Goal: Task Accomplishment & Management: Use online tool/utility

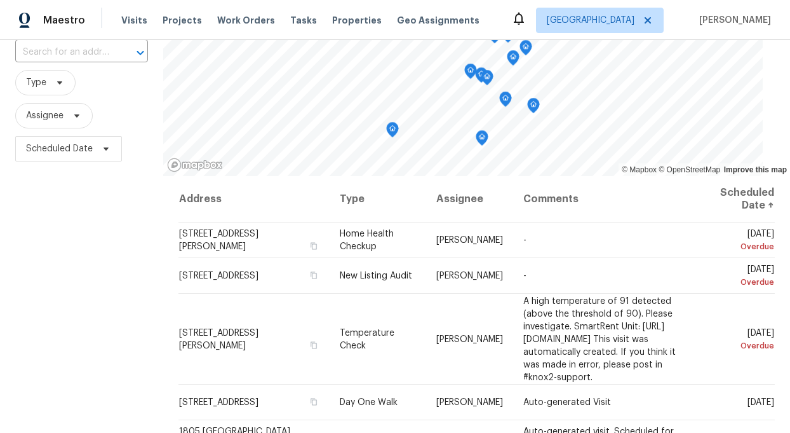
scroll to position [121, 0]
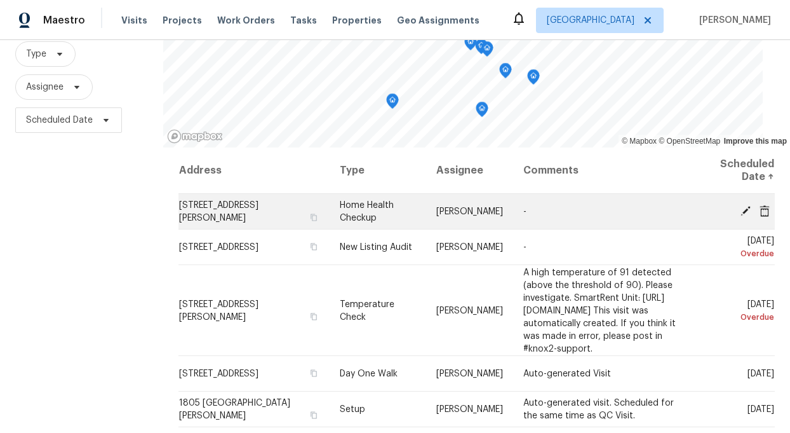
click at [746, 208] on icon at bounding box center [746, 210] width 10 height 10
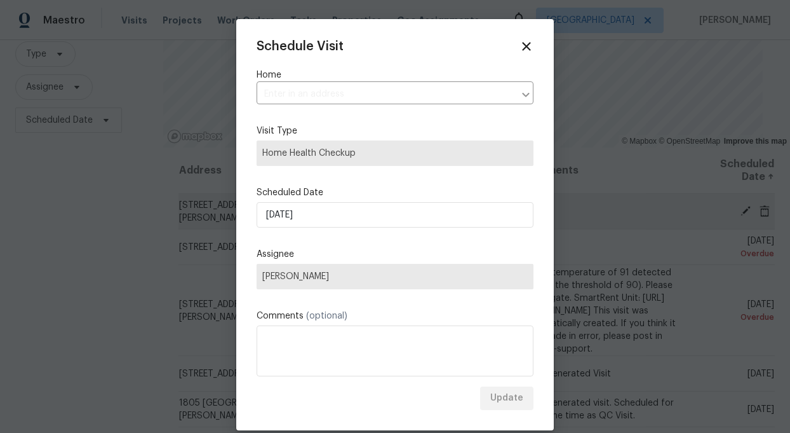
type input "[STREET_ADDRESS][PERSON_NAME]"
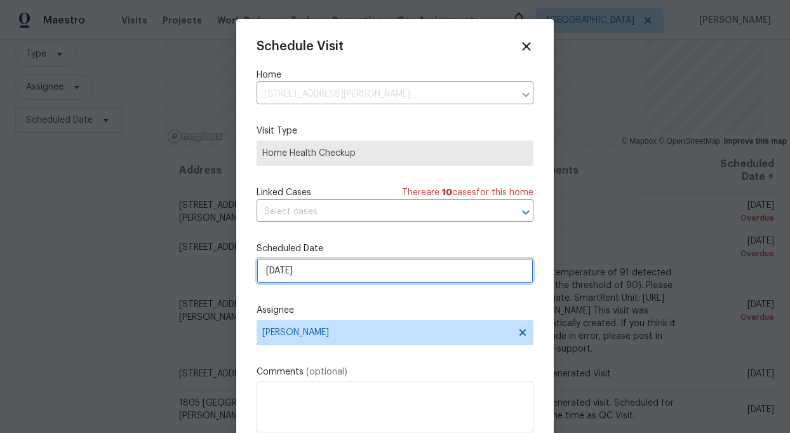
click at [387, 274] on input "8/28/2025" at bounding box center [395, 270] width 277 height 25
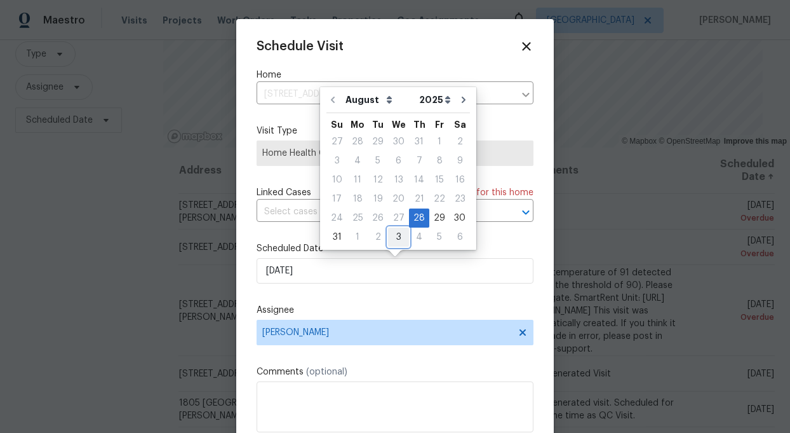
click at [395, 235] on div "3" at bounding box center [398, 237] width 21 height 18
type input "9/3/2025"
select select "8"
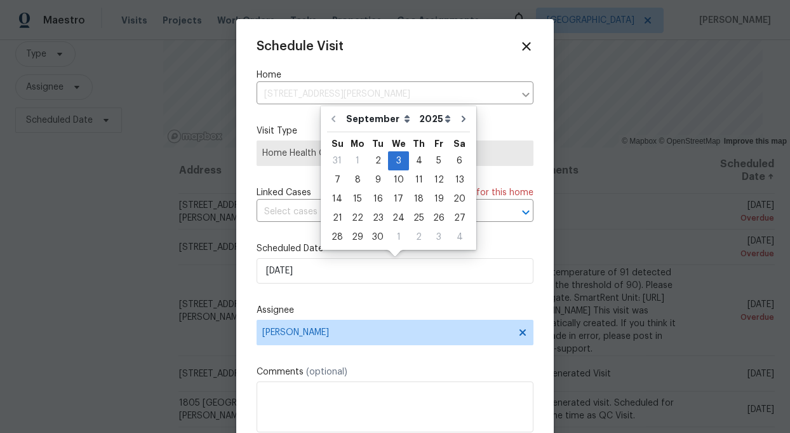
scroll to position [23, 0]
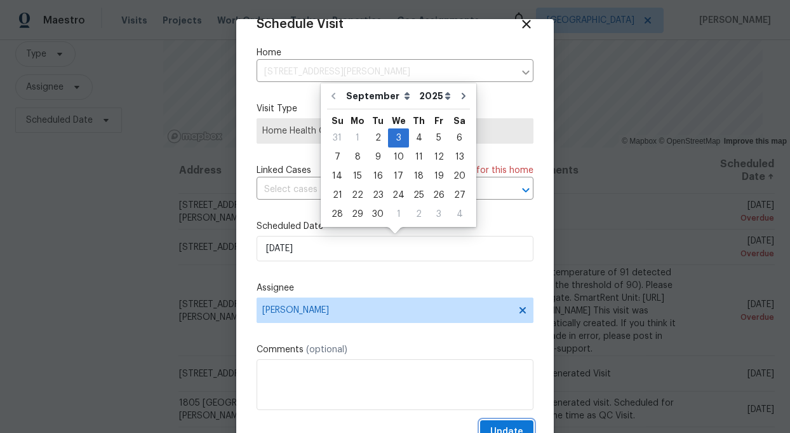
click at [526, 427] on button "Update" at bounding box center [506, 432] width 53 height 24
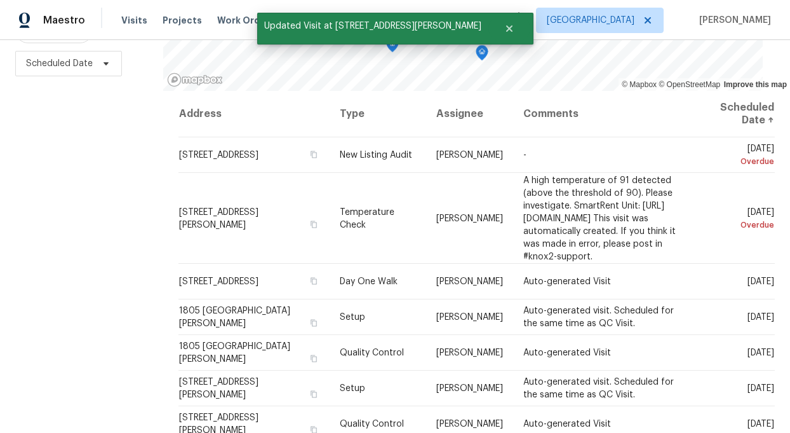
scroll to position [182, 0]
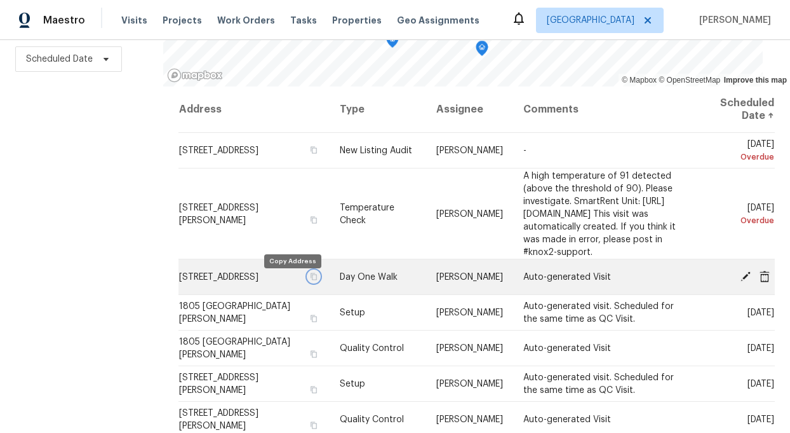
click at [310, 280] on icon "button" at bounding box center [314, 277] width 8 height 8
click at [308, 282] on button "button" at bounding box center [313, 276] width 11 height 11
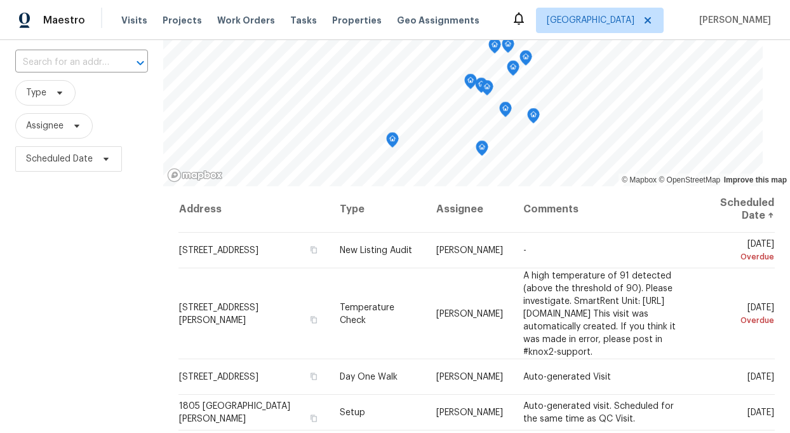
scroll to position [0, 0]
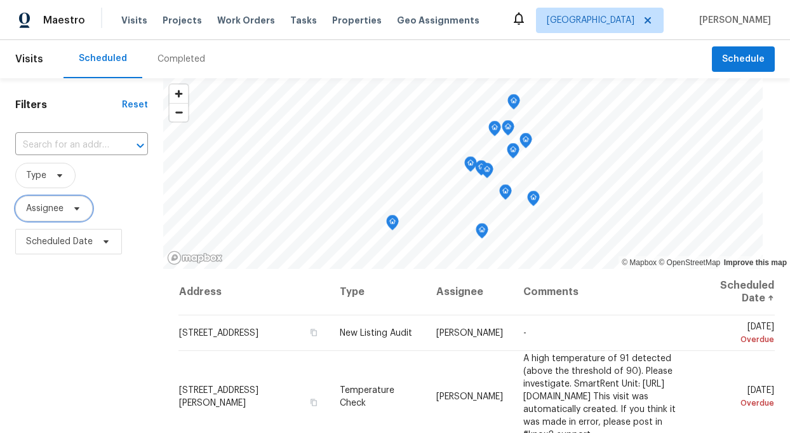
click at [61, 206] on span "Assignee" at bounding box center [44, 208] width 37 height 13
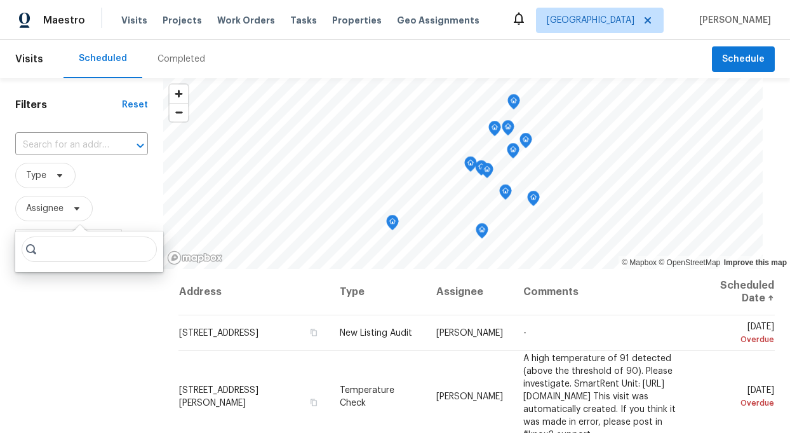
click at [84, 253] on input "search" at bounding box center [89, 248] width 135 height 25
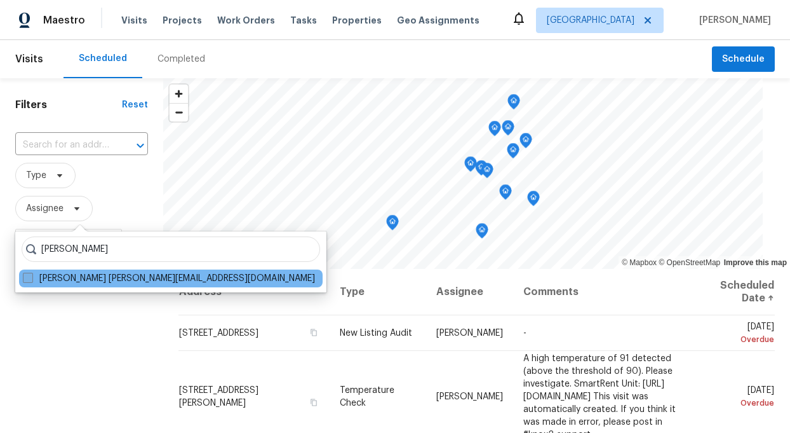
type input "toni little"
click at [94, 281] on label "Toni Little toni.little@opendoor.com" at bounding box center [169, 278] width 292 height 13
click at [31, 280] on input "Toni Little toni.little@opendoor.com" at bounding box center [27, 276] width 8 height 8
checkbox input "true"
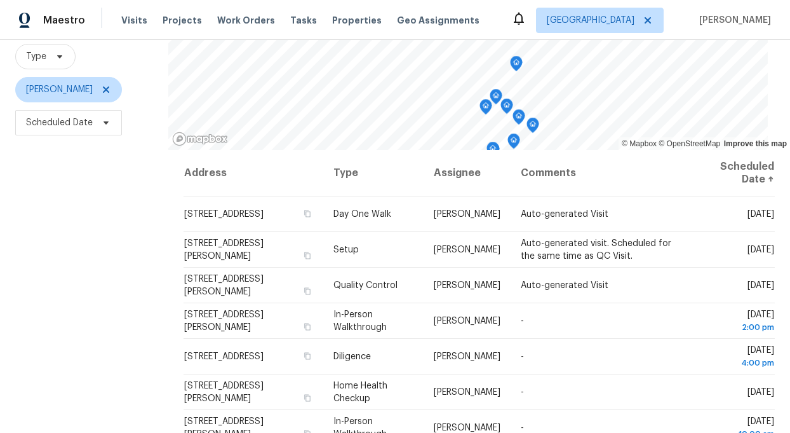
scroll to position [121, 0]
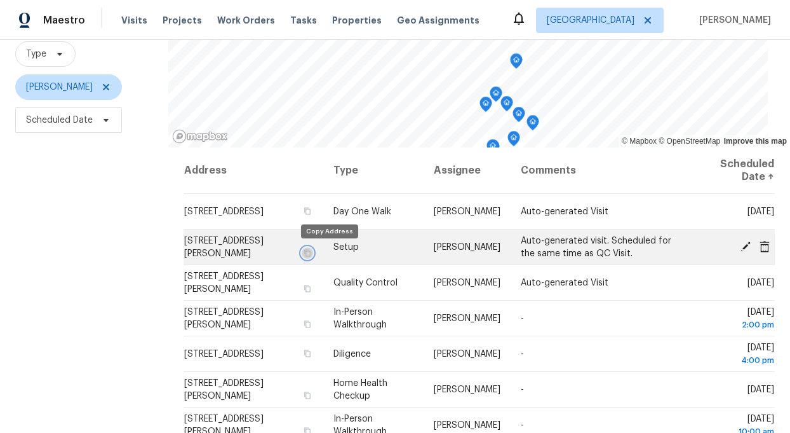
click at [311, 252] on icon "button" at bounding box center [308, 253] width 8 height 8
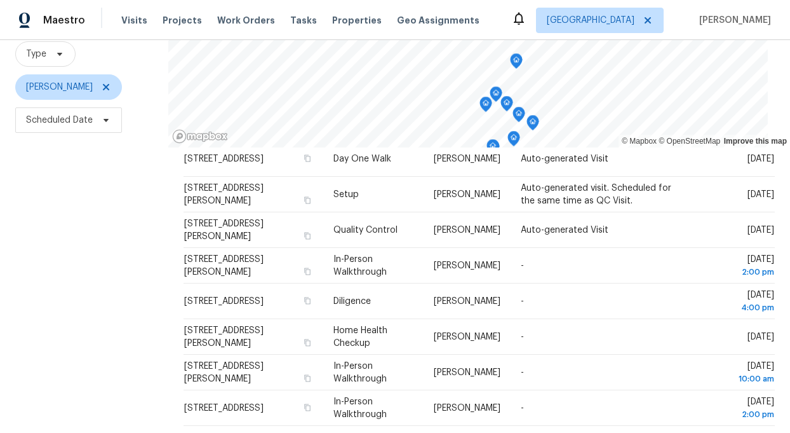
scroll to position [54, 0]
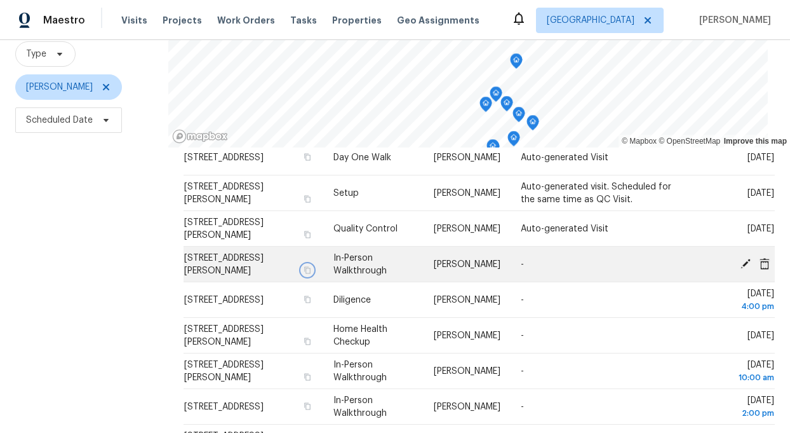
click at [311, 270] on icon "button" at bounding box center [308, 270] width 8 height 8
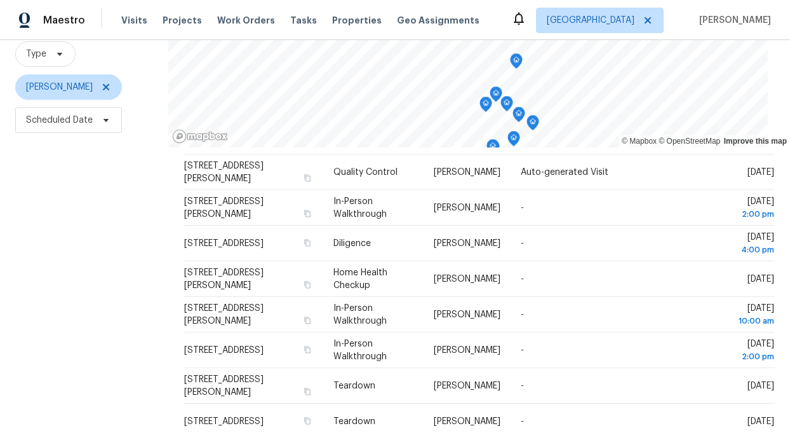
scroll to position [111, 0]
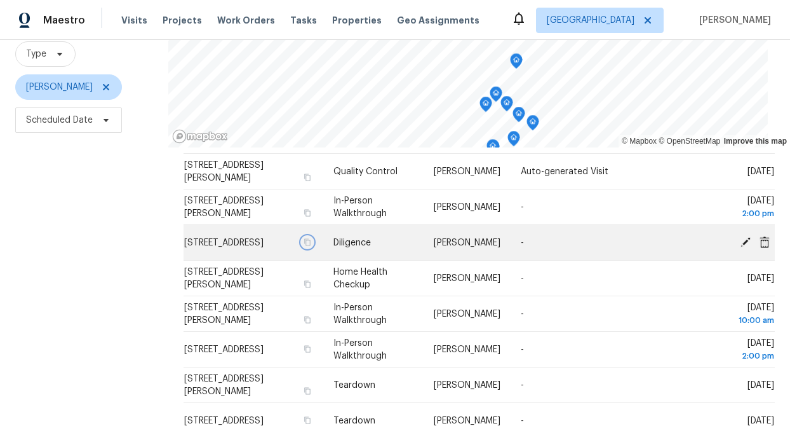
click at [311, 246] on icon "button" at bounding box center [308, 242] width 8 height 8
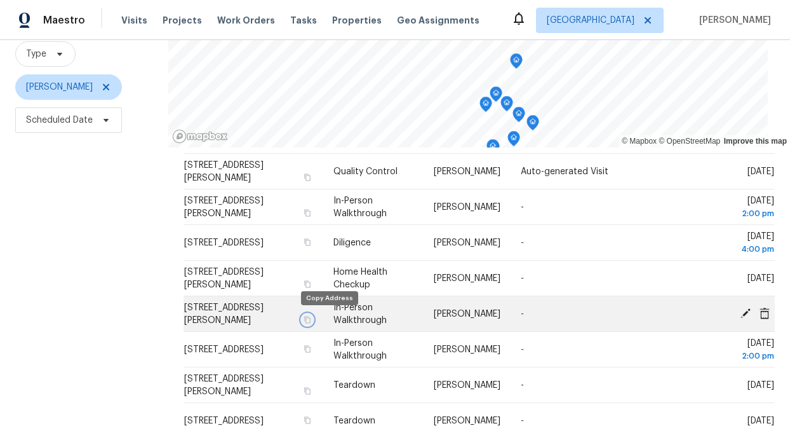
click at [311, 316] on icon "button" at bounding box center [308, 320] width 8 height 8
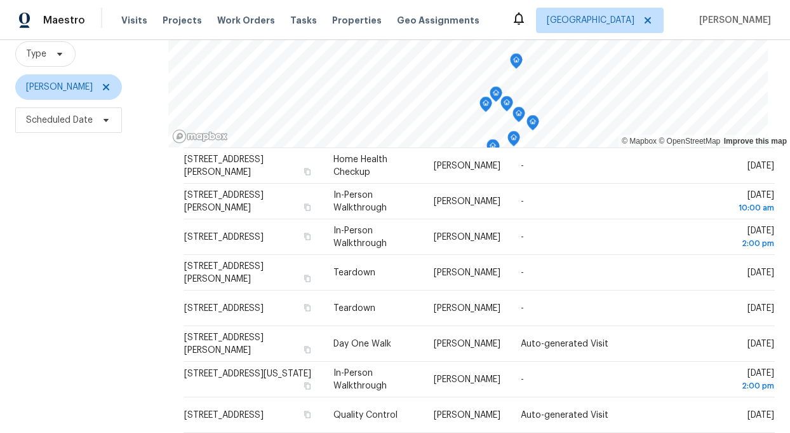
scroll to position [224, 0]
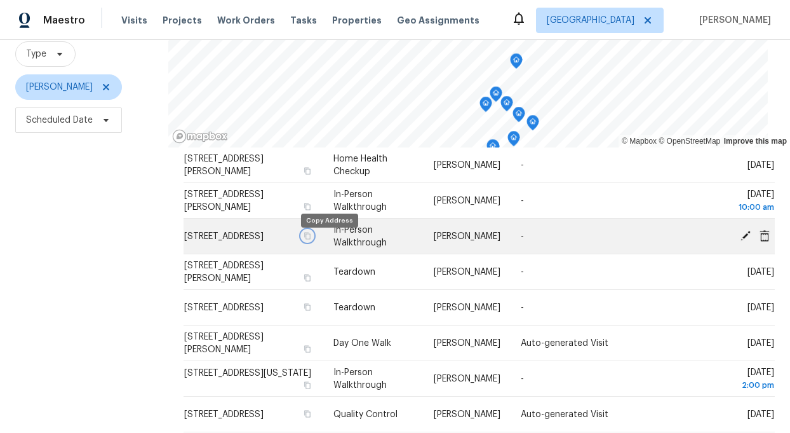
click at [313, 237] on button "button" at bounding box center [307, 235] width 11 height 11
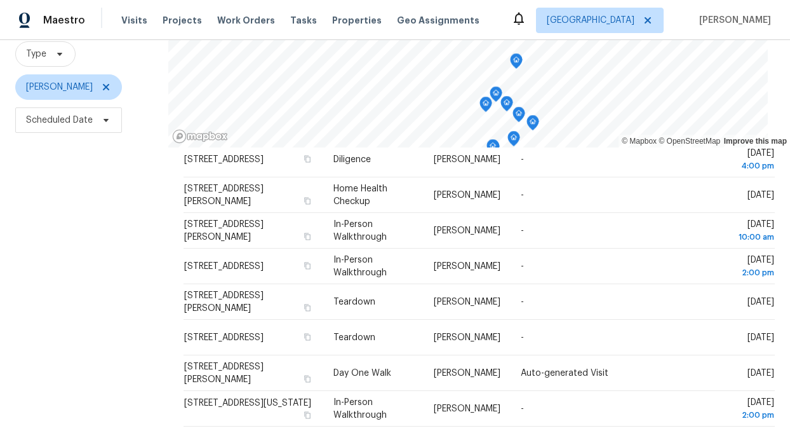
scroll to position [180, 0]
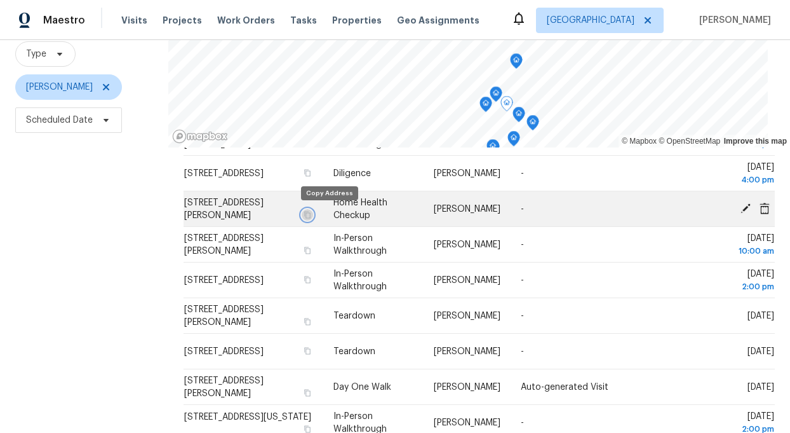
click at [311, 212] on icon "button" at bounding box center [308, 215] width 8 height 8
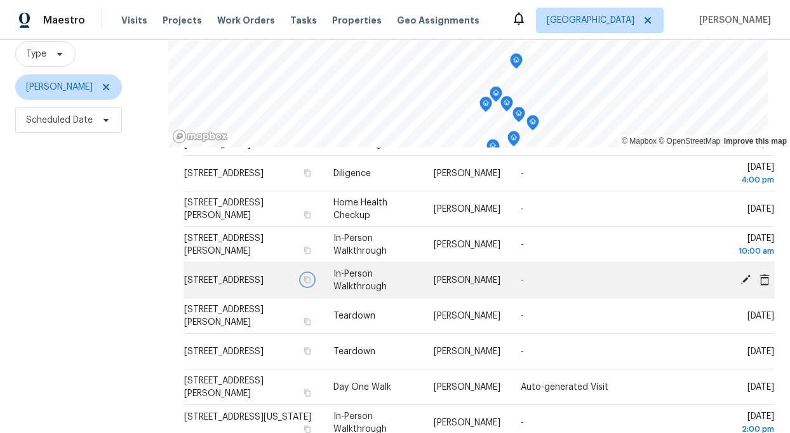
click at [311, 283] on icon "button" at bounding box center [308, 280] width 8 height 8
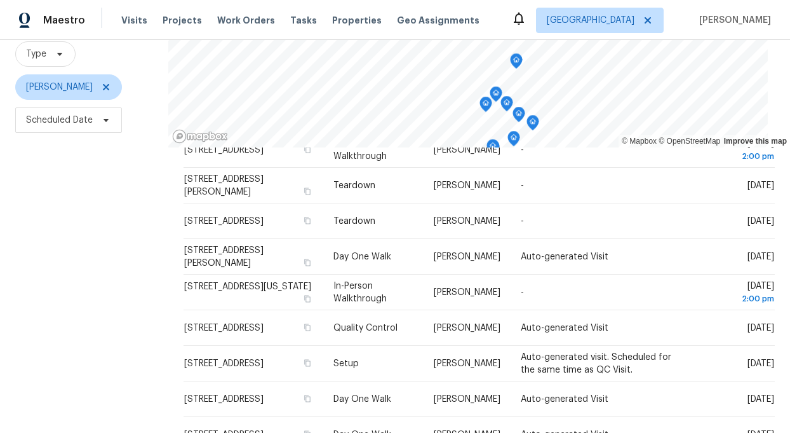
scroll to position [315, 0]
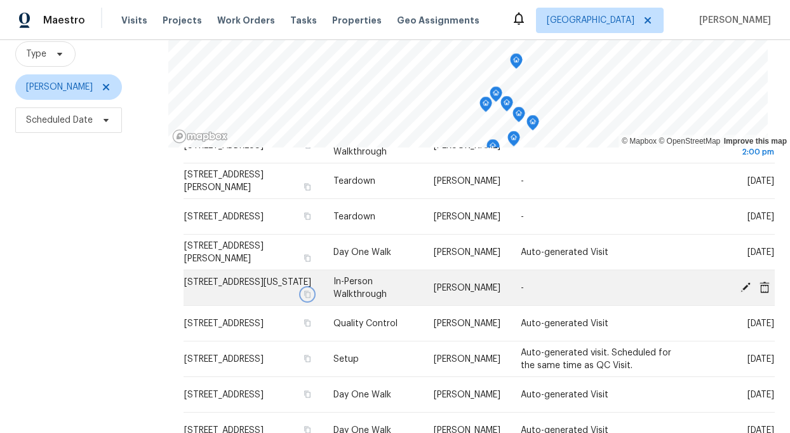
click at [311, 290] on icon "button" at bounding box center [307, 293] width 6 height 7
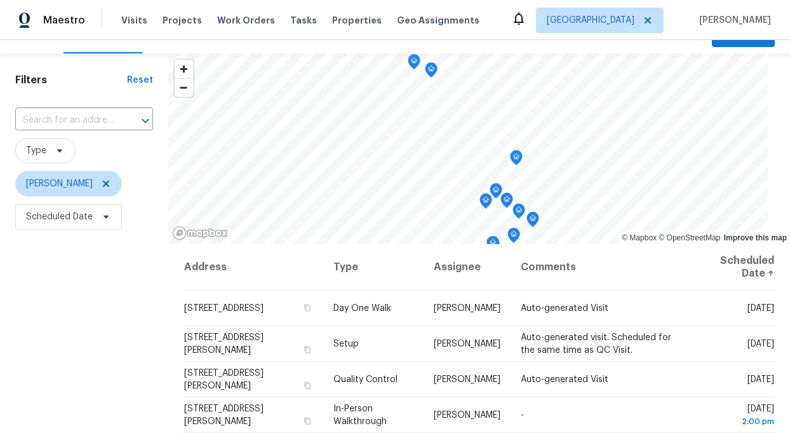
scroll to position [22, 0]
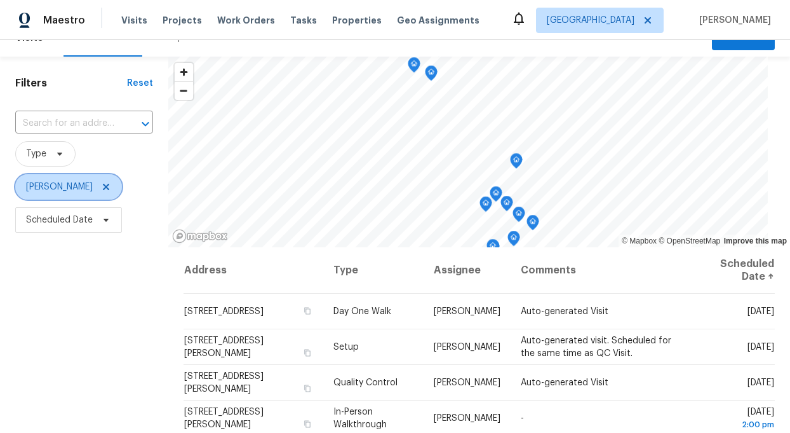
click at [101, 185] on icon at bounding box center [106, 187] width 10 height 10
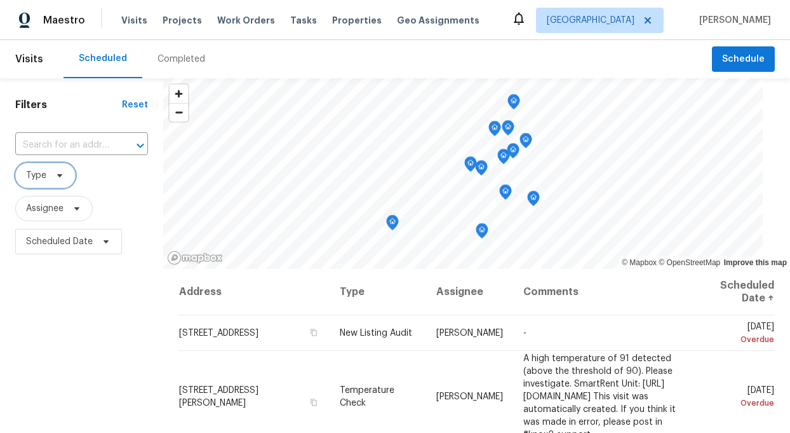
click at [63, 173] on icon at bounding box center [60, 175] width 10 height 10
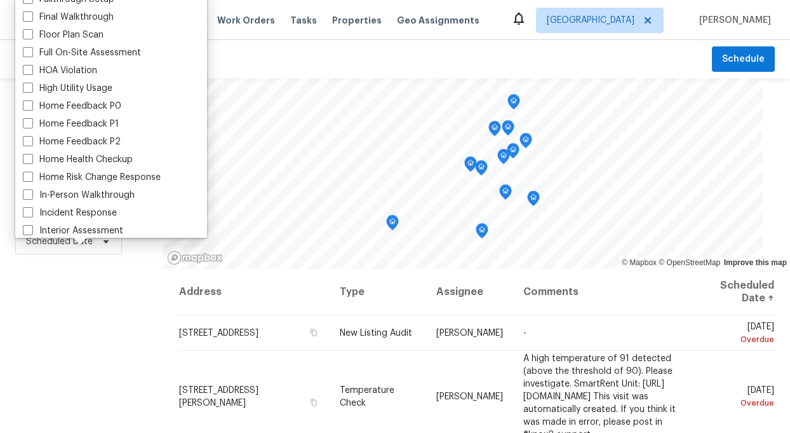
scroll to position [311, 0]
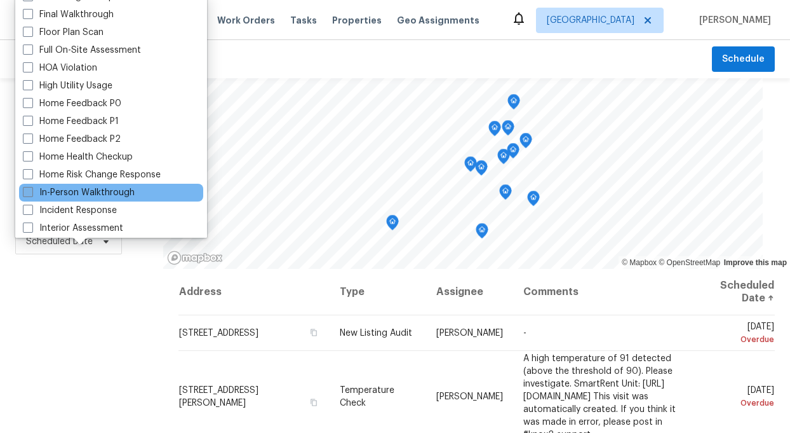
click at [69, 196] on label "In-Person Walkthrough" at bounding box center [79, 192] width 112 height 13
click at [31, 194] on input "In-Person Walkthrough" at bounding box center [27, 190] width 8 height 8
checkbox input "true"
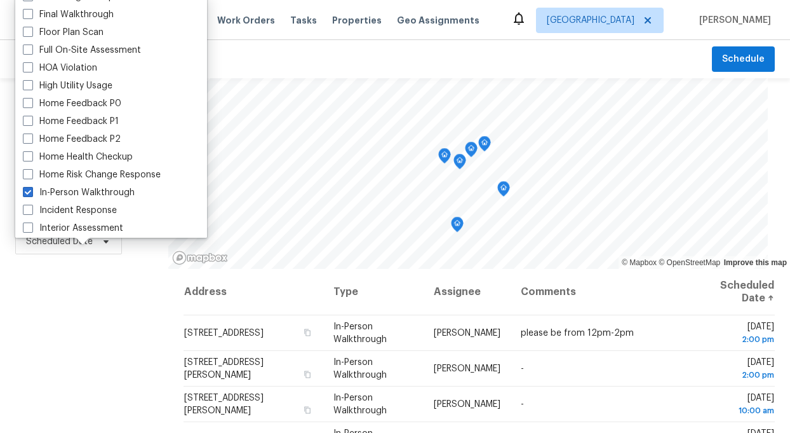
click at [88, 313] on div "Filters Reset ​ In-Person Walkthrough Assignee Scheduled Date" at bounding box center [84, 346] width 168 height 537
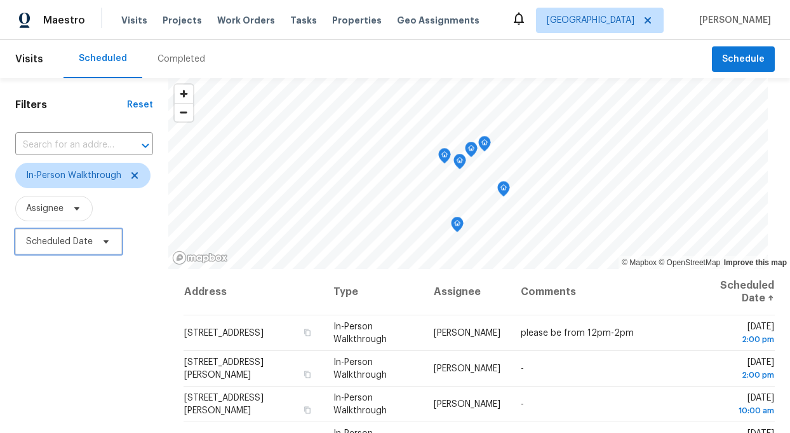
click at [95, 240] on span "Scheduled Date" at bounding box center [68, 241] width 107 height 25
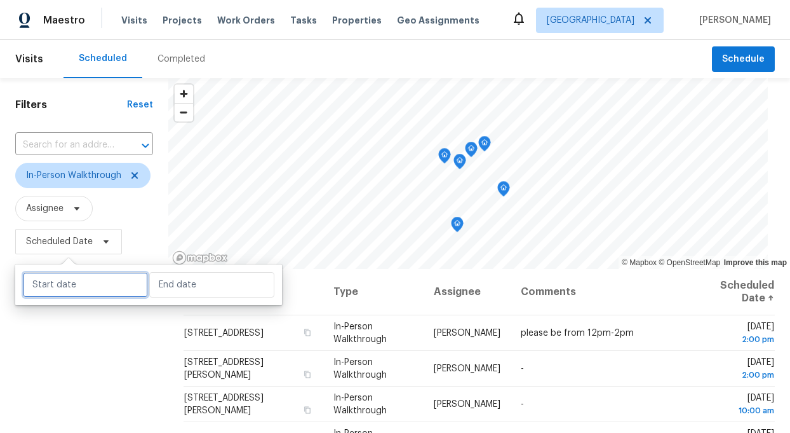
select select "8"
select select "2025"
select select "9"
select select "2025"
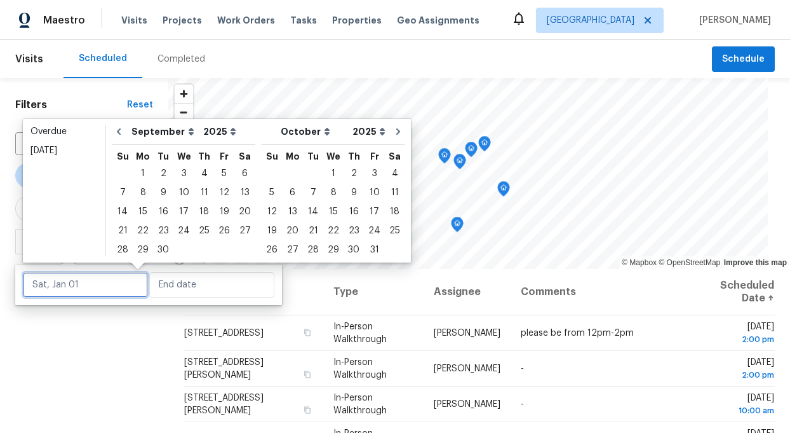
click at [98, 290] on input "text" at bounding box center [85, 284] width 125 height 25
type input "Tue, Sep 30"
click at [160, 170] on div "2" at bounding box center [163, 174] width 20 height 18
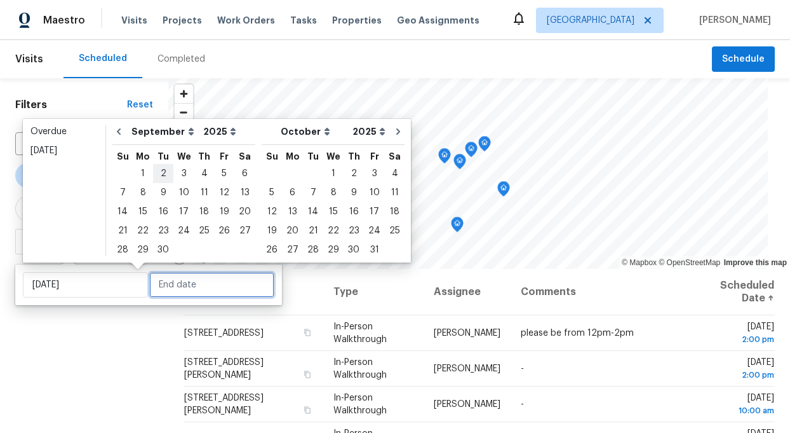
type input "[DATE]"
click at [160, 170] on div "2" at bounding box center [163, 174] width 20 height 18
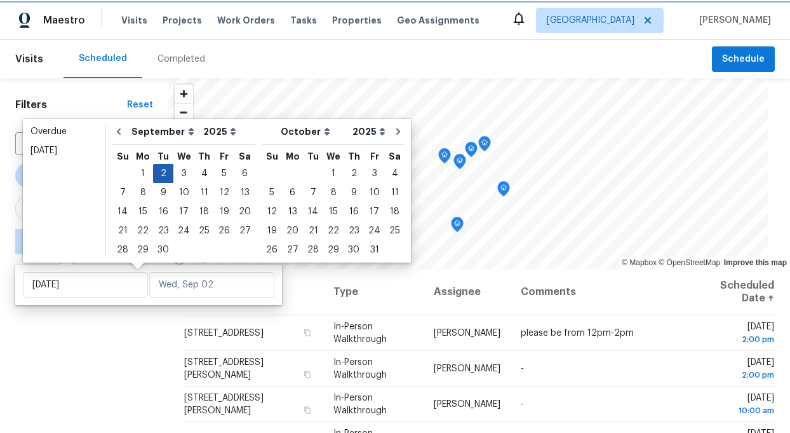
type input "[DATE]"
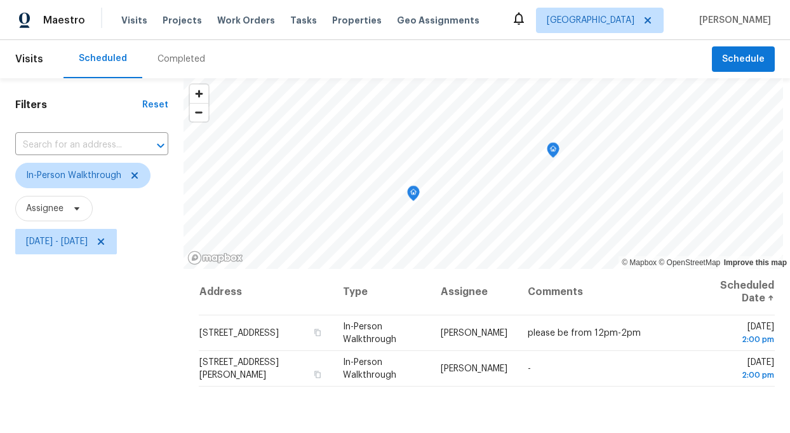
click at [101, 391] on div "Filters Reset ​ In-Person Walkthrough Assignee Tue, Sep 02 - Tue, Sep 02" at bounding box center [92, 346] width 184 height 537
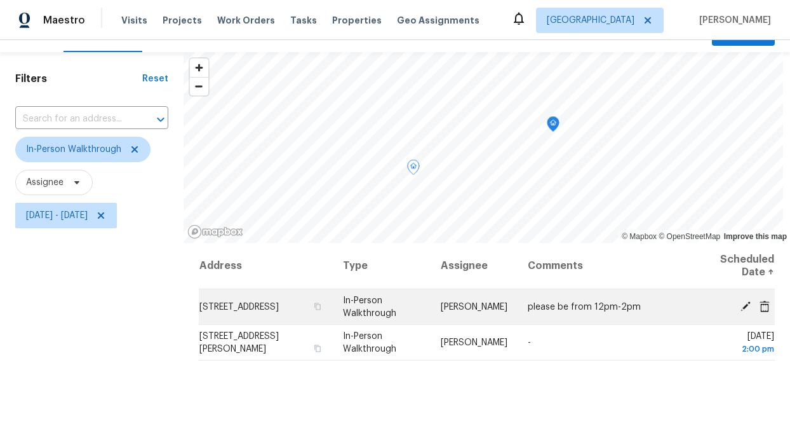
scroll to position [37, 0]
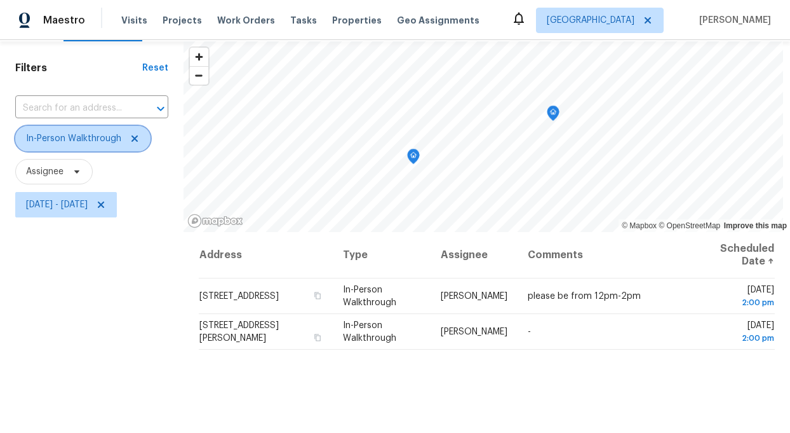
click at [95, 141] on span "In-Person Walkthrough" at bounding box center [73, 138] width 95 height 13
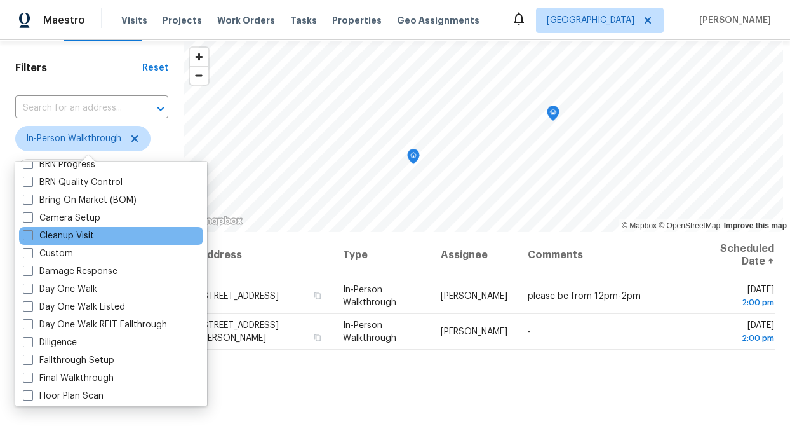
scroll to position [134, 0]
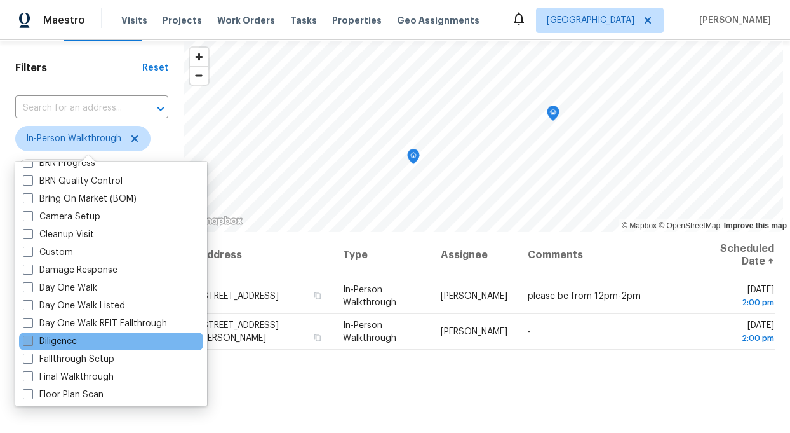
click at [28, 343] on span at bounding box center [28, 340] width 10 height 10
click at [28, 343] on input "Diligence" at bounding box center [27, 339] width 8 height 8
checkbox input "true"
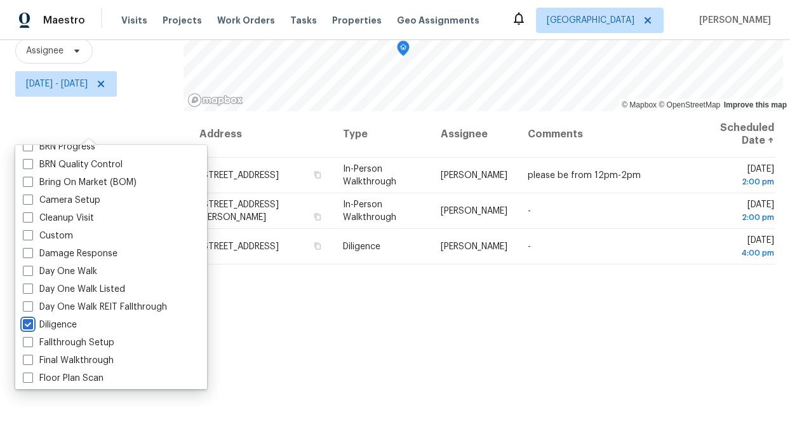
scroll to position [182, 0]
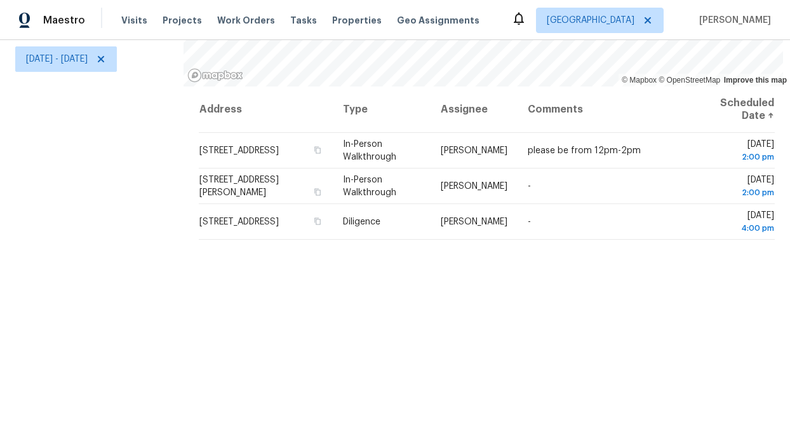
click at [96, 351] on div "Filters Reset ​ In-Person Walkthrough + 1 Assignee Tue, Sep 02 - Tue, Sep 02" at bounding box center [92, 164] width 184 height 537
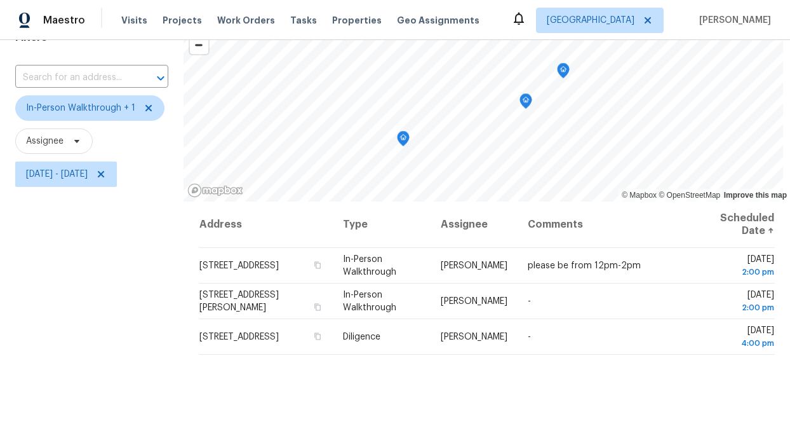
scroll to position [0, 0]
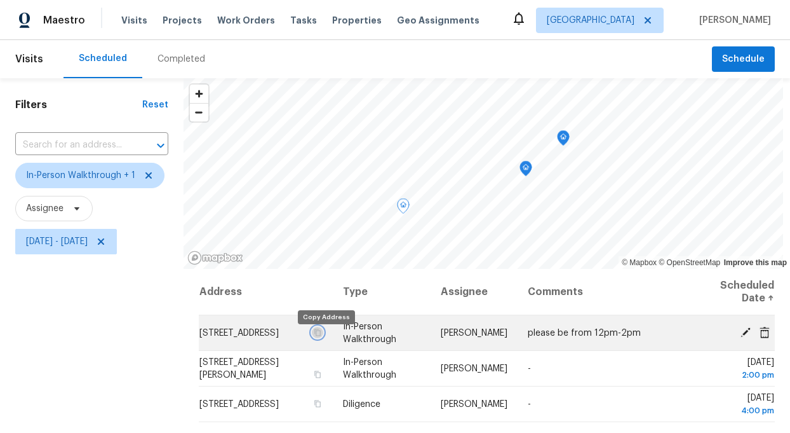
click at [321, 335] on icon "button" at bounding box center [317, 331] width 6 height 7
click at [750, 332] on icon at bounding box center [745, 331] width 11 height 11
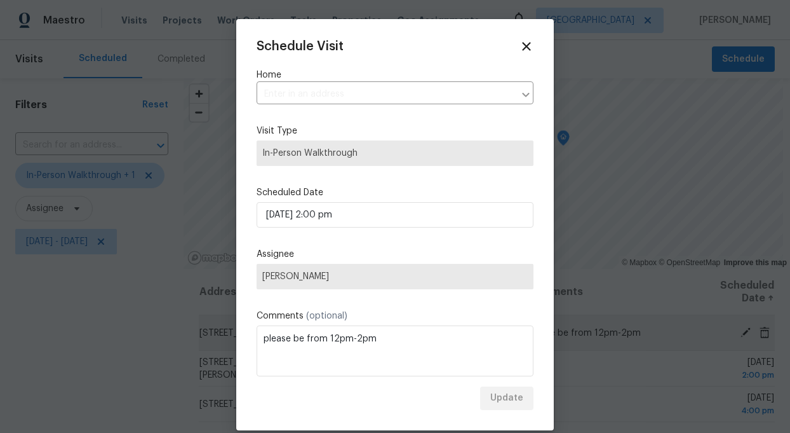
type input "[STREET_ADDRESS]"
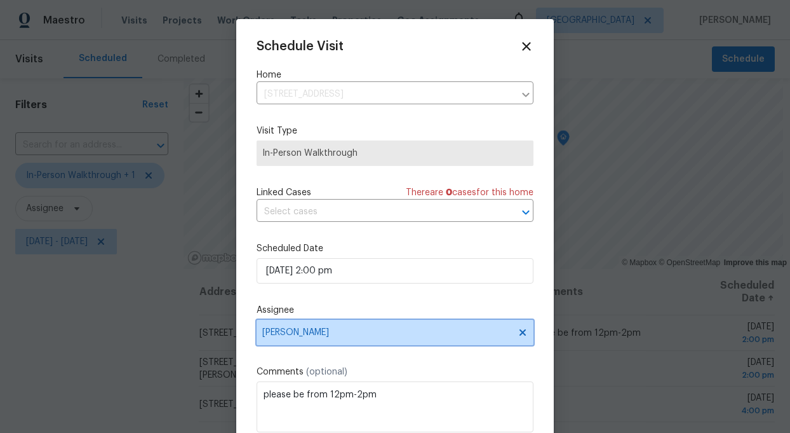
click at [527, 330] on icon at bounding box center [523, 332] width 10 height 10
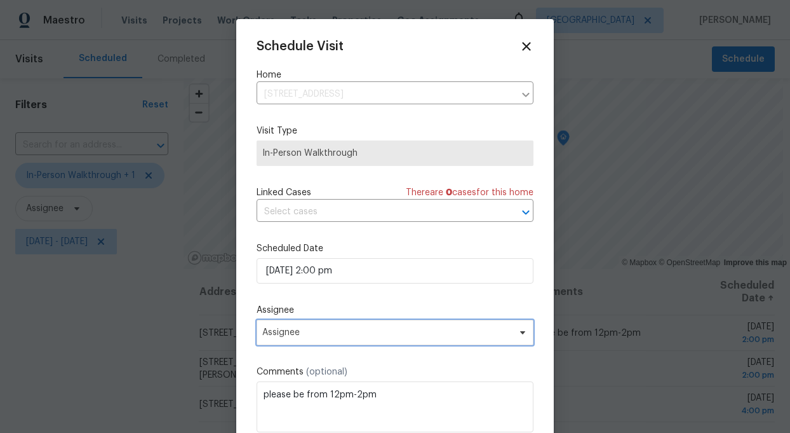
click at [341, 329] on span "Assignee" at bounding box center [386, 332] width 249 height 10
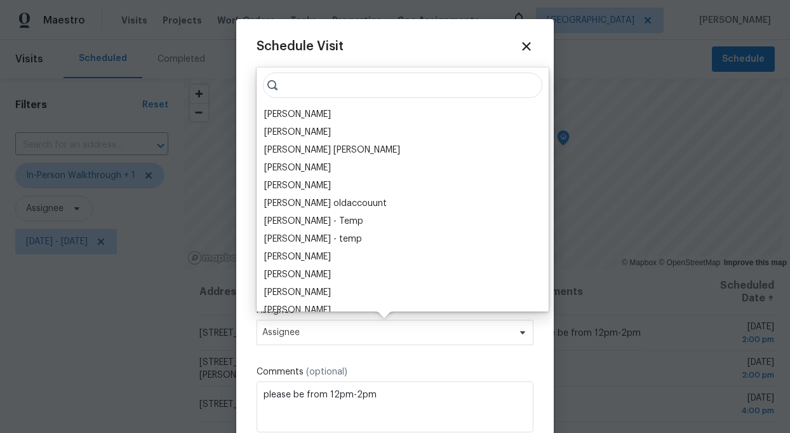
click at [304, 88] on input "search" at bounding box center [403, 84] width 280 height 25
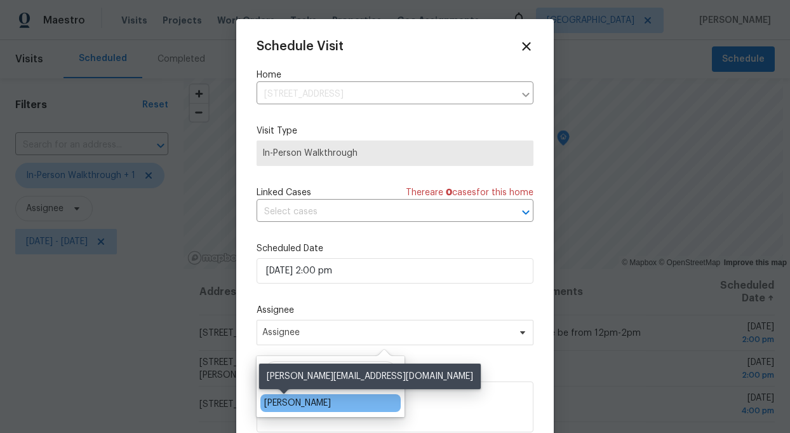
type input "TONI"
click at [284, 405] on div "[PERSON_NAME]" at bounding box center [297, 402] width 67 height 13
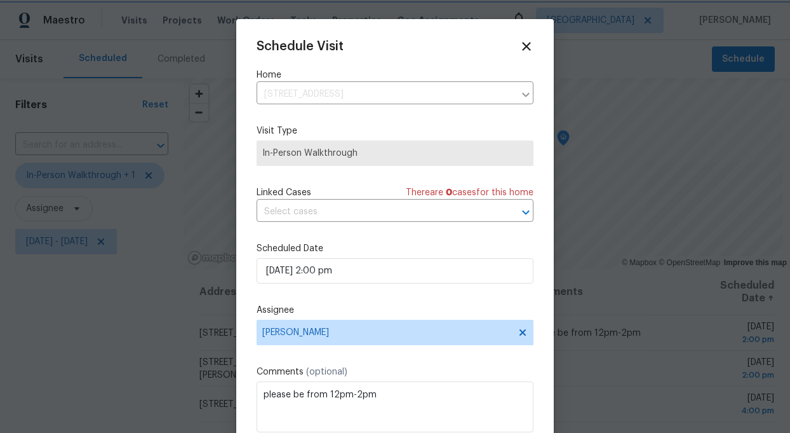
scroll to position [23, 0]
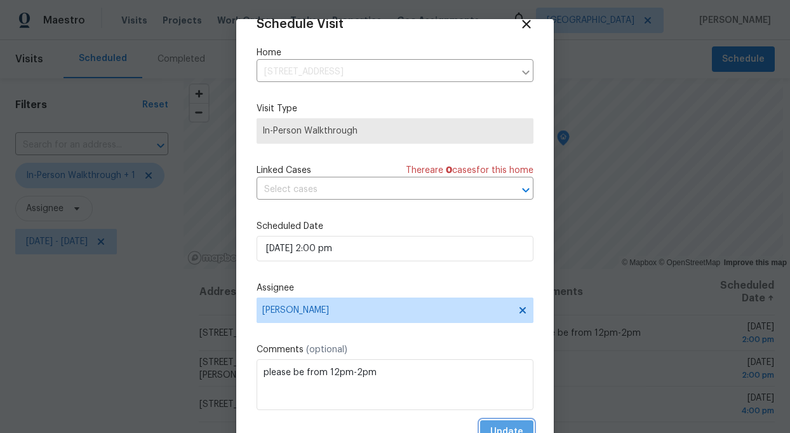
click at [499, 426] on span "Update" at bounding box center [506, 432] width 33 height 16
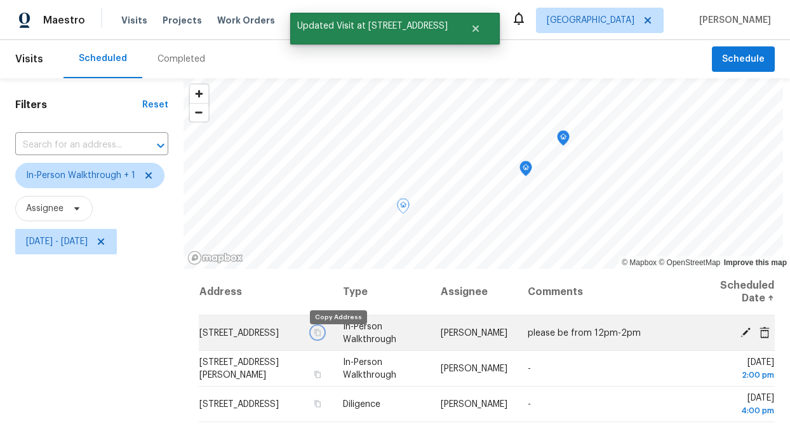
click at [321, 335] on icon "button" at bounding box center [317, 331] width 6 height 7
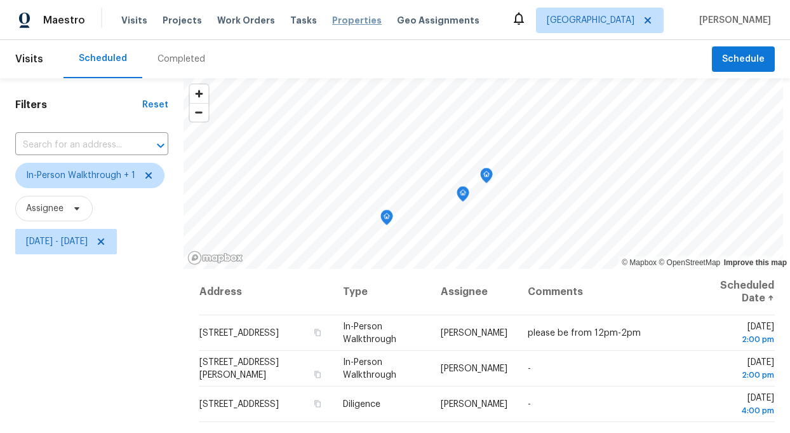
click at [344, 20] on span "Properties" at bounding box center [357, 20] width 50 height 13
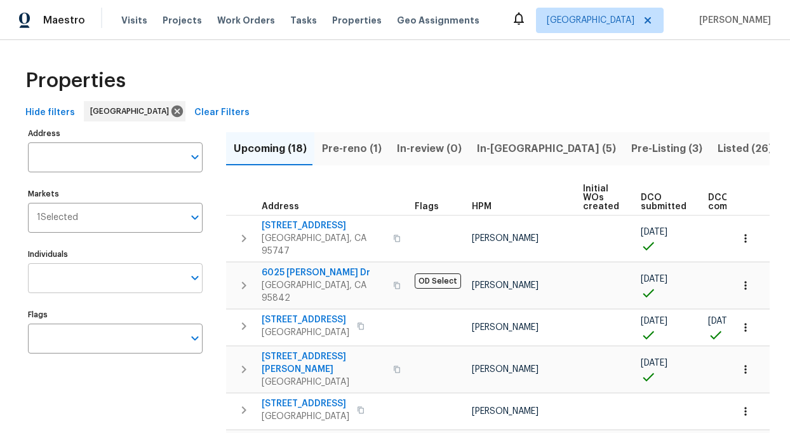
click at [86, 288] on input "Individuals" at bounding box center [106, 278] width 156 height 30
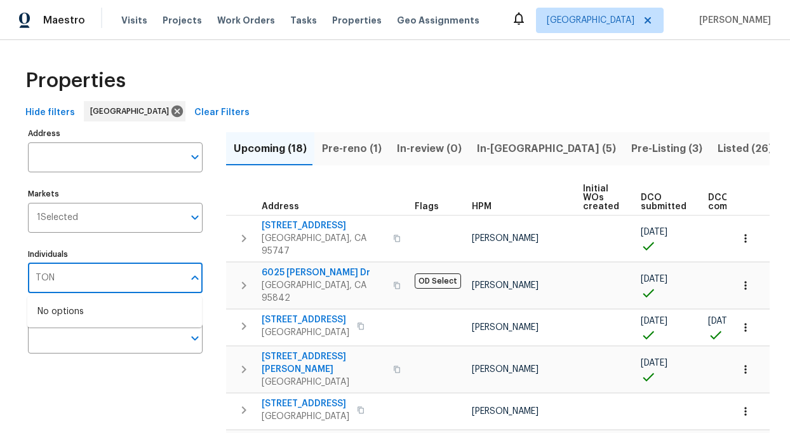
type input "TONI"
click at [93, 335] on li "[PERSON_NAME]" at bounding box center [114, 318] width 175 height 34
click at [77, 280] on input "Individuals" at bounding box center [106, 278] width 156 height 30
click at [46, 325] on input "checkbox" at bounding box center [50, 318] width 27 height 27
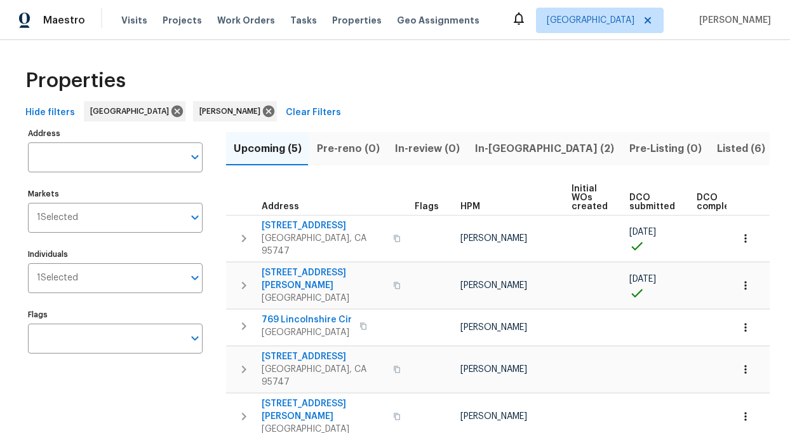
click at [59, 110] on span "Hide filters" at bounding box center [50, 113] width 50 height 16
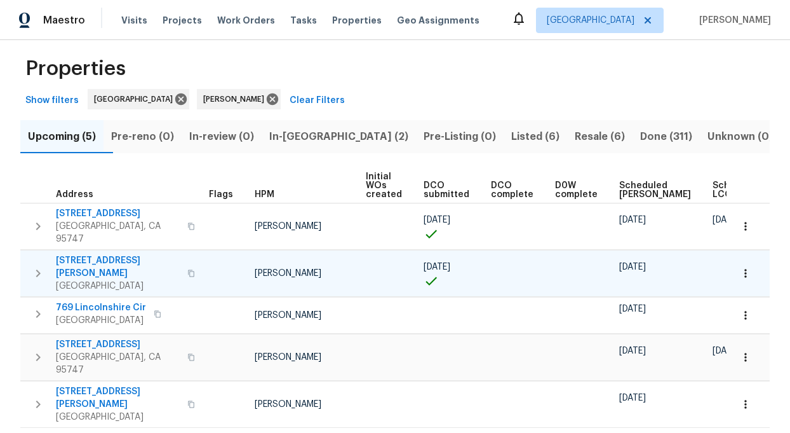
scroll to position [17, 0]
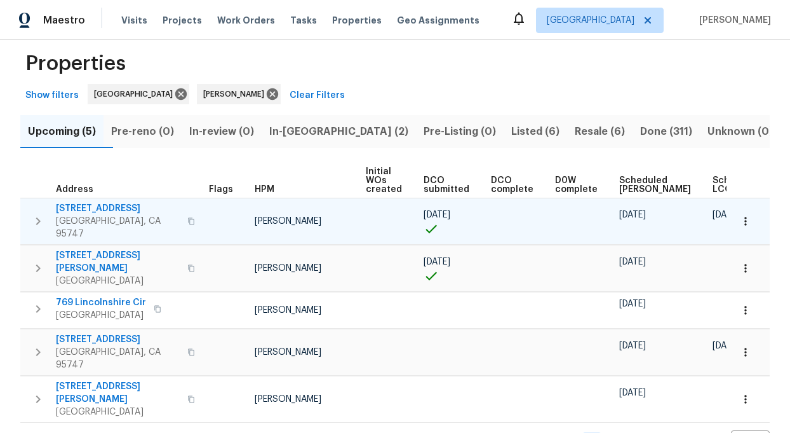
click at [70, 219] on span "Roseville, CA 95747" at bounding box center [118, 227] width 124 height 25
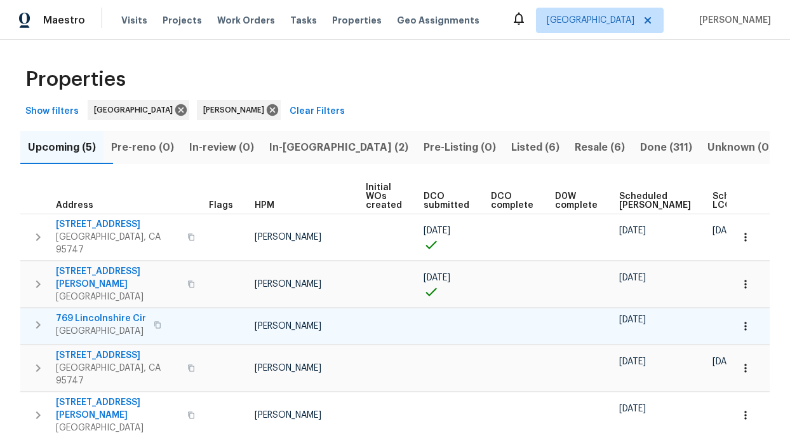
scroll to position [0, 0]
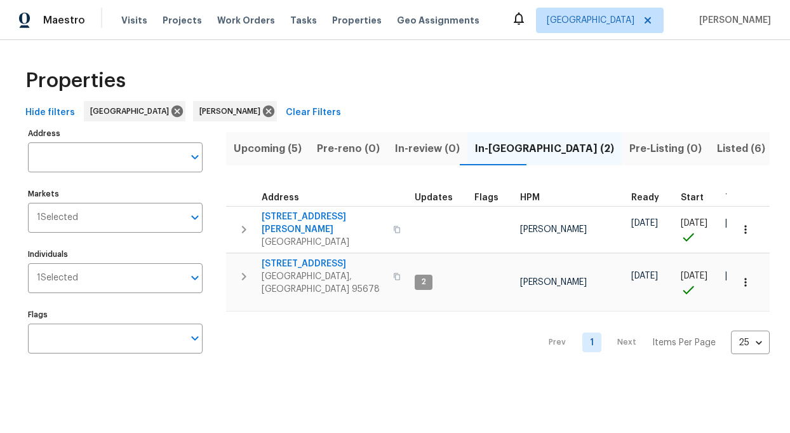
click at [257, 148] on span "Upcoming (5)" at bounding box center [268, 149] width 68 height 18
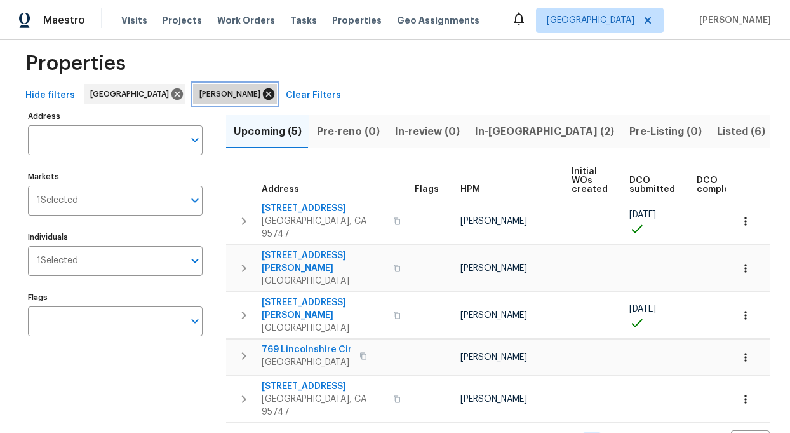
click at [263, 92] on icon at bounding box center [268, 93] width 11 height 11
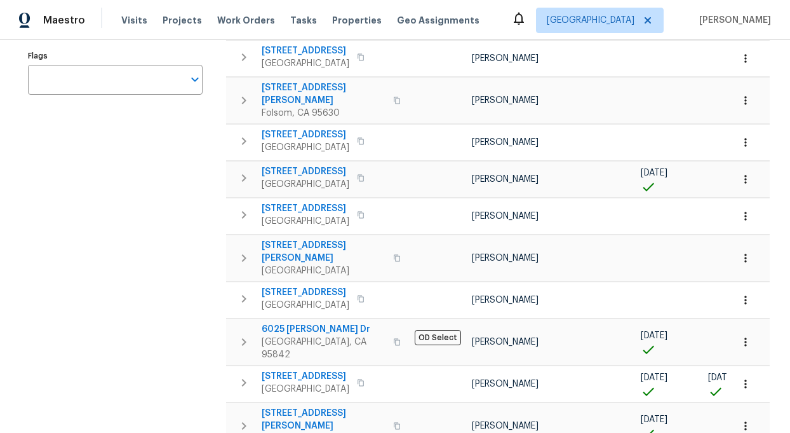
scroll to position [258, 0]
click at [389, 327] on button "button" at bounding box center [396, 342] width 15 height 30
click at [747, 336] on icon "button" at bounding box center [745, 342] width 13 height 13
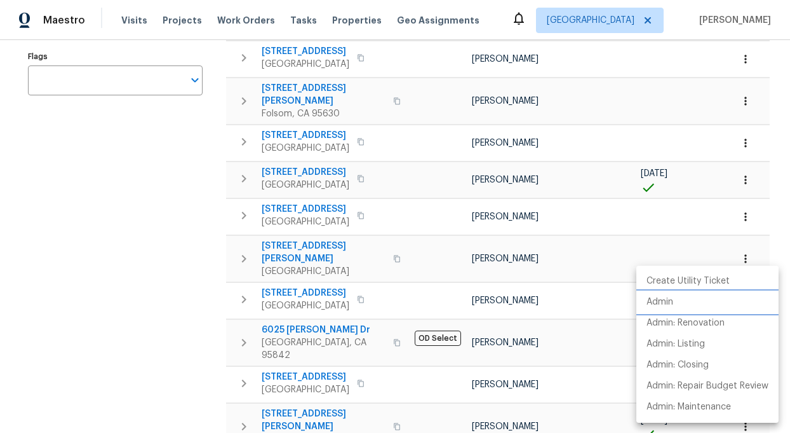
click at [672, 302] on p "Admin" at bounding box center [660, 301] width 27 height 13
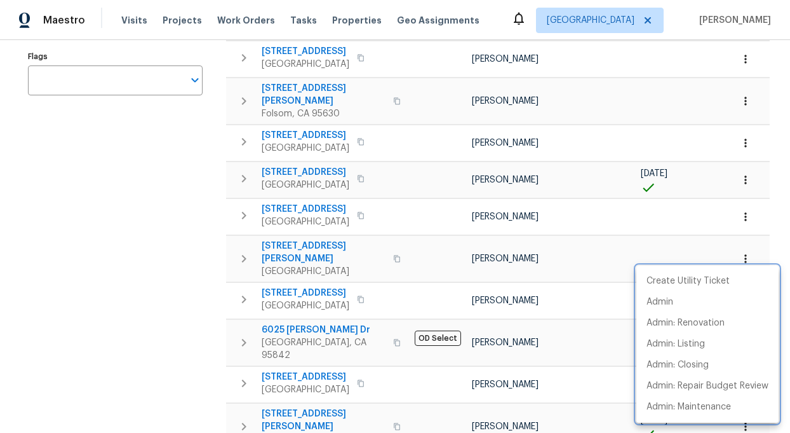
click at [205, 253] on div at bounding box center [395, 216] width 790 height 433
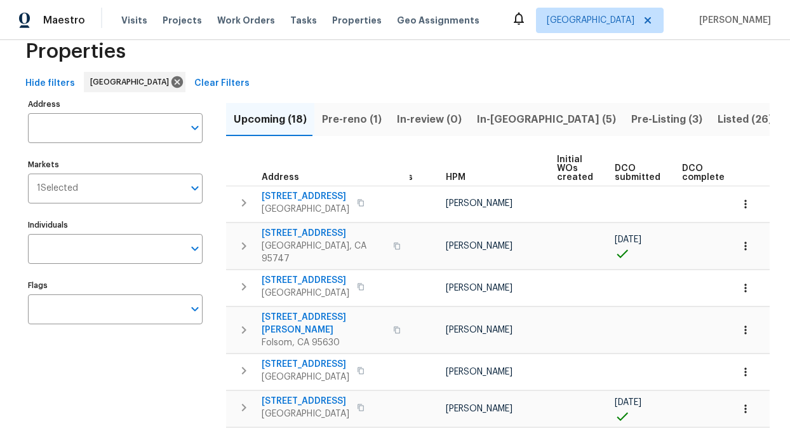
scroll to position [0, 0]
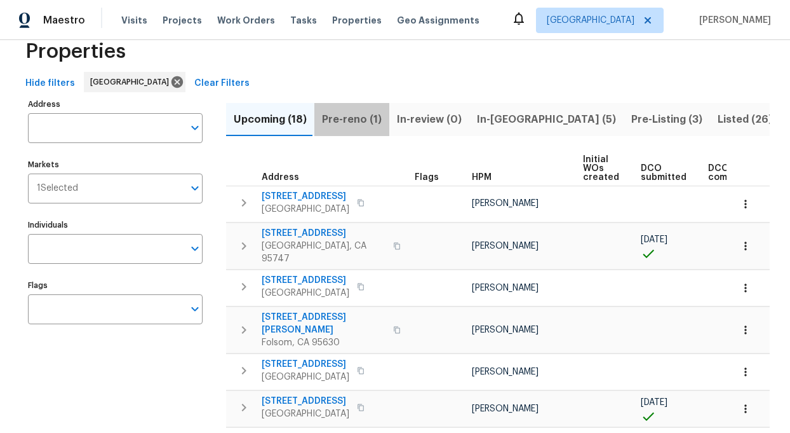
click at [349, 122] on span "Pre-reno (1)" at bounding box center [352, 120] width 60 height 18
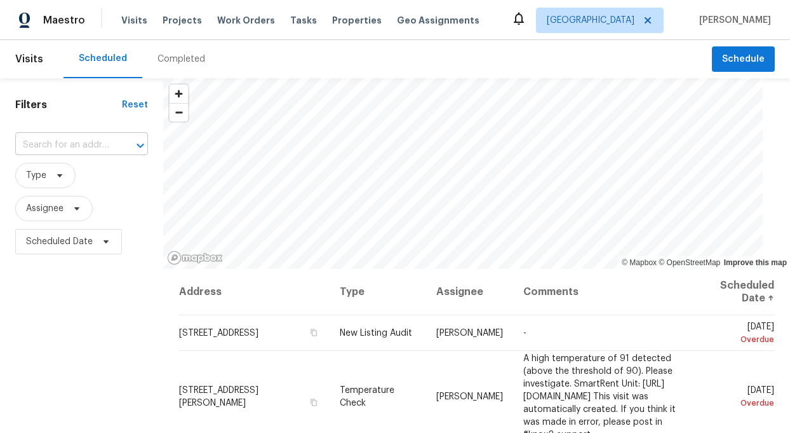
click at [98, 142] on input "text" at bounding box center [63, 145] width 97 height 20
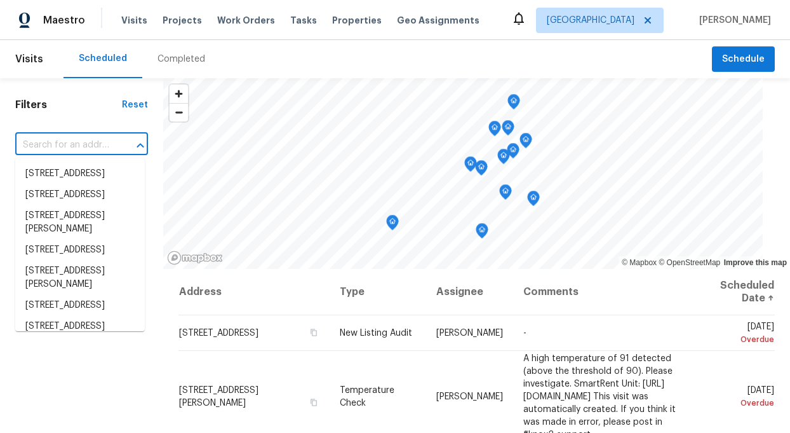
paste input "[STREET_ADDRESS][US_STATE]"
type input "[STREET_ADDRESS][US_STATE]"
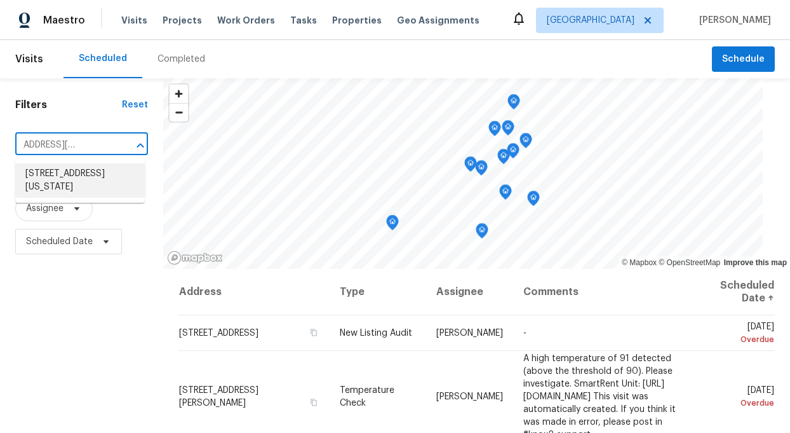
click at [83, 173] on li "5952 Georgia Dr, North Highlands, CA 95660" at bounding box center [80, 180] width 130 height 34
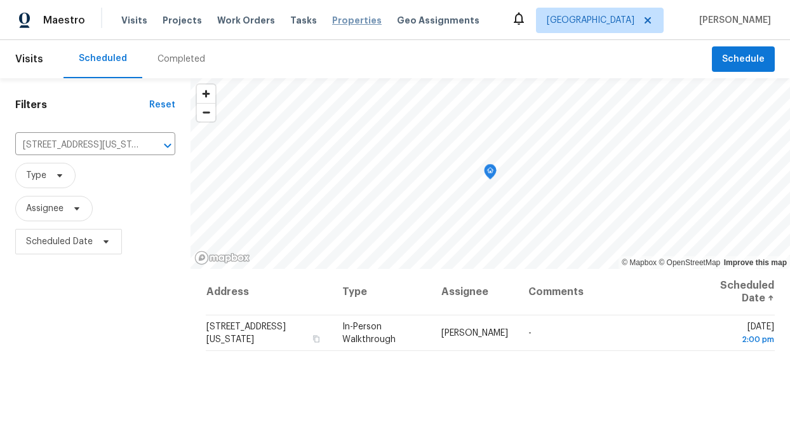
click at [337, 20] on span "Properties" at bounding box center [357, 20] width 50 height 13
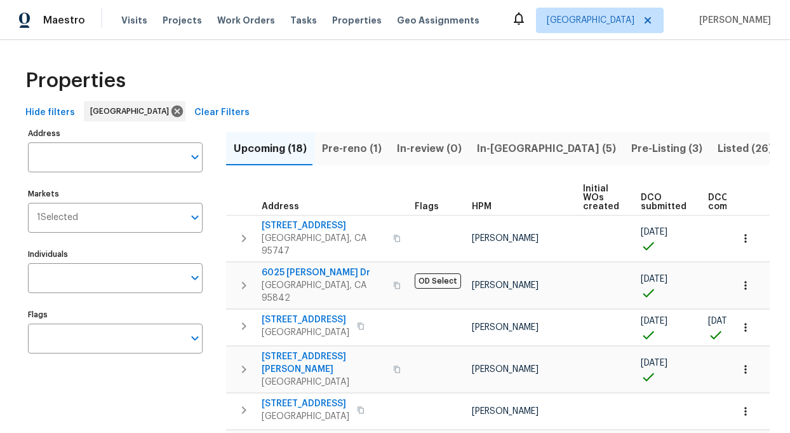
click at [112, 161] on input "Address" at bounding box center [106, 157] width 156 height 30
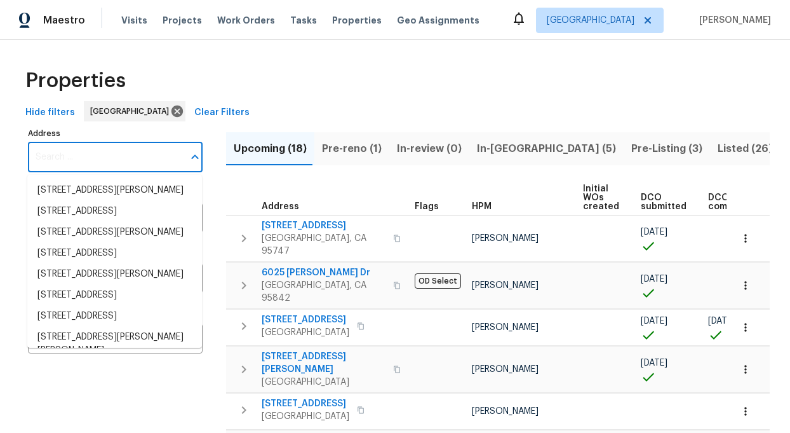
paste input "5952 Georgia Dr, North Highlands, CA 95660"
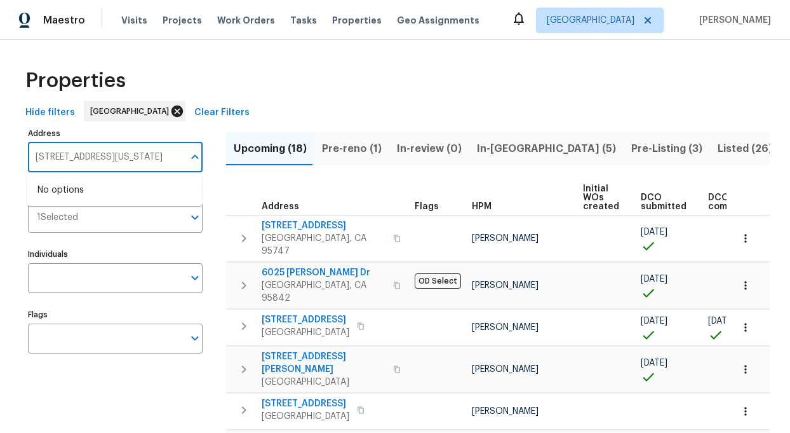
type input "5952 Georgia Dr, North Highlands, CA 95660"
click at [172, 112] on icon at bounding box center [177, 110] width 11 height 11
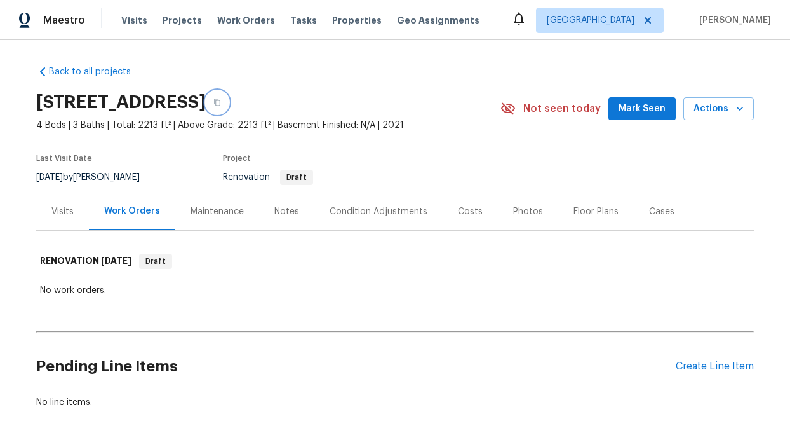
click at [221, 102] on icon "button" at bounding box center [217, 102] width 8 height 8
click at [288, 210] on div "Notes" at bounding box center [286, 211] width 25 height 13
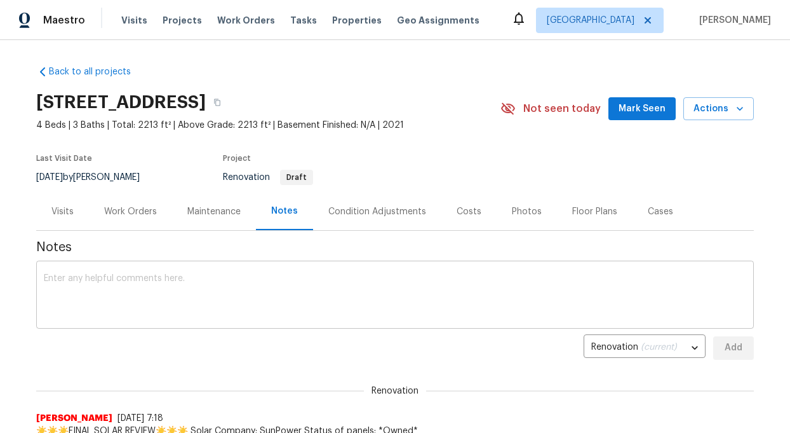
click at [74, 282] on textarea at bounding box center [395, 296] width 703 height 44
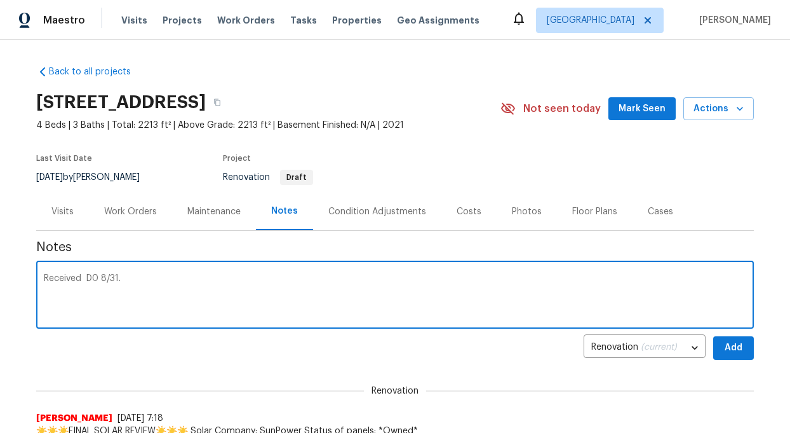
type textarea "Received D0 8/31."
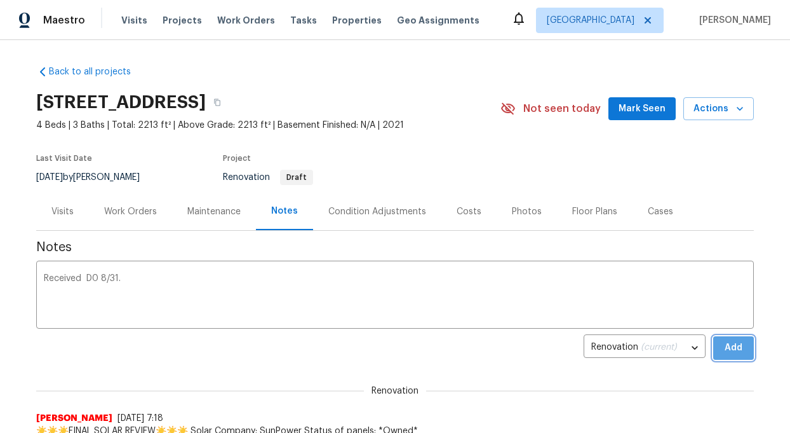
click at [734, 350] on span "Add" at bounding box center [734, 348] width 20 height 16
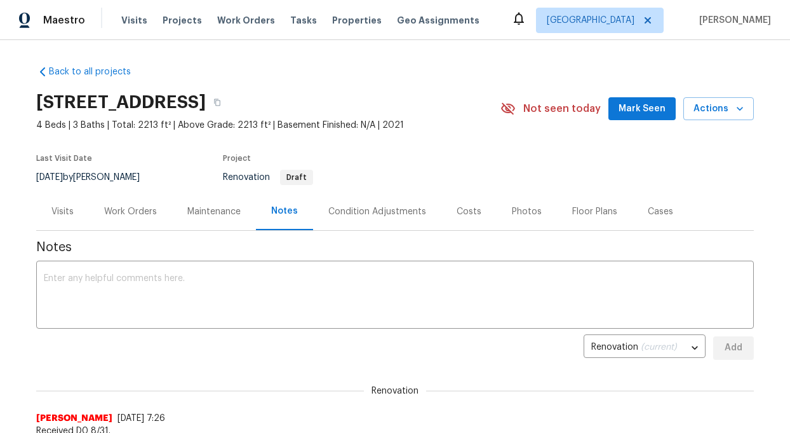
click at [58, 208] on div "Visits" at bounding box center [62, 211] width 22 height 13
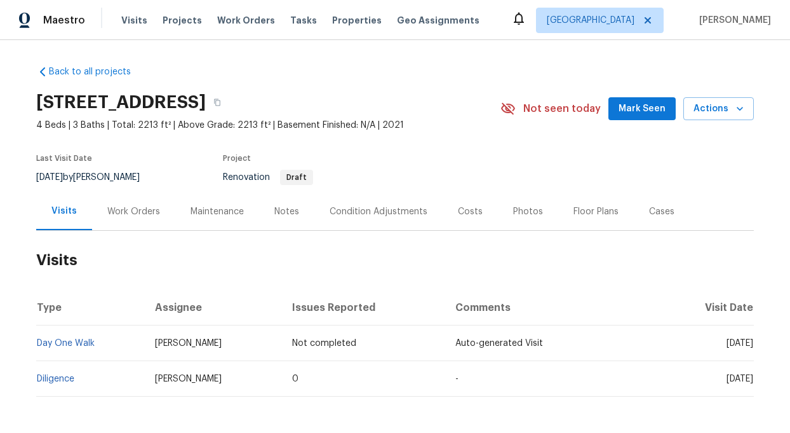
click at [400, 206] on div "Condition Adjustments" at bounding box center [379, 211] width 98 height 13
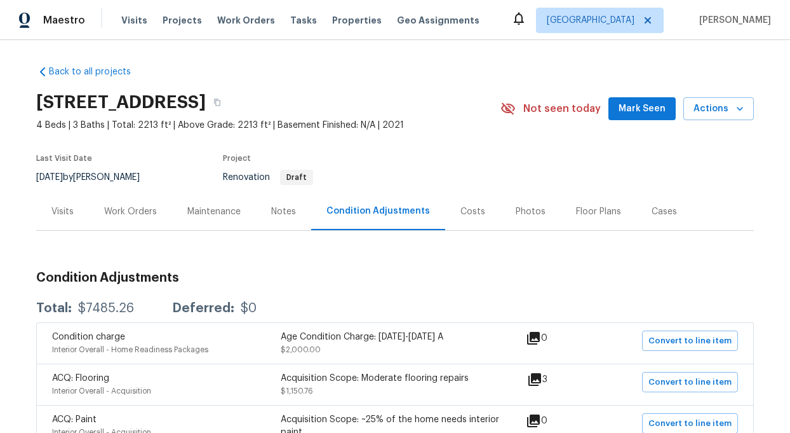
click at [149, 213] on div "Work Orders" at bounding box center [130, 211] width 53 height 13
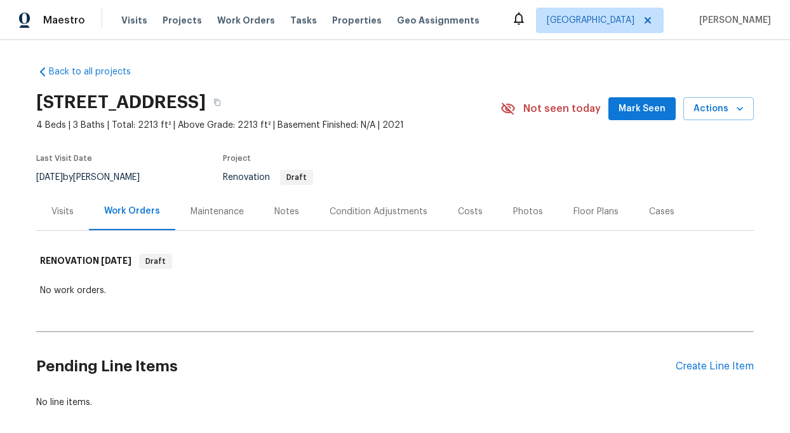
click at [395, 208] on div "Condition Adjustments" at bounding box center [379, 211] width 98 height 13
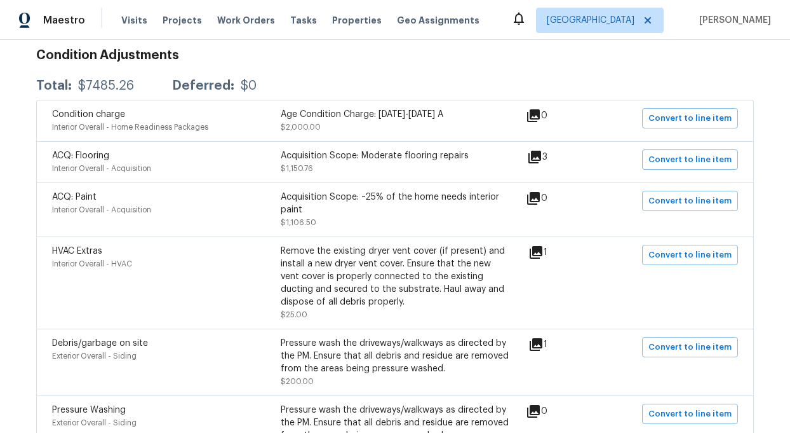
scroll to position [226, 0]
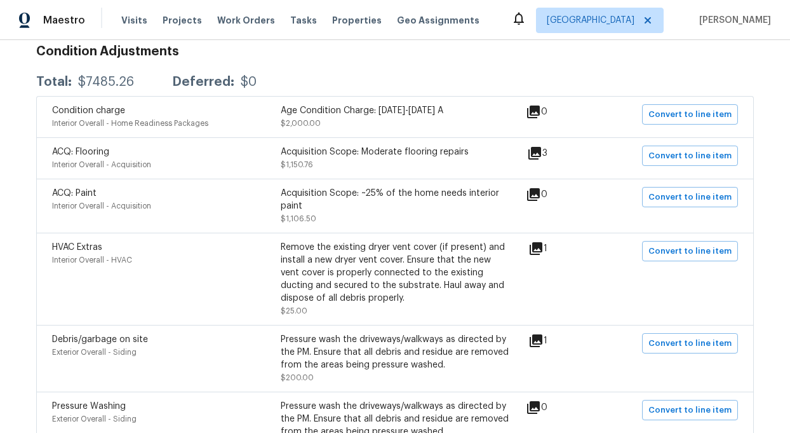
click at [541, 149] on icon at bounding box center [535, 153] width 13 height 13
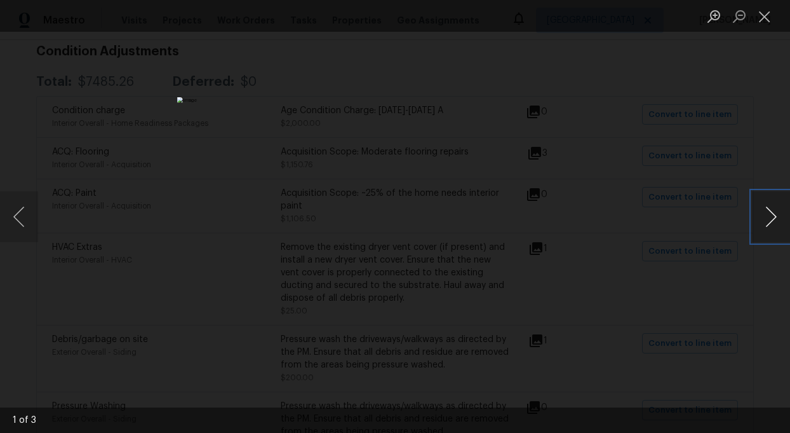
click at [769, 221] on button "Next image" at bounding box center [771, 216] width 38 height 51
click at [771, 222] on button "Next image" at bounding box center [771, 216] width 38 height 51
click at [761, 15] on button "Close lightbox" at bounding box center [764, 16] width 25 height 22
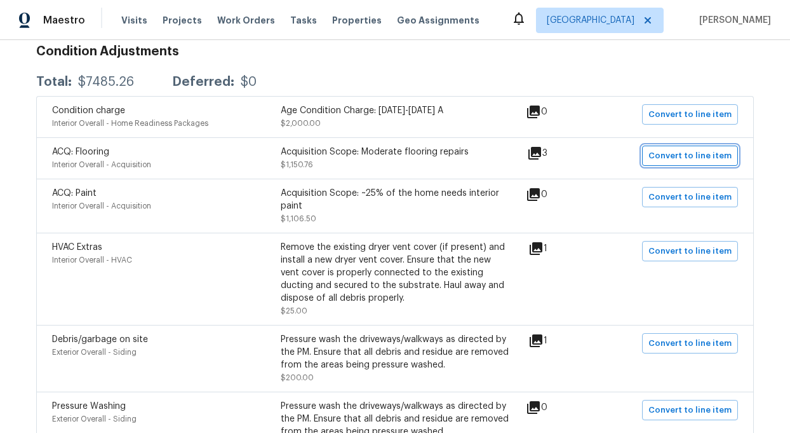
click at [706, 152] on span "Convert to line item" at bounding box center [690, 156] width 83 height 15
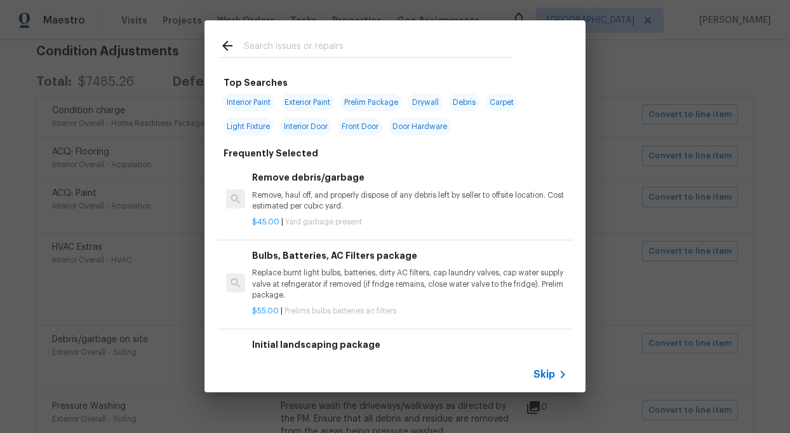
click at [548, 374] on span "Skip" at bounding box center [545, 374] width 22 height 13
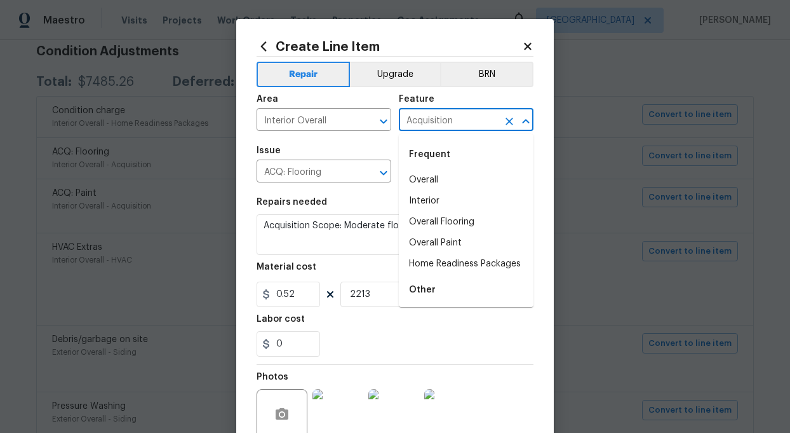
click at [476, 121] on input "Acquisition" at bounding box center [448, 121] width 99 height 20
click at [428, 219] on li "Overall Flooring" at bounding box center [466, 222] width 135 height 21
type input "Overall Flooring"
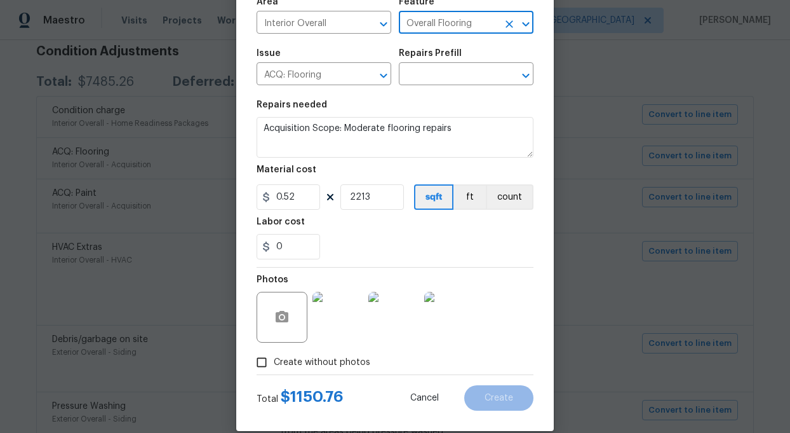
scroll to position [115, 0]
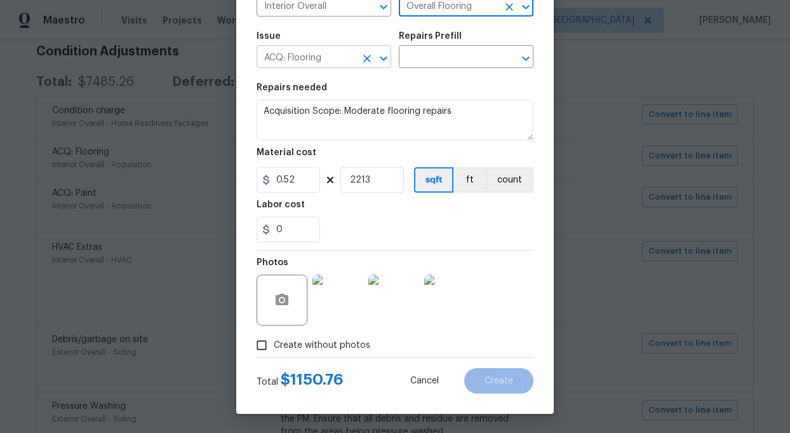
click at [349, 59] on input "ACQ: Flooring" at bounding box center [306, 58] width 99 height 20
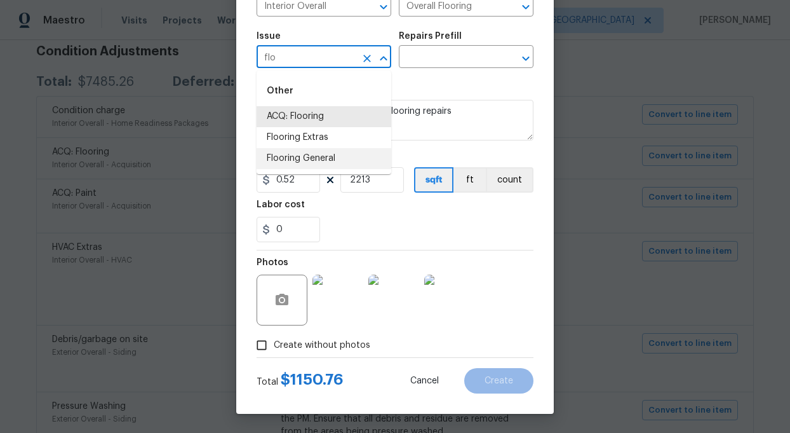
click at [318, 155] on li "Flooring General" at bounding box center [324, 158] width 135 height 21
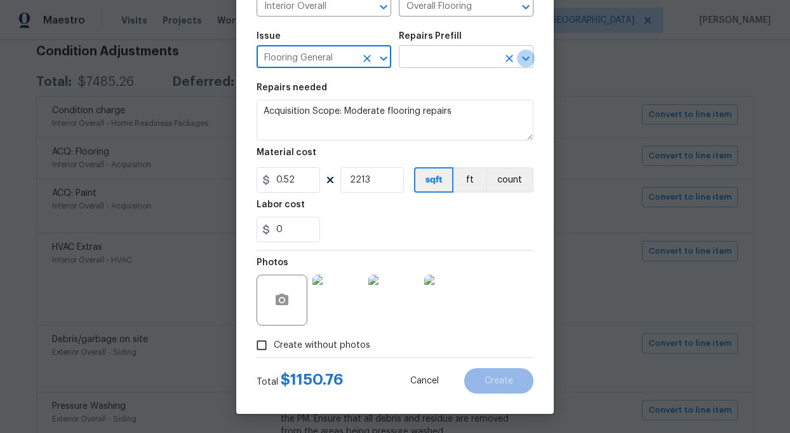
click at [525, 55] on icon "Open" at bounding box center [525, 58] width 15 height 15
type input "Flooring General"
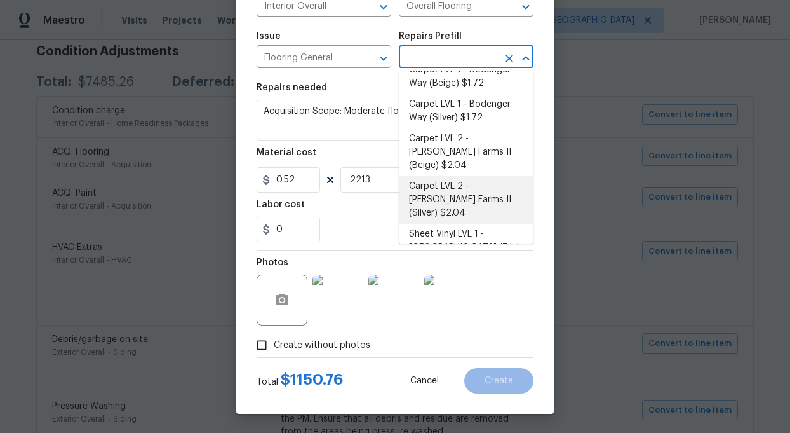
scroll to position [18, 0]
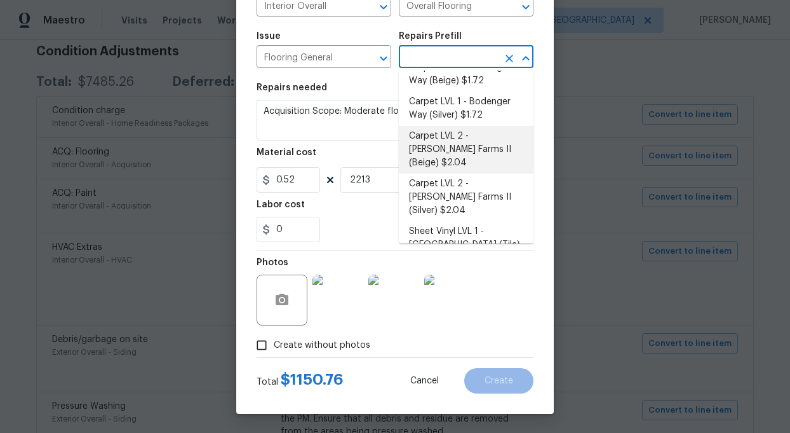
click at [453, 142] on li "Carpet LVL 2 - [PERSON_NAME] Farms II (Beige) $2.04" at bounding box center [466, 150] width 135 height 48
type textarea "Install new carpet ([PERSON_NAME] Farms II - 749 Stony Glade) at all previously…"
type input "Carpet LVL 2 - [PERSON_NAME] Farms II (Beige) $2.04"
type input "2.04"
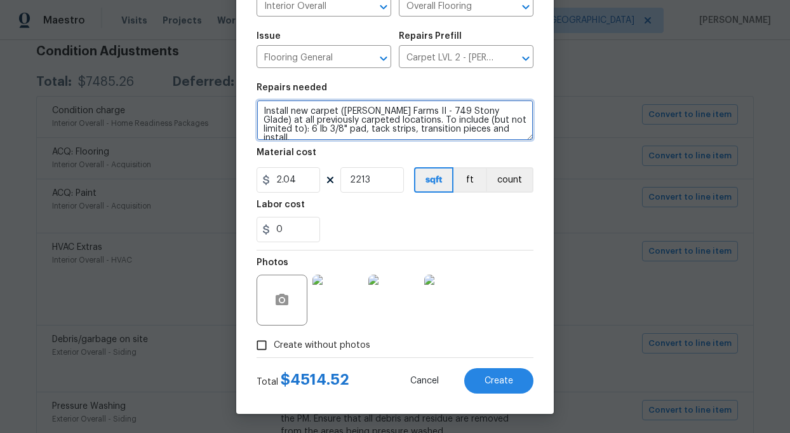
click at [485, 112] on textarea "Install new carpet ([PERSON_NAME] Farms II - 749 Stony Glade) at all previously…" at bounding box center [395, 120] width 277 height 41
type textarea "Install new carpet ) at all previously carpeted locations. To include (but not …"
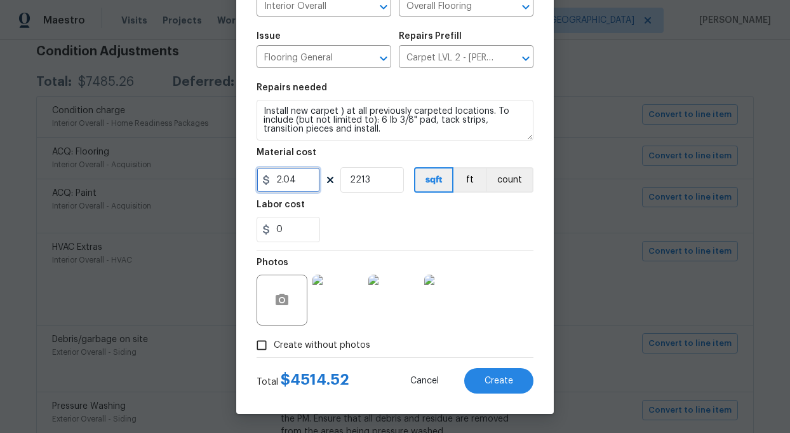
click at [309, 181] on input "2.04" at bounding box center [289, 179] width 64 height 25
click at [353, 208] on div "Labor cost" at bounding box center [395, 208] width 277 height 17
click at [292, 180] on input "54" at bounding box center [289, 179] width 64 height 25
click at [360, 218] on div "0" at bounding box center [395, 229] width 277 height 25
click at [307, 180] on input "0.54" at bounding box center [289, 179] width 64 height 25
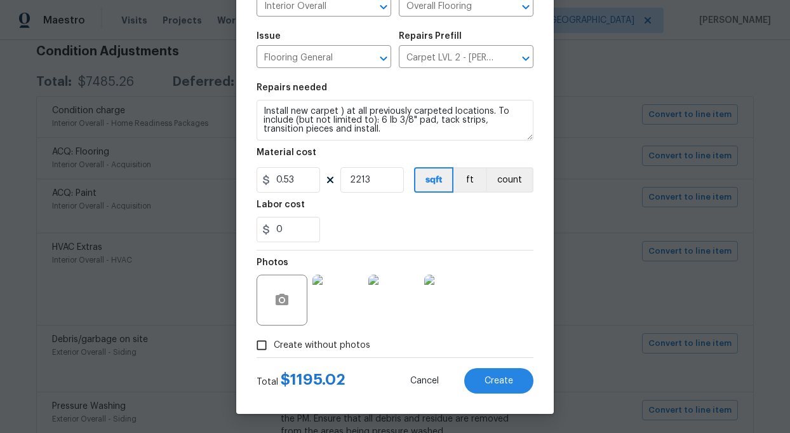
click at [346, 234] on div "0" at bounding box center [395, 229] width 277 height 25
click at [303, 179] on input "0.53" at bounding box center [289, 179] width 64 height 25
click at [335, 201] on div "Labor cost" at bounding box center [395, 208] width 277 height 17
click at [298, 182] on input "0.5" at bounding box center [289, 179] width 64 height 25
type input "0.52"
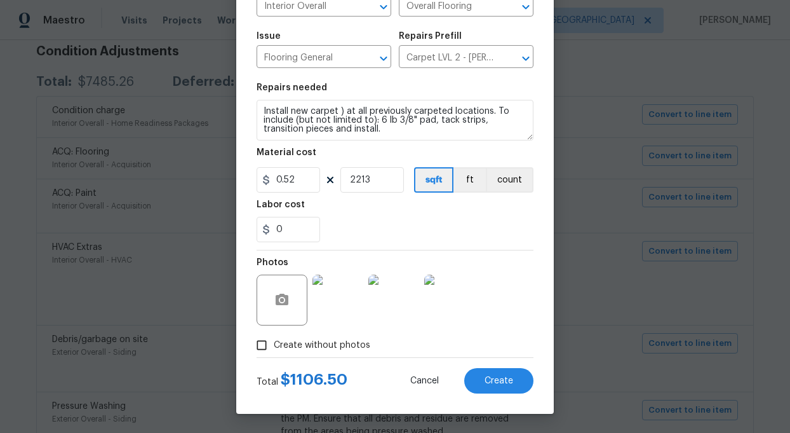
click at [322, 208] on div "Labor cost" at bounding box center [395, 208] width 277 height 17
click at [504, 379] on span "Create" at bounding box center [499, 381] width 29 height 10
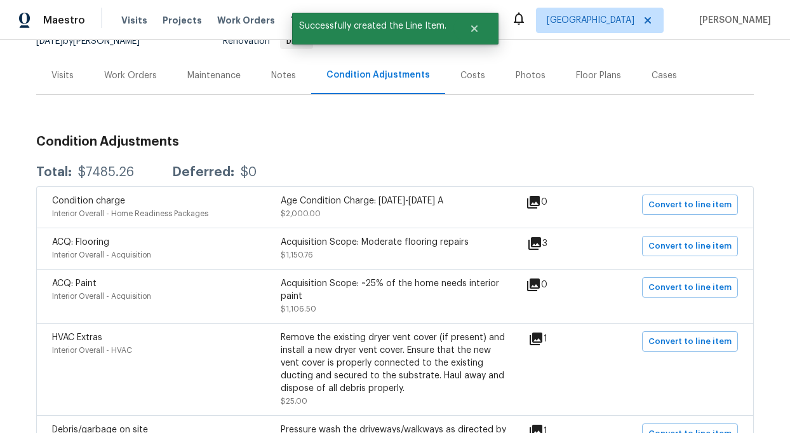
scroll to position [130, 0]
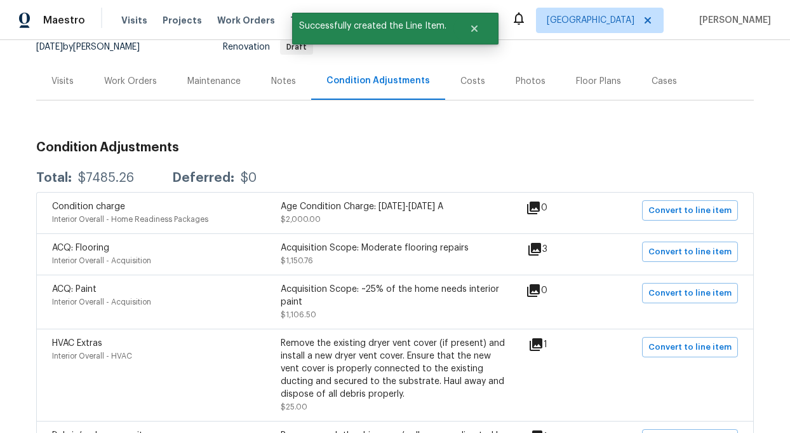
click at [135, 78] on div "Work Orders" at bounding box center [130, 81] width 53 height 13
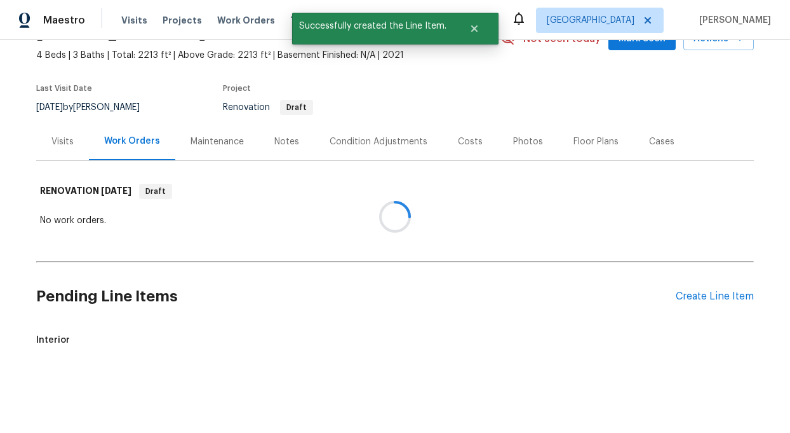
scroll to position [130, 0]
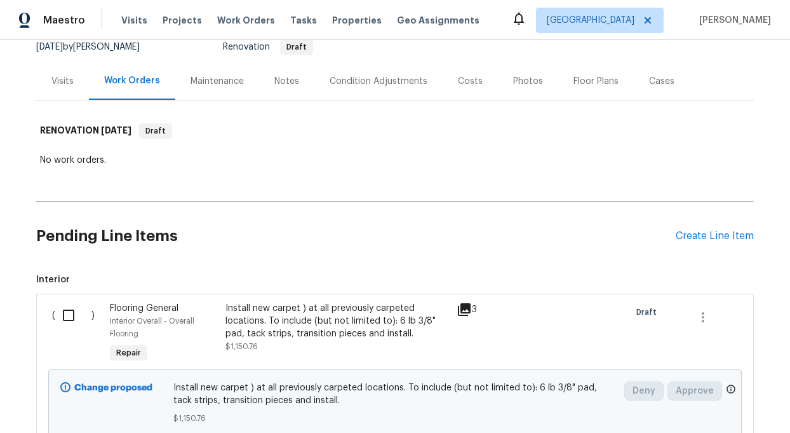
click at [246, 326] on div "Install new carpet ) at all previously carpeted locations. To include (but not …" at bounding box center [338, 321] width 224 height 38
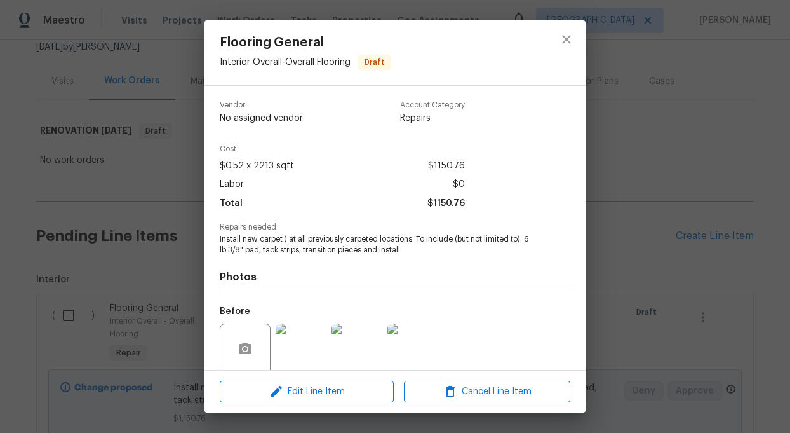
click at [260, 250] on span "Install new carpet ) at all previously carpeted locations. To include (but not …" at bounding box center [378, 245] width 316 height 22
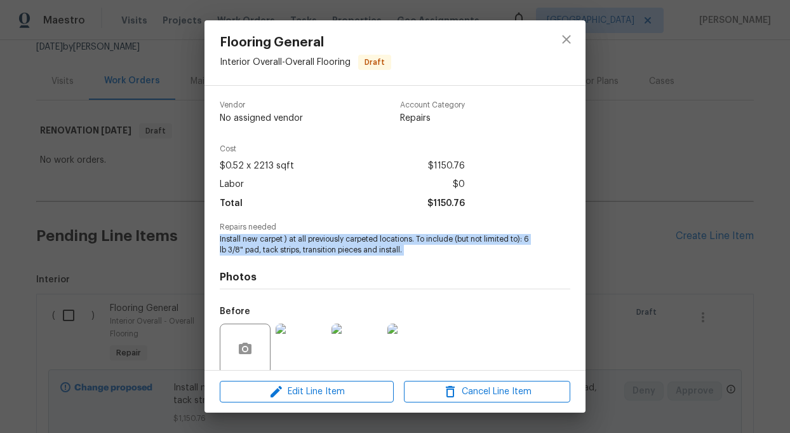
click at [260, 250] on span "Install new carpet ) at all previously carpeted locations. To include (but not …" at bounding box center [378, 245] width 316 height 22
copy span "Install new carpet ) at all previously carpeted locations. To include (but not …"
click at [566, 37] on icon "close" at bounding box center [566, 39] width 15 height 15
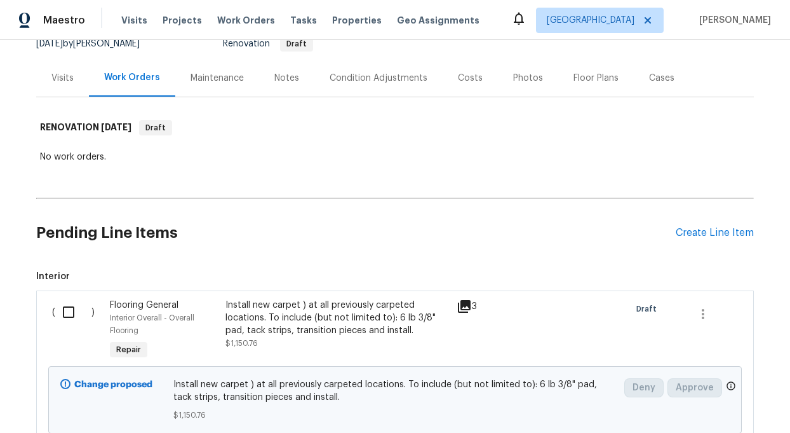
scroll to position [0, 0]
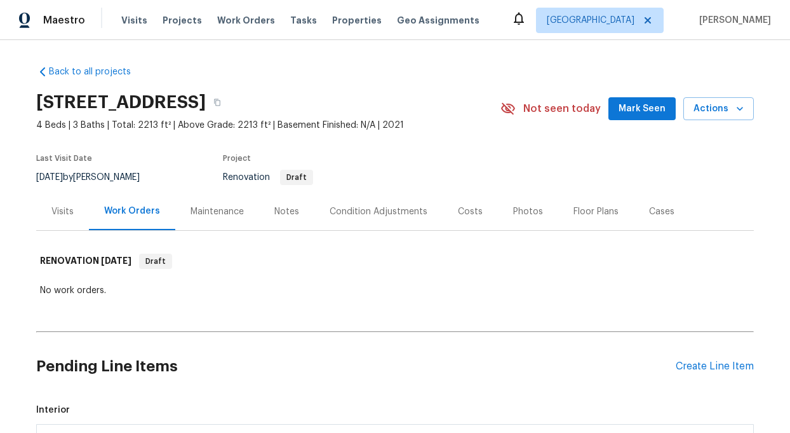
click at [370, 211] on div "Condition Adjustments" at bounding box center [379, 211] width 98 height 13
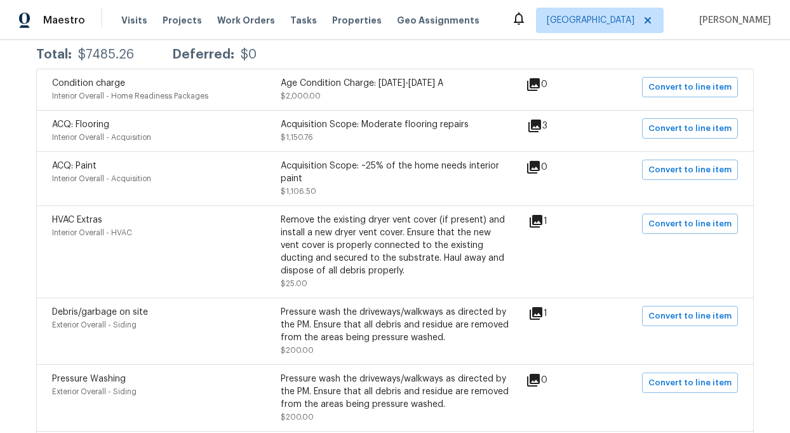
scroll to position [259, 0]
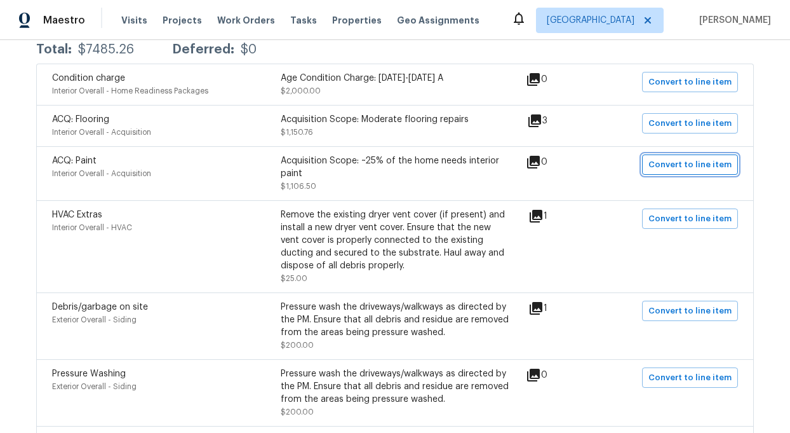
click at [701, 158] on span "Convert to line item" at bounding box center [690, 165] width 83 height 15
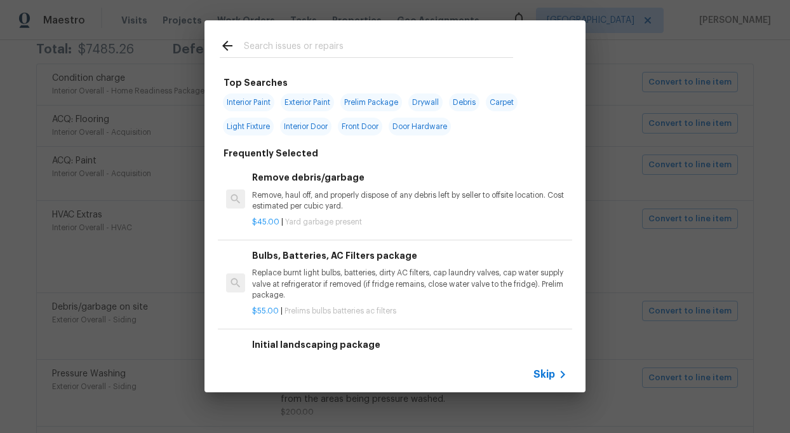
click at [538, 375] on span "Skip" at bounding box center [545, 374] width 22 height 13
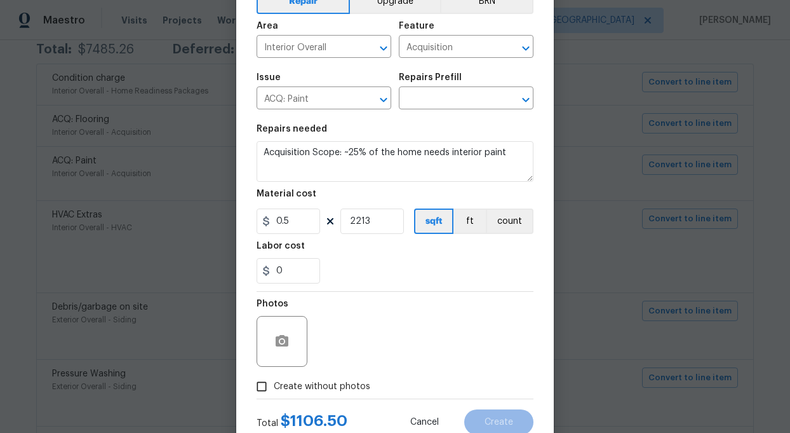
scroll to position [69, 0]
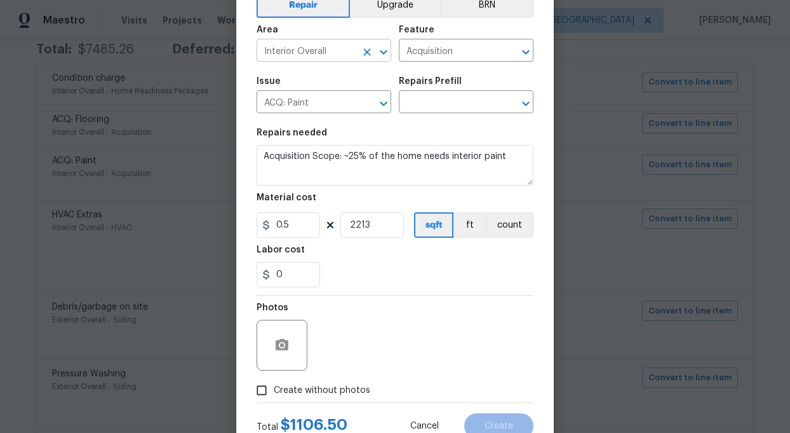
click at [355, 51] on input "Interior Overall" at bounding box center [306, 52] width 99 height 20
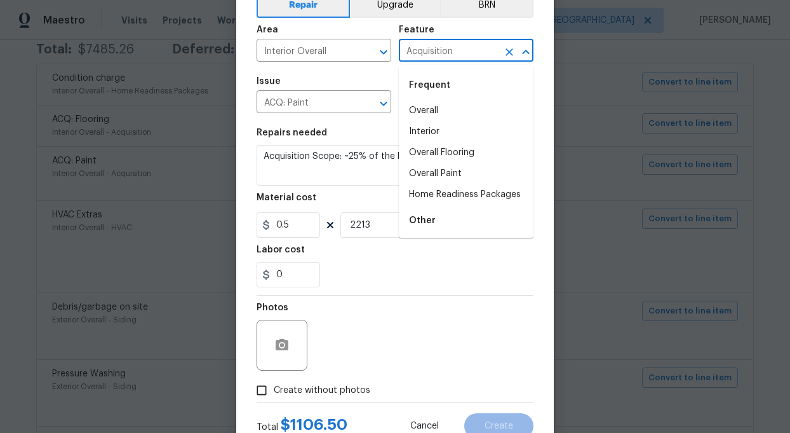
click at [448, 52] on input "Acquisition" at bounding box center [448, 52] width 99 height 20
click at [432, 178] on li "Overall Paint" at bounding box center [466, 173] width 135 height 21
type input "Overall Paint"
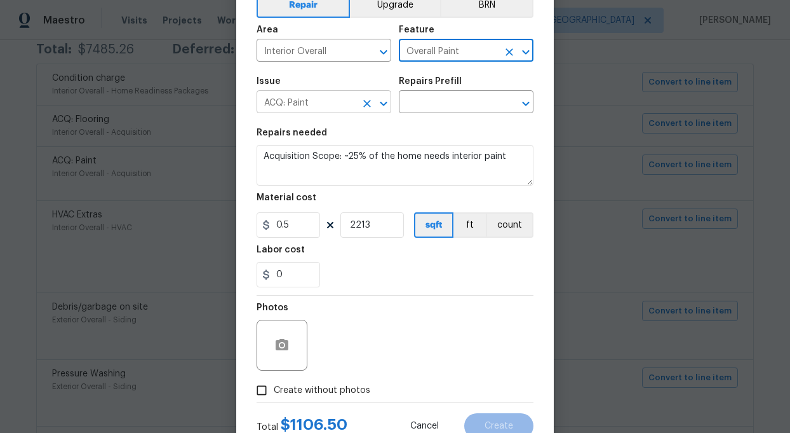
click at [354, 110] on input "ACQ: Paint" at bounding box center [306, 103] width 99 height 20
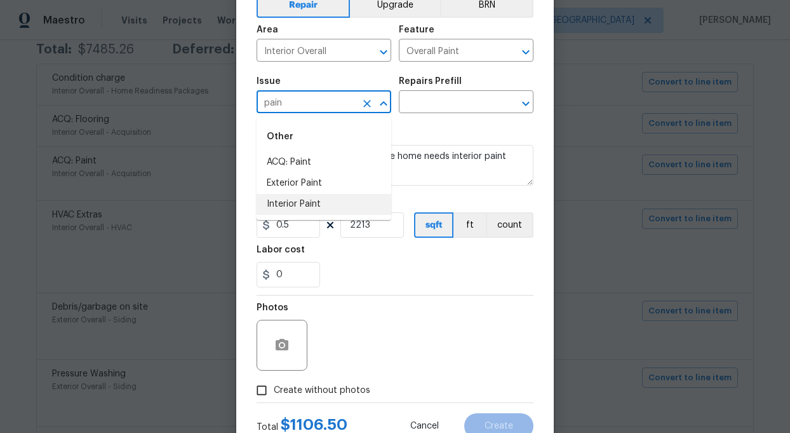
click at [315, 194] on li "Interior Paint" at bounding box center [324, 204] width 135 height 21
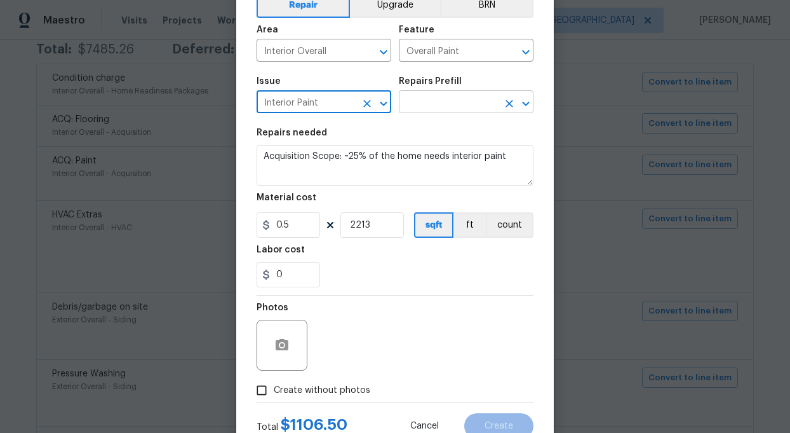
type input "Interior Paint"
click at [444, 107] on input "text" at bounding box center [448, 103] width 99 height 20
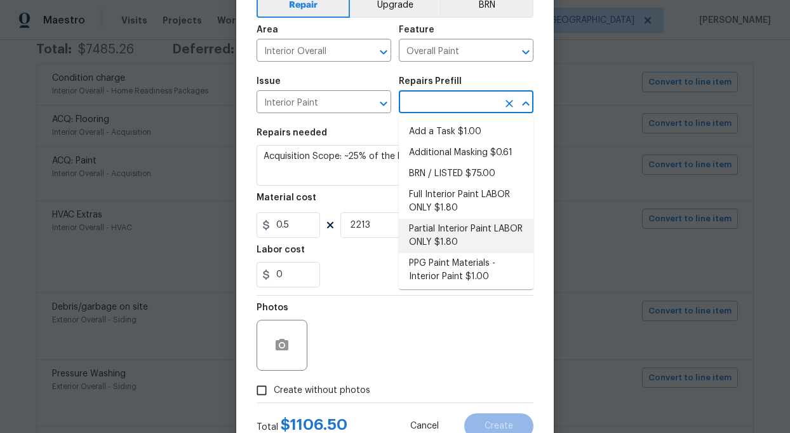
click at [454, 234] on li "Partial Interior Paint LABOR ONLY $1.80" at bounding box center [466, 236] width 135 height 34
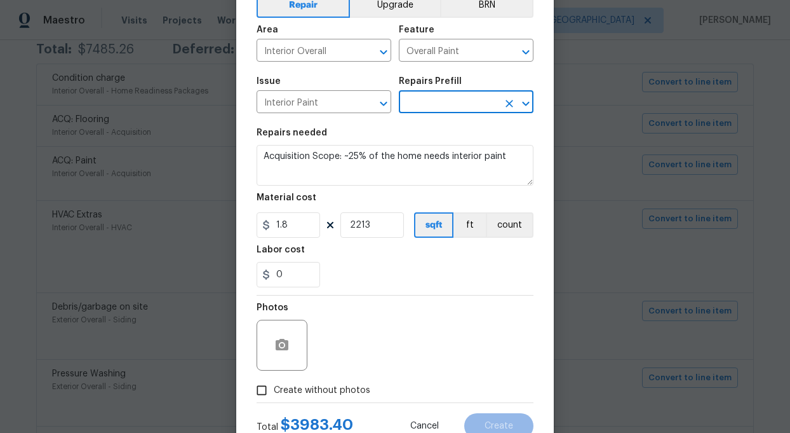
type input "Partial Interior Paint LABOR ONLY $1.80"
type textarea "Partial Interior paint - Prep, mask, and paint specified interior areas. Ensure…"
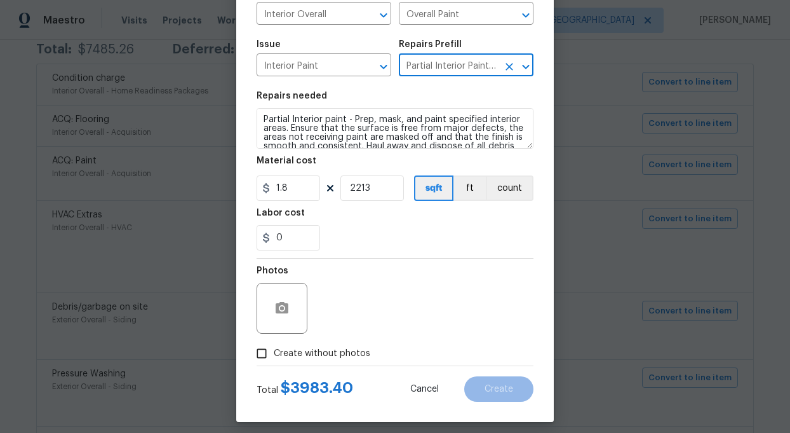
scroll to position [108, 0]
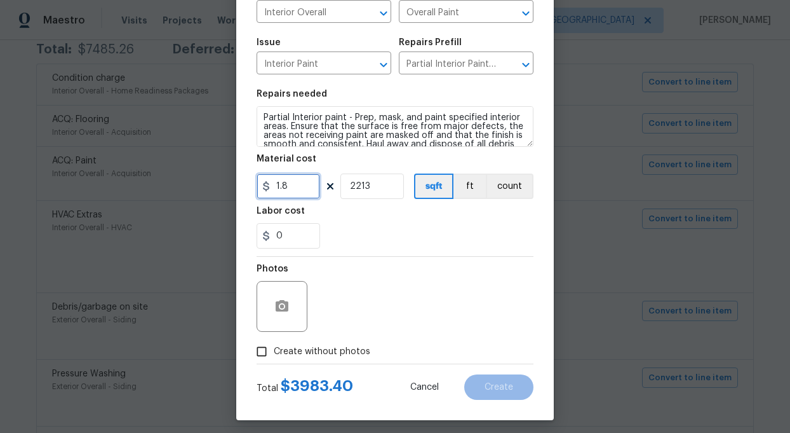
click at [304, 191] on input "1.8" at bounding box center [289, 185] width 64 height 25
click at [341, 232] on div "0" at bounding box center [395, 235] width 277 height 25
click at [272, 189] on input "50" at bounding box center [289, 185] width 64 height 25
type input "0.5"
click at [377, 239] on div "0" at bounding box center [395, 235] width 277 height 25
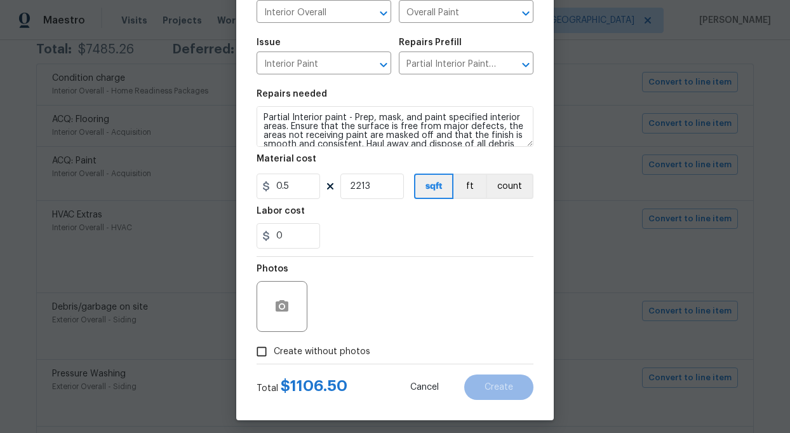
scroll to position [115, 0]
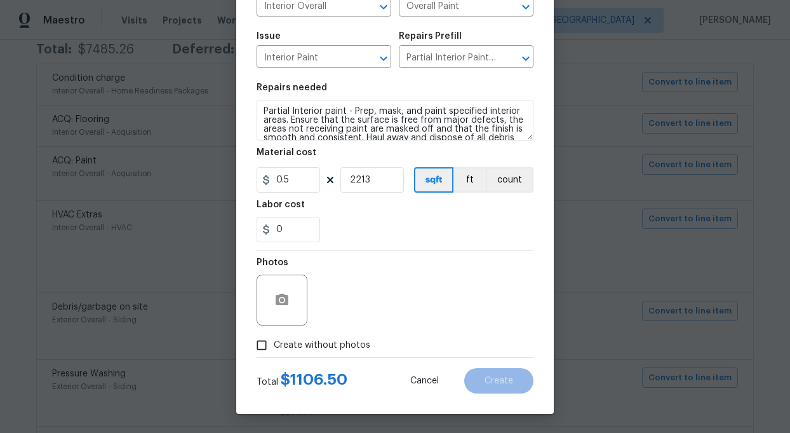
click at [267, 344] on input "Create without photos" at bounding box center [262, 345] width 24 height 24
checkbox input "true"
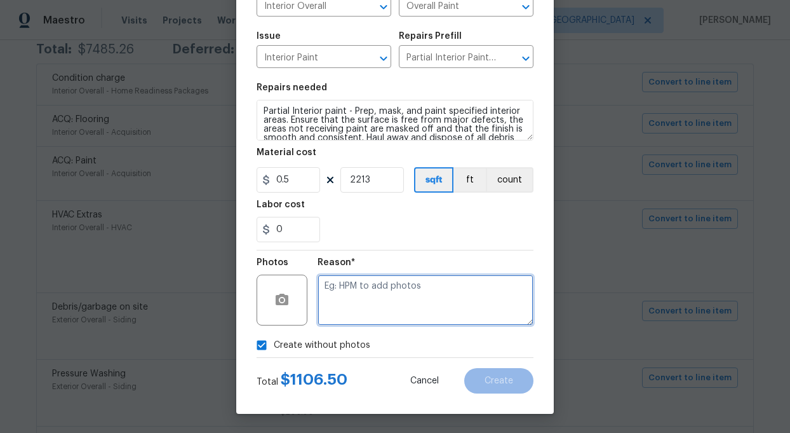
click at [381, 307] on textarea at bounding box center [426, 299] width 216 height 51
type textarea "add"
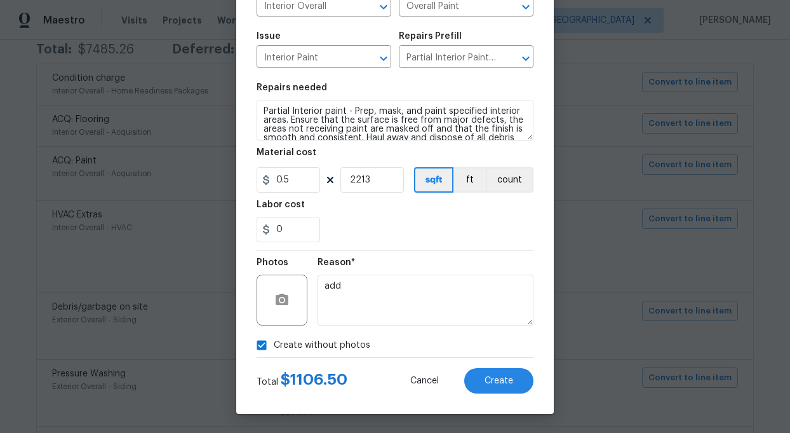
click at [360, 142] on section "Repairs needed Partial Interior paint - Prep, mask, and paint specified interio…" at bounding box center [395, 163] width 277 height 174
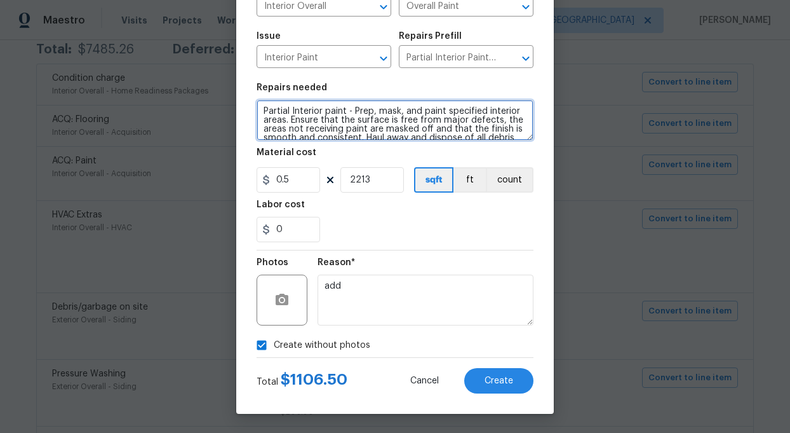
click at [361, 133] on textarea "Partial Interior paint - Prep, mask, and paint specified interior areas. Ensure…" at bounding box center [395, 120] width 277 height 41
paste textarea "Install new carpet ) at all previously carpeted locations. To include (but not …"
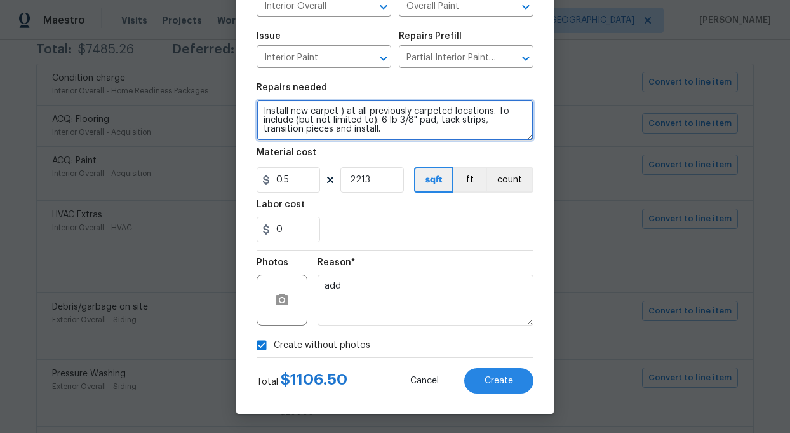
scroll to position [3, 0]
type textarea "Install new carpet ) at all previously carpeted locations. To include (but not …"
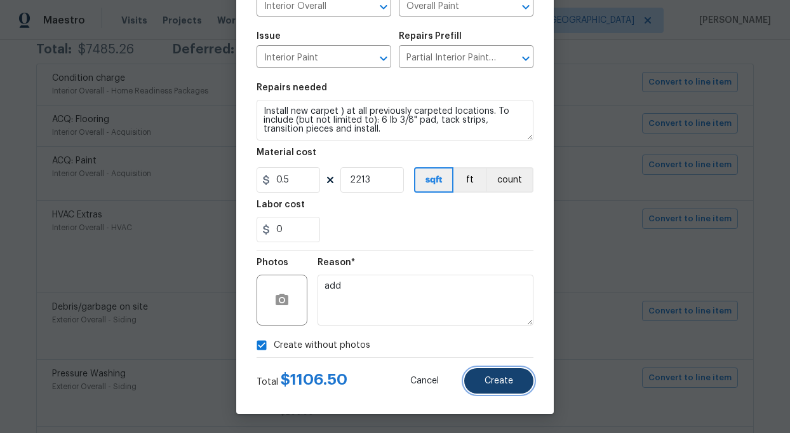
click at [502, 379] on span "Create" at bounding box center [499, 381] width 29 height 10
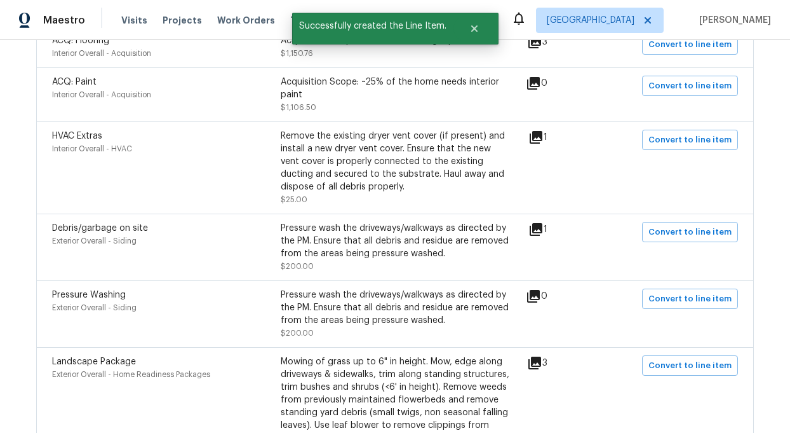
scroll to position [338, 0]
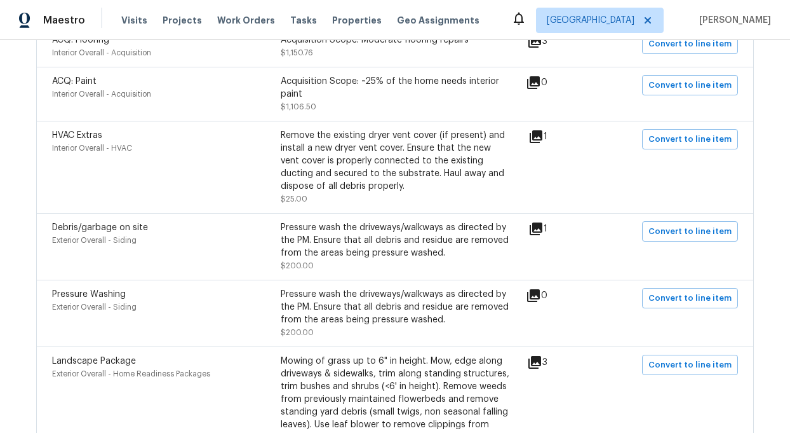
click at [541, 137] on icon at bounding box center [536, 136] width 13 height 13
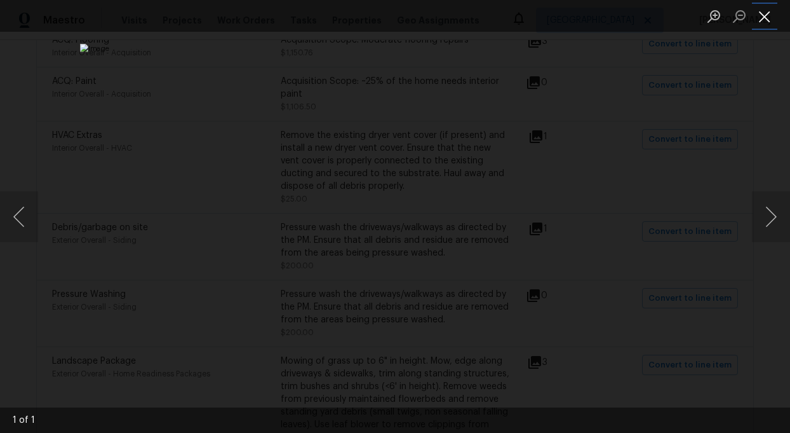
click at [769, 14] on button "Close lightbox" at bounding box center [764, 16] width 25 height 22
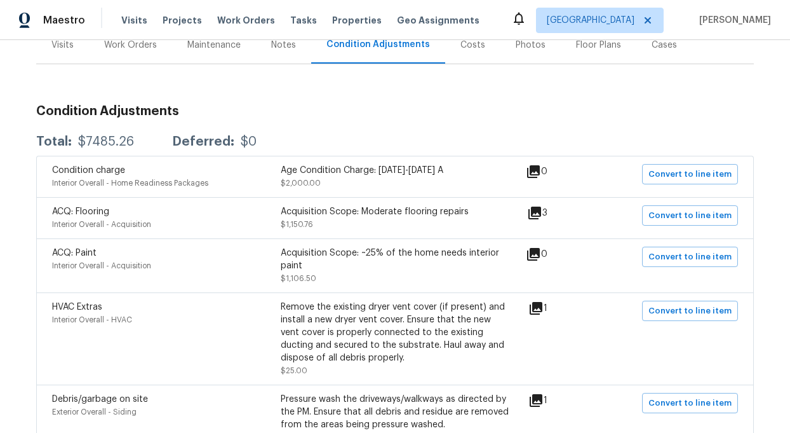
scroll to position [147, 0]
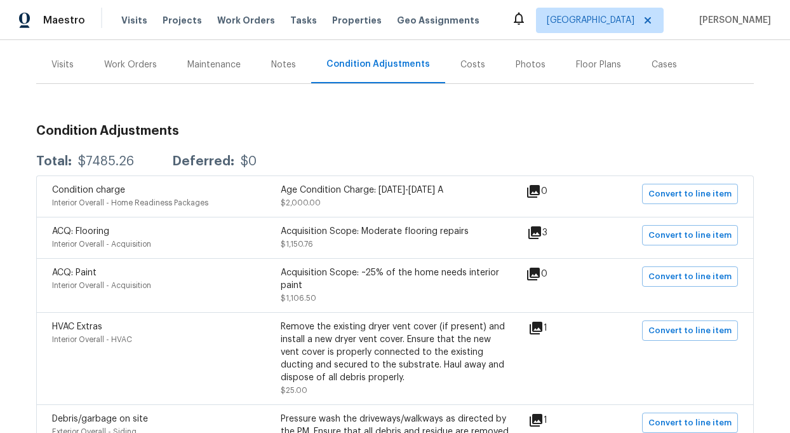
click at [141, 64] on div "Work Orders" at bounding box center [130, 64] width 53 height 13
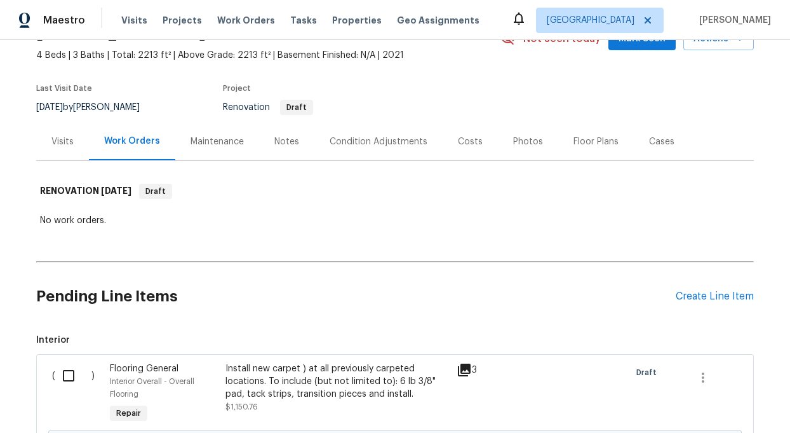
scroll to position [147, 0]
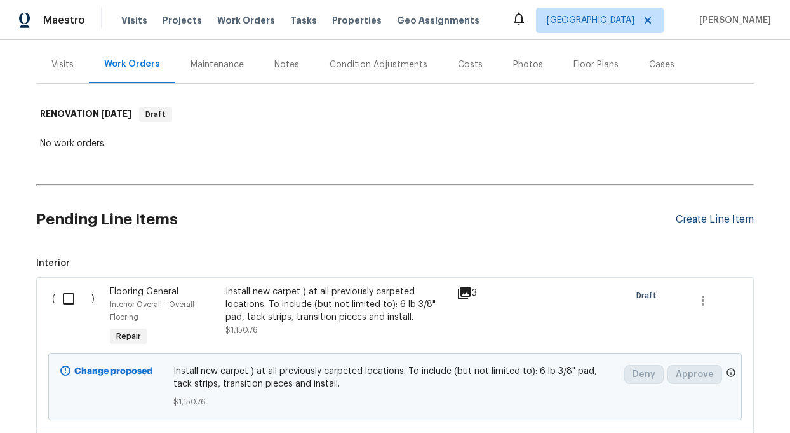
click at [699, 215] on div "Create Line Item" at bounding box center [715, 219] width 78 height 12
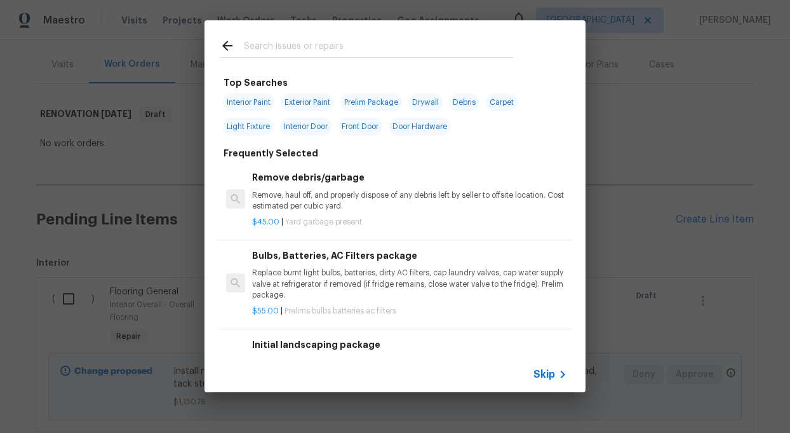
click at [268, 44] on input "text" at bounding box center [378, 47] width 269 height 19
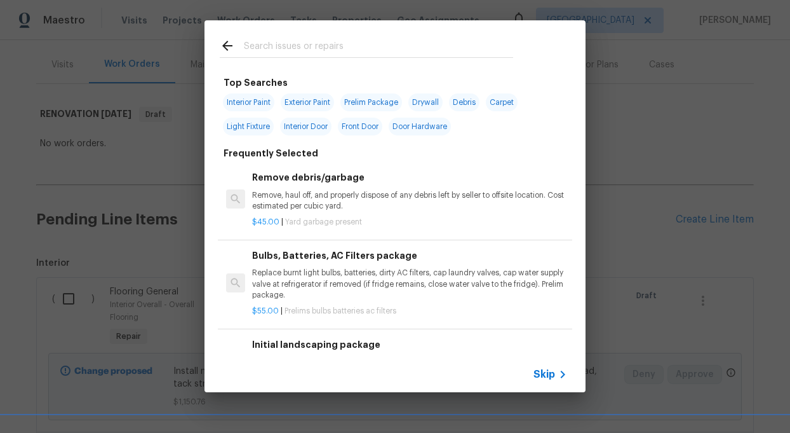
click at [381, 102] on span "Prelim Package" at bounding box center [371, 102] width 62 height 18
type input "Prelim Package"
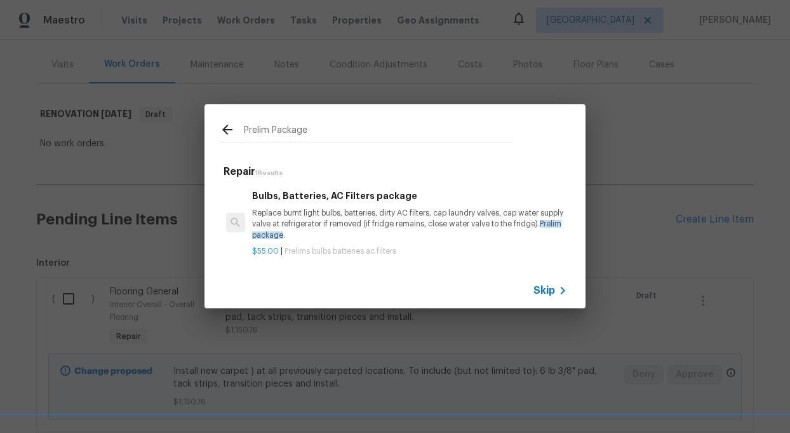
click at [381, 102] on div "Prelim Package Repair 1 Results Bulbs, Batteries, AC Filters package Replace bu…" at bounding box center [395, 206] width 790 height 412
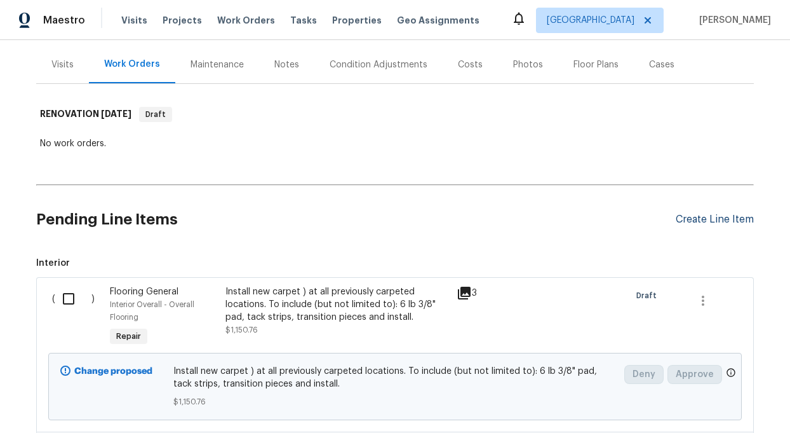
click at [731, 216] on div "Create Line Item" at bounding box center [715, 219] width 78 height 12
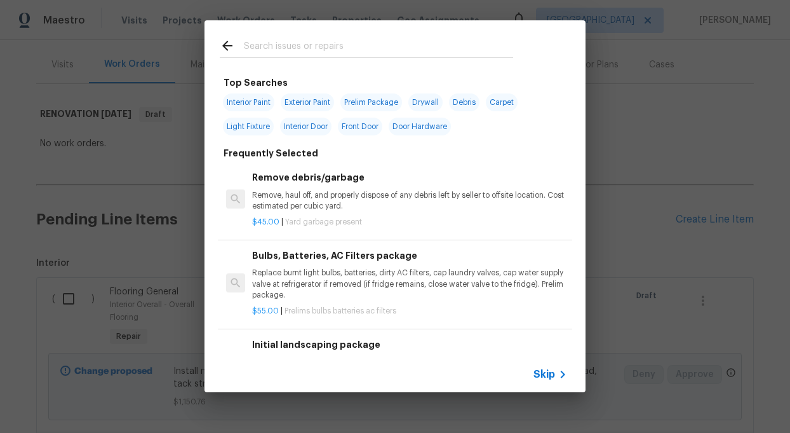
click at [385, 104] on span "Prelim Package" at bounding box center [371, 102] width 62 height 18
type input "Prelim Package"
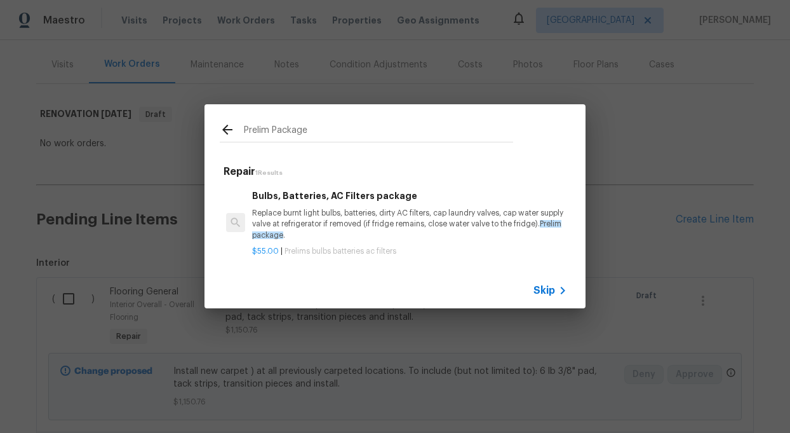
click at [461, 225] on p "Replace burnt light bulbs, batteries, dirty AC filters, cap laundry valves, cap…" at bounding box center [409, 224] width 315 height 32
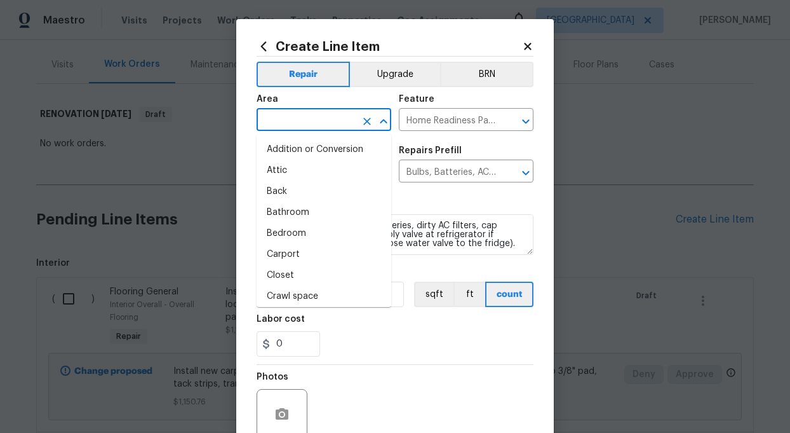
click at [333, 115] on input "text" at bounding box center [306, 121] width 99 height 20
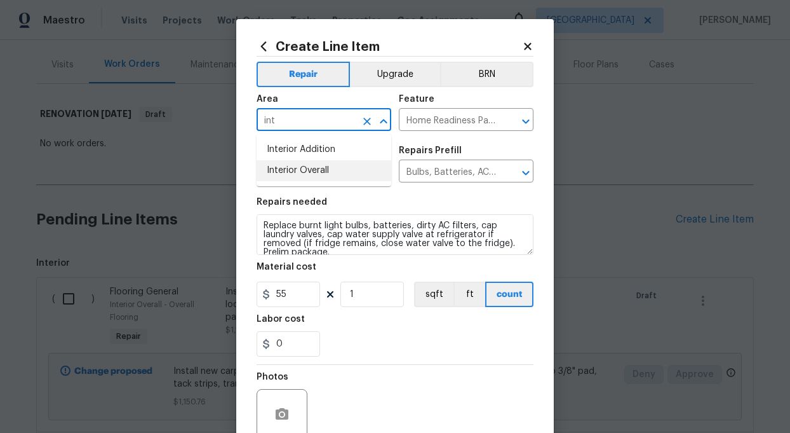
click at [318, 172] on li "Interior Overall" at bounding box center [324, 170] width 135 height 21
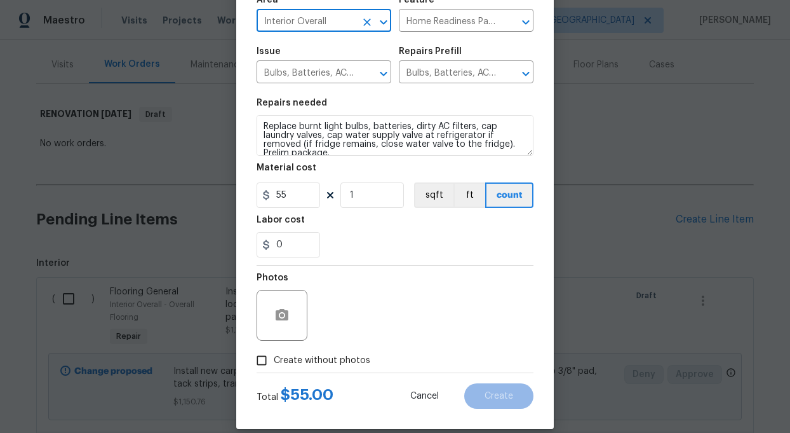
scroll to position [115, 0]
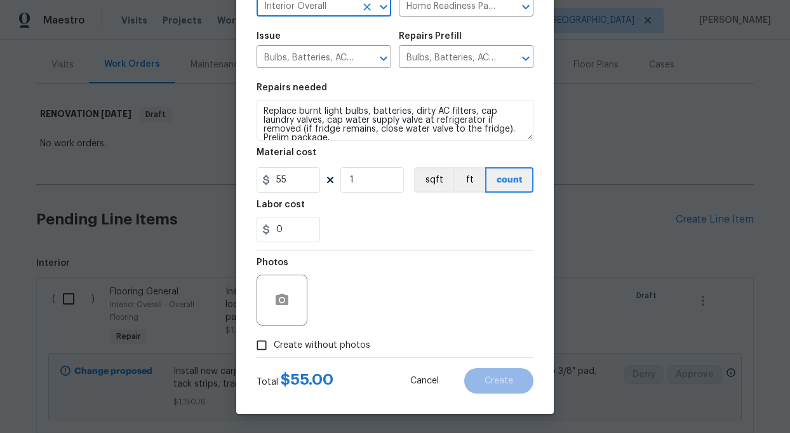
type input "Interior Overall"
click at [259, 344] on input "Create without photos" at bounding box center [262, 345] width 24 height 24
checkbox input "true"
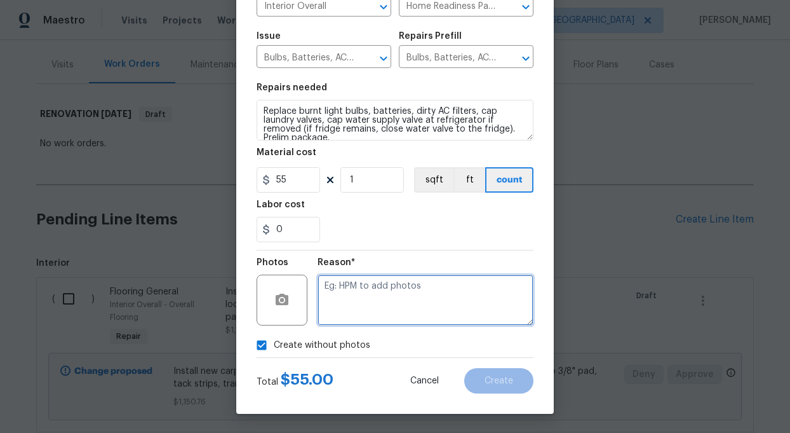
click at [476, 297] on textarea at bounding box center [426, 299] width 216 height 51
type textarea "add"
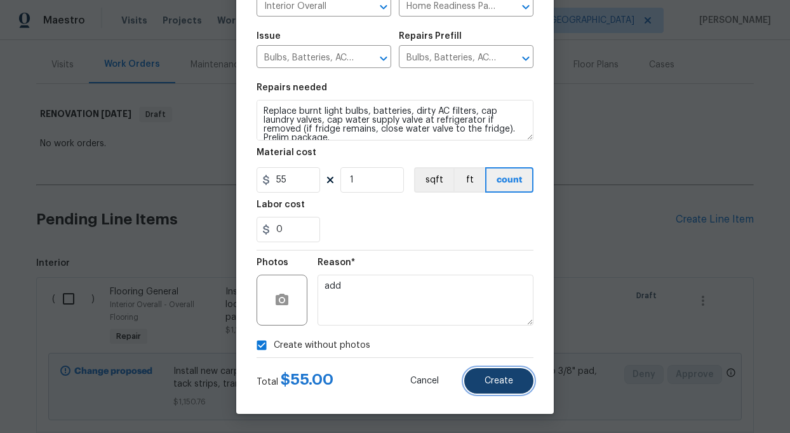
click at [486, 386] on button "Create" at bounding box center [498, 380] width 69 height 25
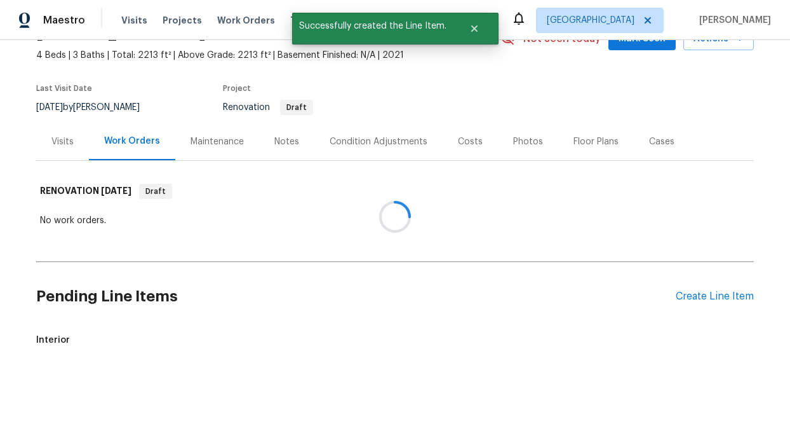
scroll to position [147, 0]
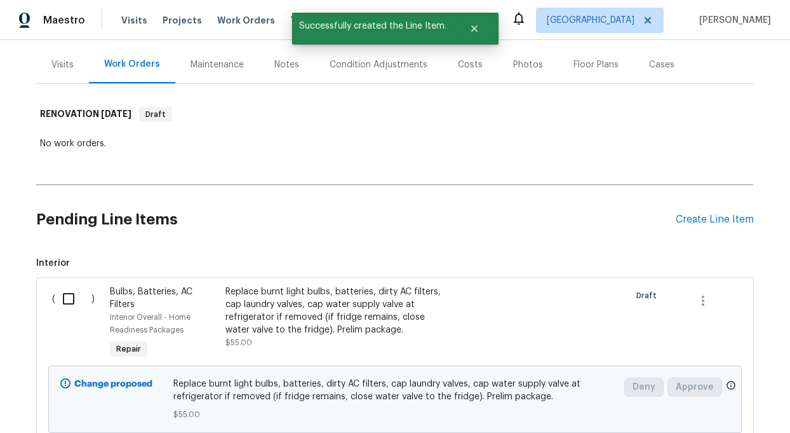
click at [394, 57] on div "Condition Adjustments" at bounding box center [378, 64] width 128 height 37
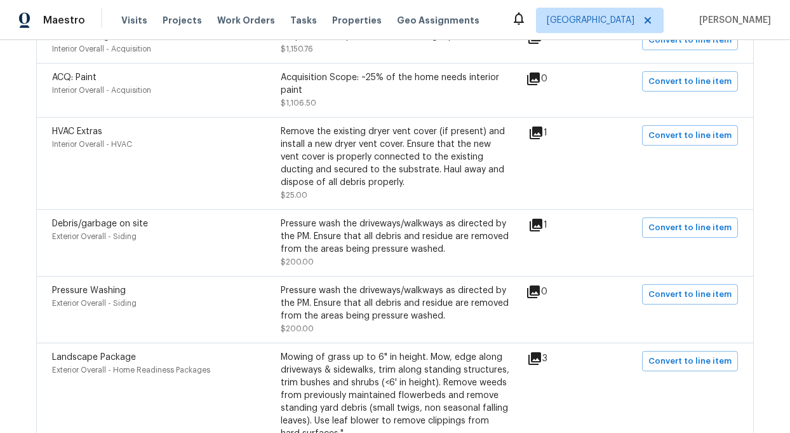
scroll to position [353, 0]
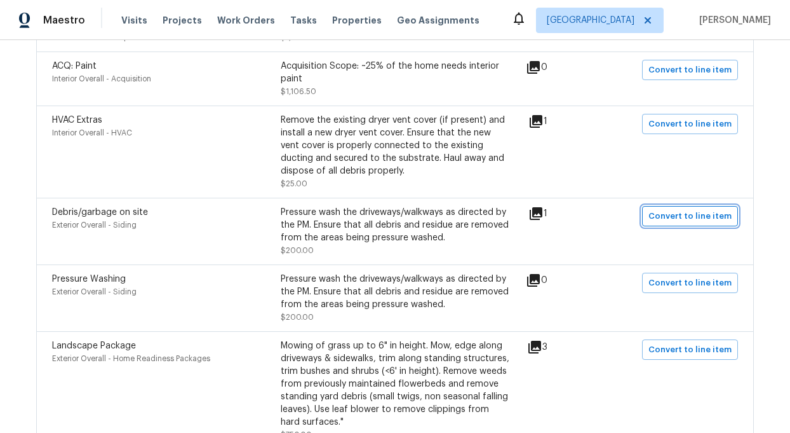
click at [684, 213] on span "Convert to line item" at bounding box center [690, 216] width 83 height 15
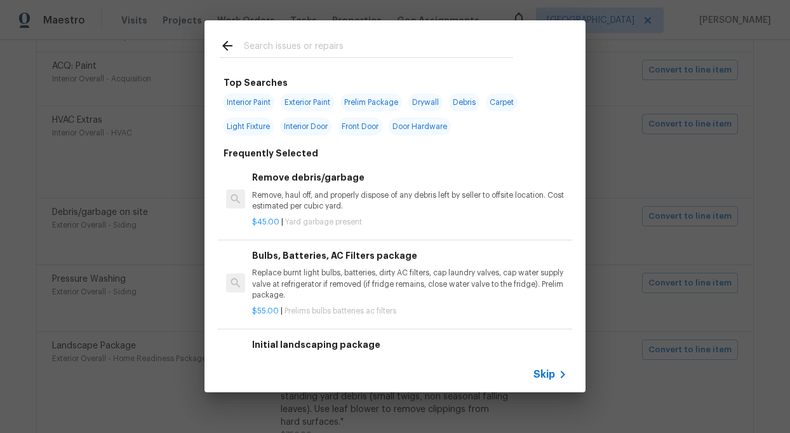
click at [548, 372] on span "Skip" at bounding box center [545, 374] width 22 height 13
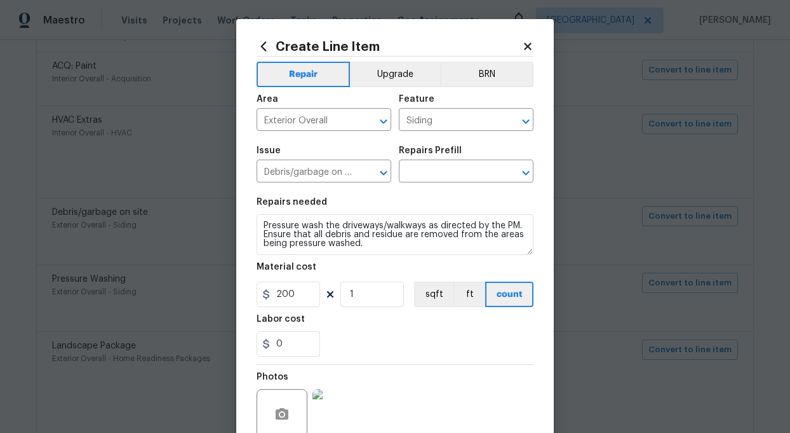
click at [442, 162] on div "Repairs Prefill" at bounding box center [466, 154] width 135 height 17
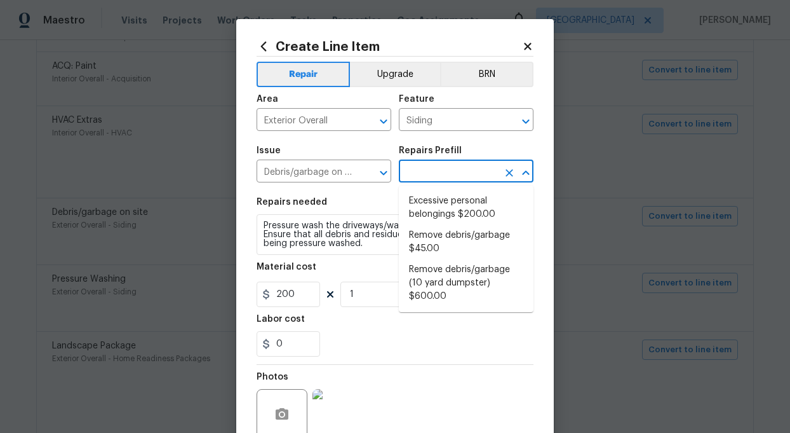
click at [443, 178] on input "text" at bounding box center [448, 173] width 99 height 20
click at [438, 237] on li "Remove debris/garbage $45.00" at bounding box center [466, 242] width 135 height 34
type input "Remove debris/garbage $45.00"
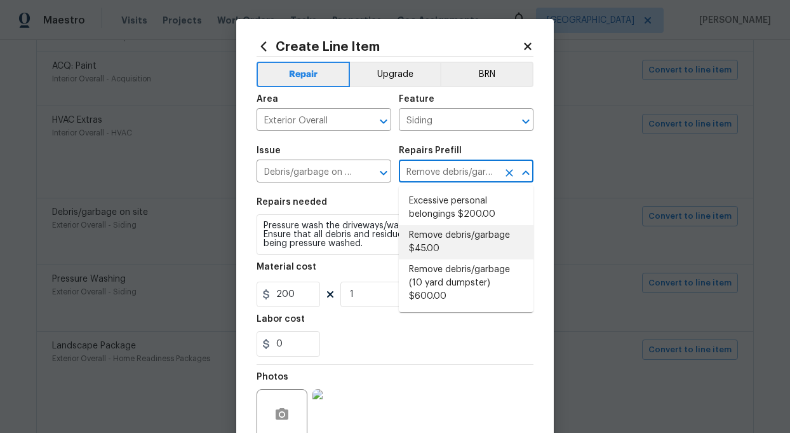
type textarea "Remove, haul off, and properly dispose of any debris left by seller to offsite …"
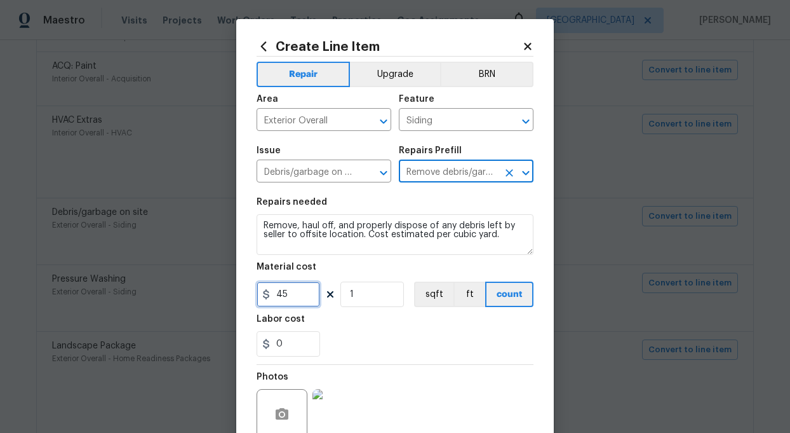
click at [304, 296] on input "45" at bounding box center [289, 293] width 64 height 25
type input "200"
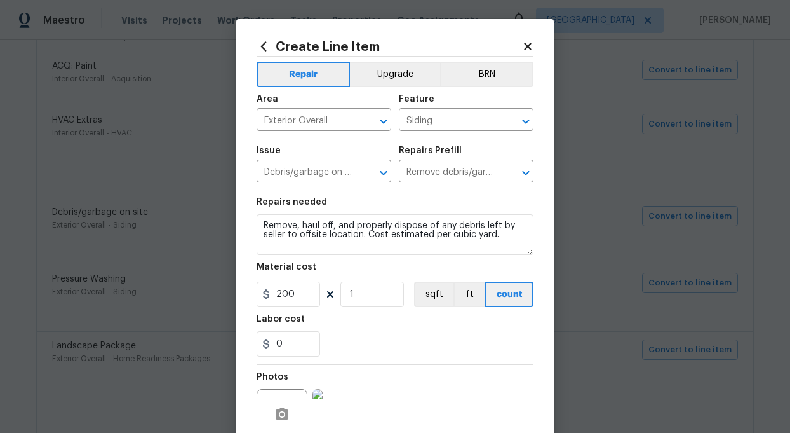
click at [403, 358] on section "Repairs needed Remove, haul off, and properly dispose of any debris left by sel…" at bounding box center [395, 277] width 277 height 174
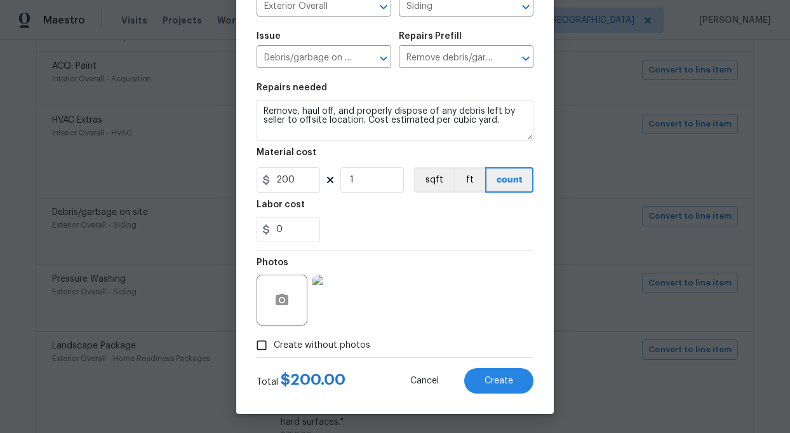
scroll to position [115, 0]
click at [508, 381] on span "Create" at bounding box center [499, 381] width 29 height 10
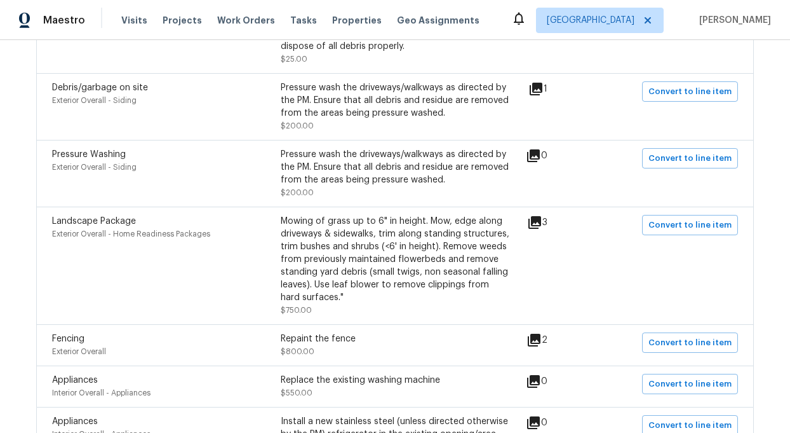
scroll to position [478, 0]
click at [708, 159] on span "Convert to line item" at bounding box center [690, 158] width 83 height 15
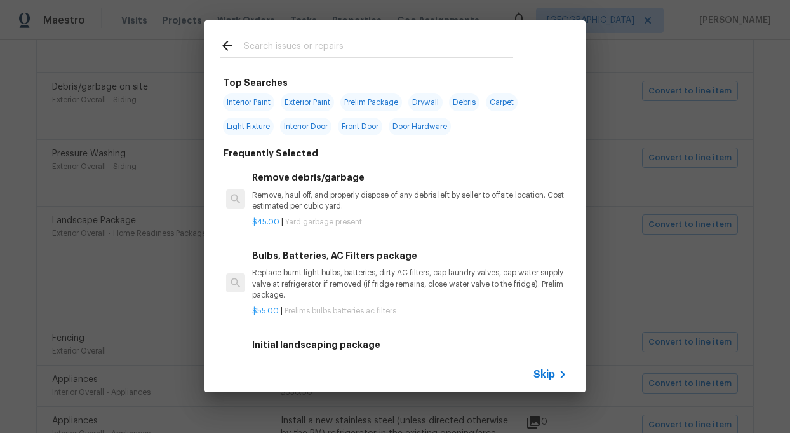
click at [546, 374] on span "Skip" at bounding box center [545, 374] width 22 height 13
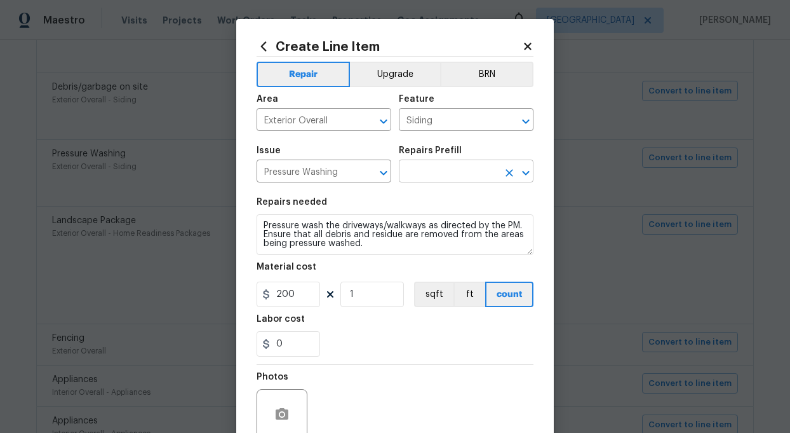
click at [468, 170] on input "text" at bounding box center [448, 173] width 99 height 20
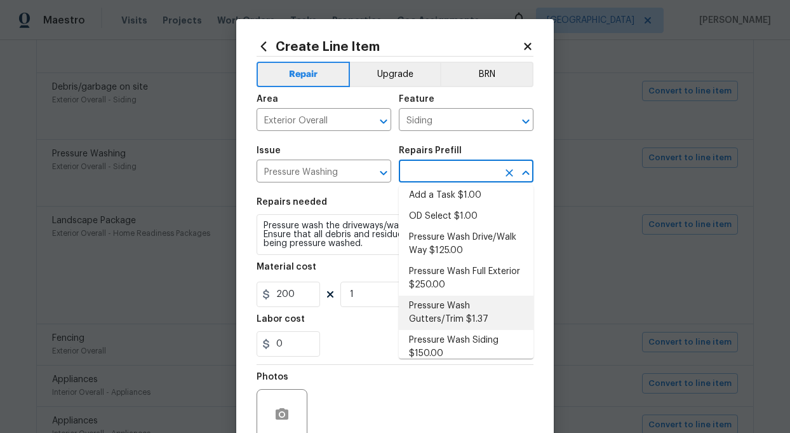
scroll to position [0, 0]
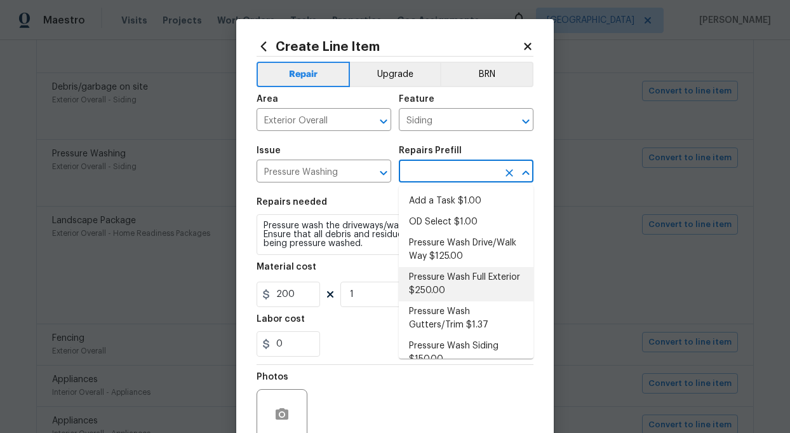
click at [443, 277] on li "Pressure Wash Full Exterior $250.00" at bounding box center [466, 284] width 135 height 34
type textarea "Pressure wash the House, Flatwork, Deck and Garage interior."
type input "Pressure Wash Full Exterior $250.00"
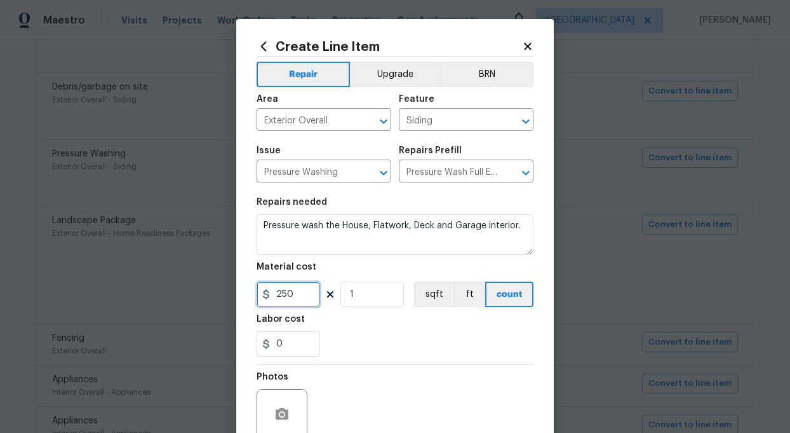
click at [302, 300] on input "250" at bounding box center [289, 293] width 64 height 25
type input "200"
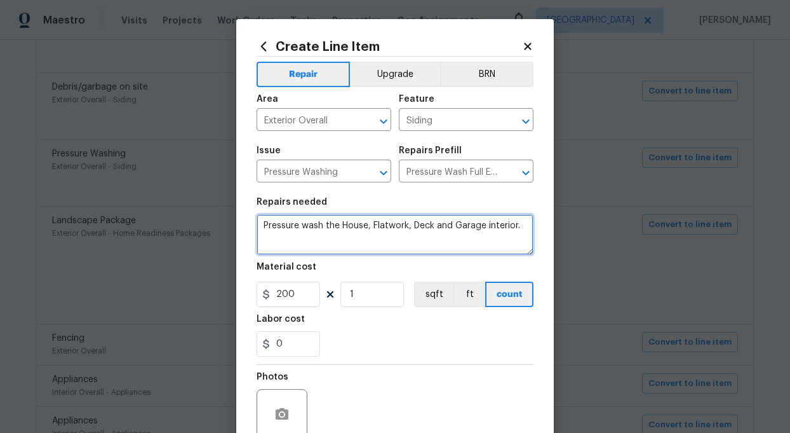
click at [367, 227] on textarea "Pressure wash the House, Flatwork, Deck and Garage interior." at bounding box center [395, 234] width 277 height 41
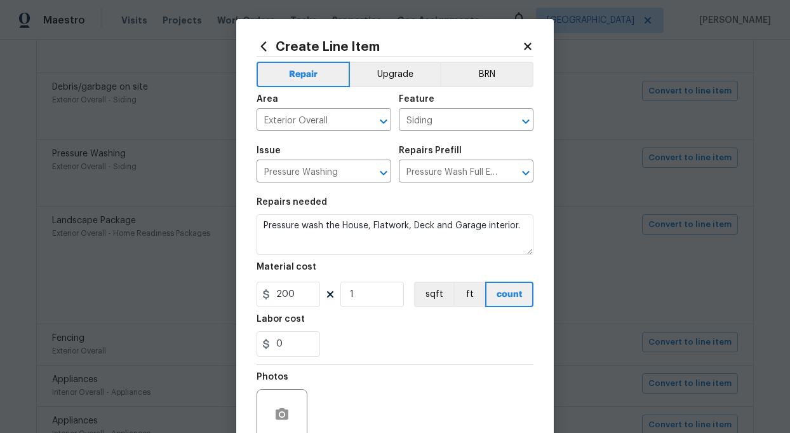
scroll to position [115, 0]
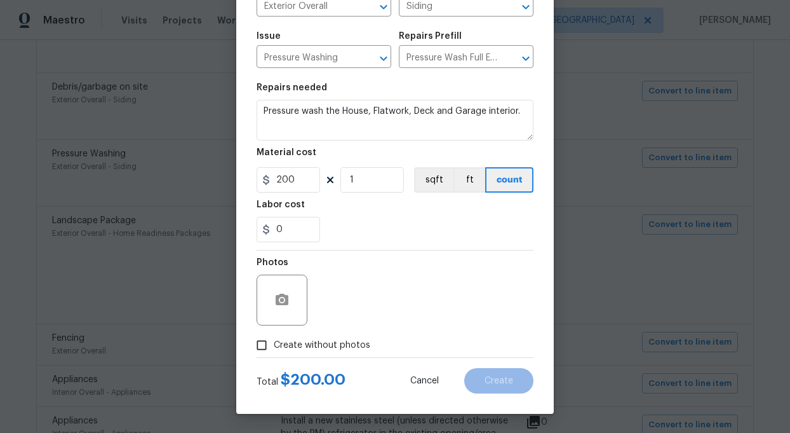
click at [262, 346] on input "Create without photos" at bounding box center [262, 345] width 24 height 24
checkbox input "true"
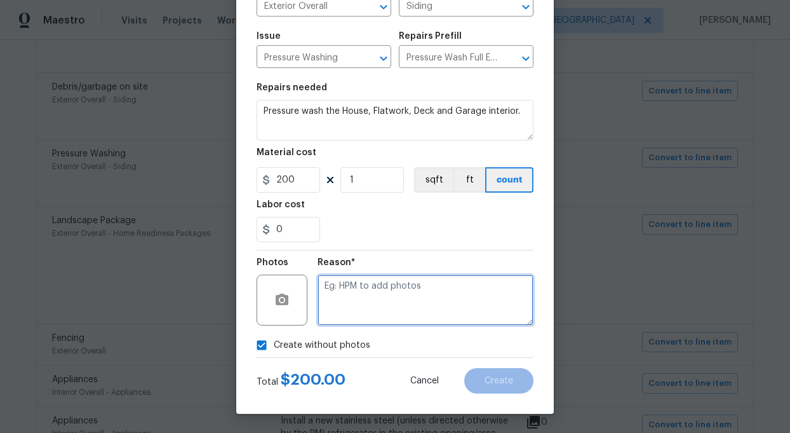
click at [396, 309] on textarea at bounding box center [426, 299] width 216 height 51
type textarea "add"
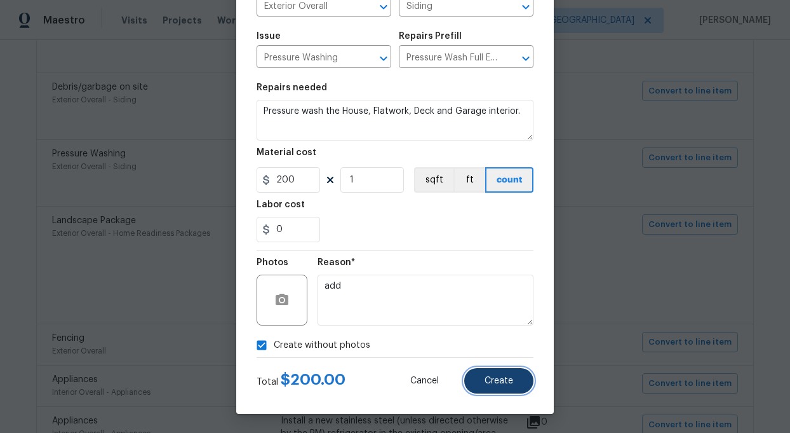
click at [512, 386] on button "Create" at bounding box center [498, 380] width 69 height 25
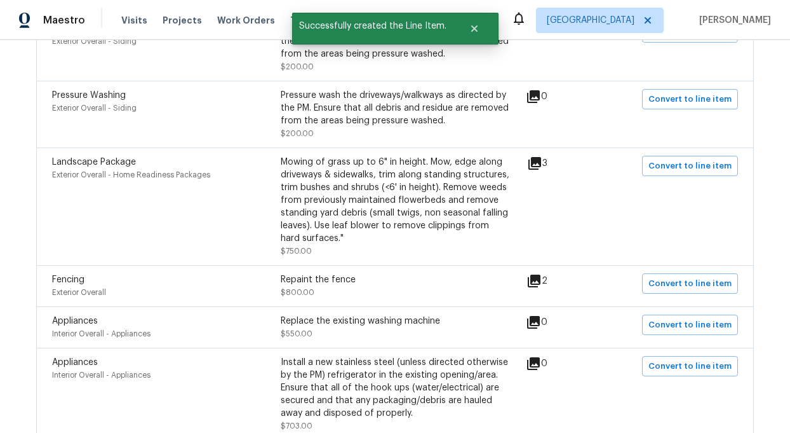
scroll to position [541, 0]
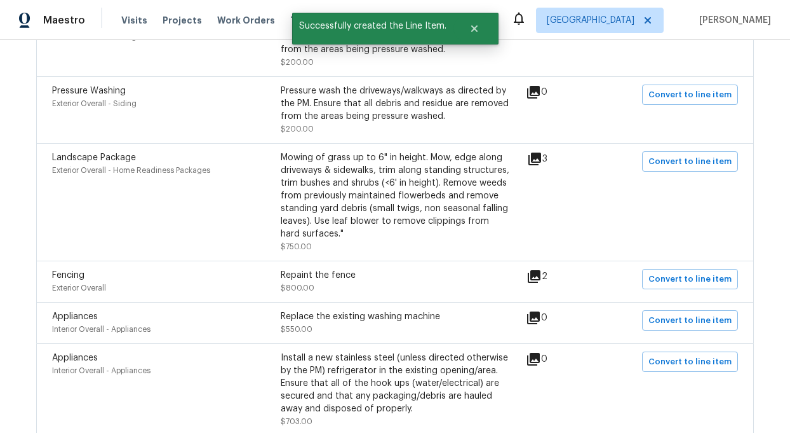
click at [536, 161] on icon at bounding box center [534, 158] width 15 height 15
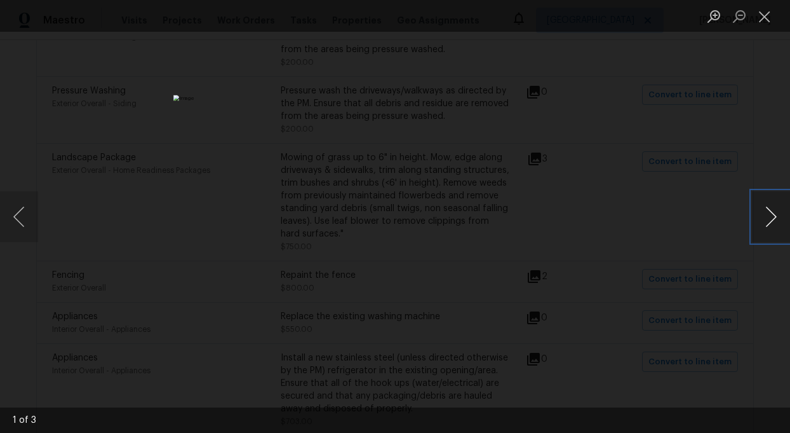
click at [769, 215] on button "Next image" at bounding box center [771, 216] width 38 height 51
click at [770, 217] on button "Next image" at bounding box center [771, 216] width 38 height 51
click at [770, 218] on button "Next image" at bounding box center [771, 216] width 38 height 51
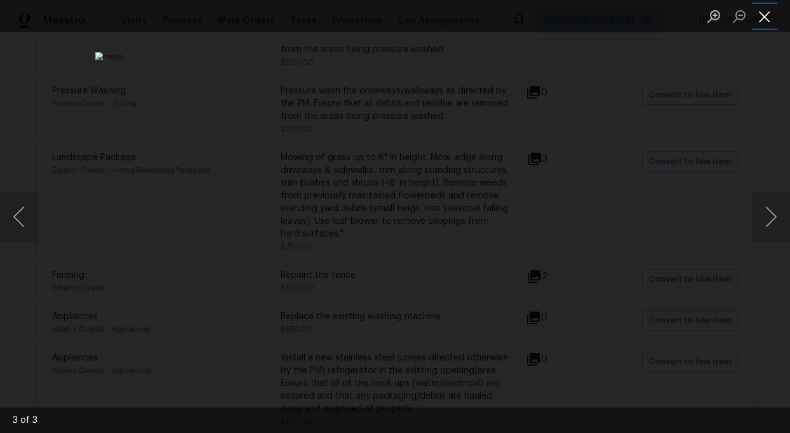
click at [767, 15] on button "Close lightbox" at bounding box center [764, 16] width 25 height 22
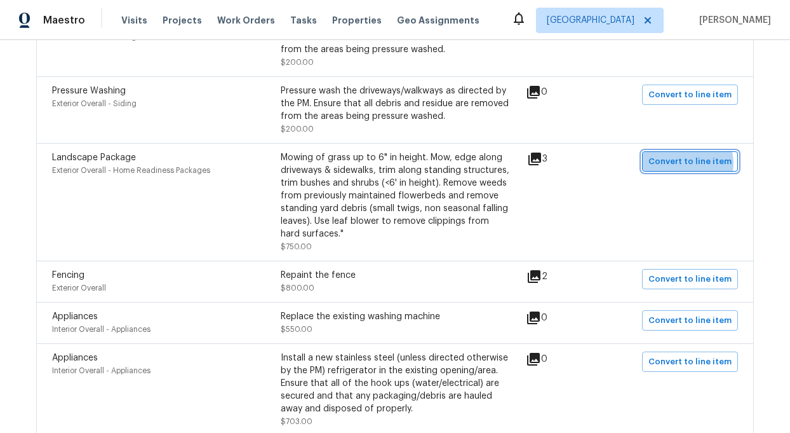
click at [687, 165] on span "Convert to line item" at bounding box center [690, 161] width 83 height 15
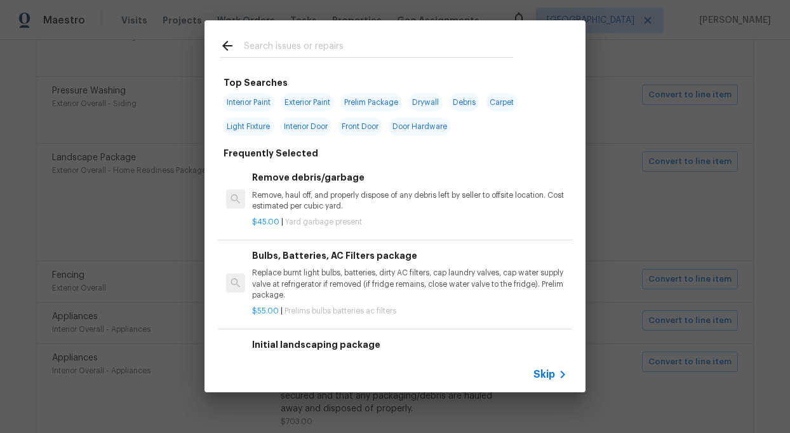
click at [552, 377] on span "Skip" at bounding box center [545, 374] width 22 height 13
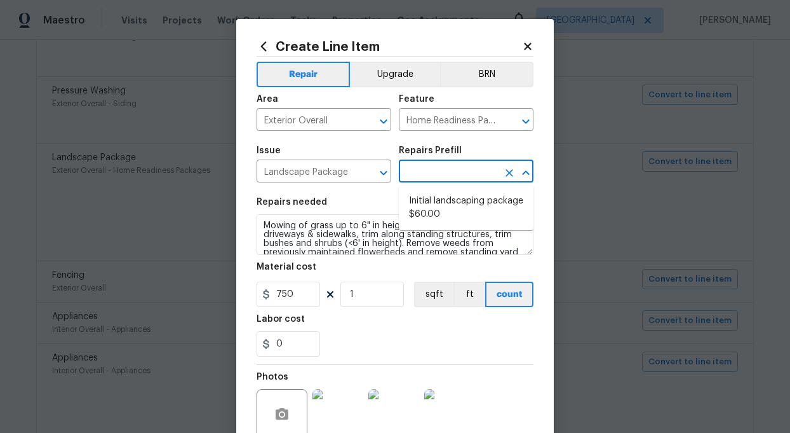
click at [449, 176] on input "text" at bounding box center [448, 173] width 99 height 20
click at [437, 207] on li "Initial landscaping package $60.00" at bounding box center [466, 208] width 135 height 34
type input "Initial landscaping package $60.00"
type input "60"
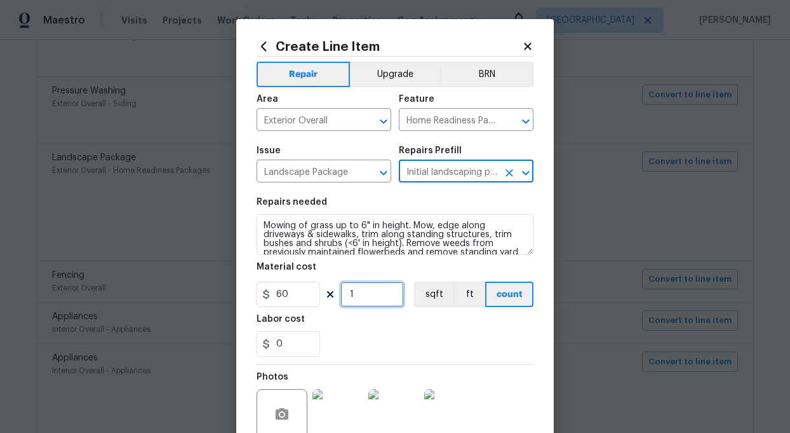
click at [375, 302] on input "1" at bounding box center [372, 293] width 64 height 25
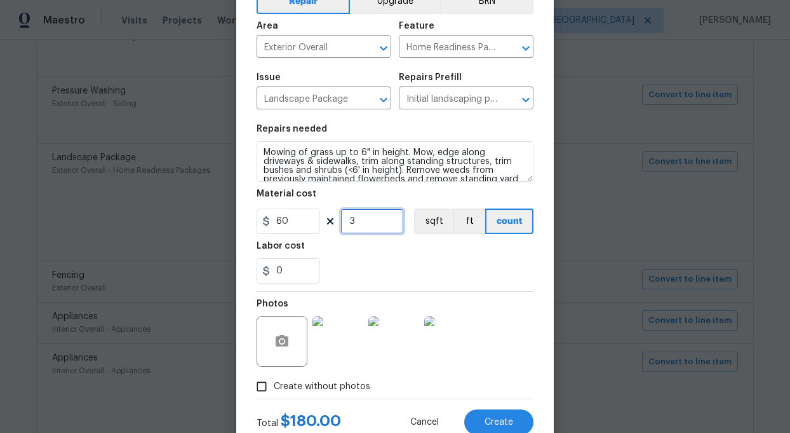
scroll to position [94, 0]
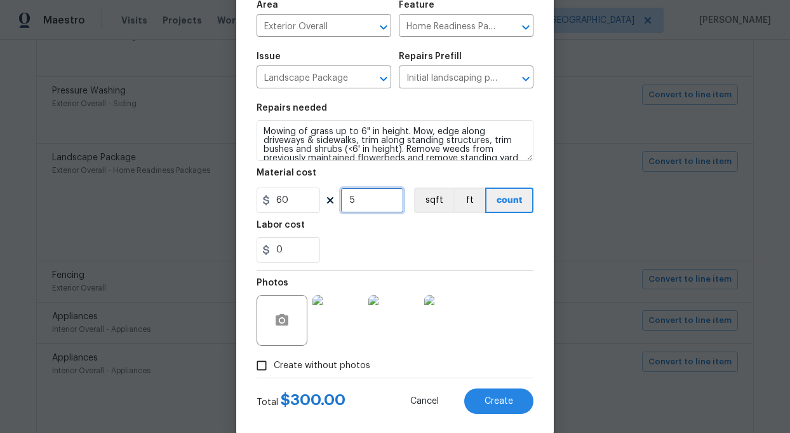
type input "5"
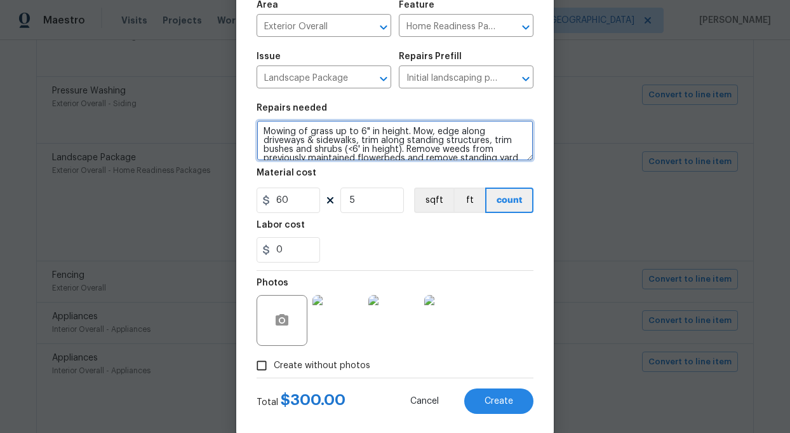
click at [391, 149] on textarea "Mowing of grass up to 6" in height. Mow, edge along driveways & sidewalks, trim…" at bounding box center [395, 140] width 277 height 41
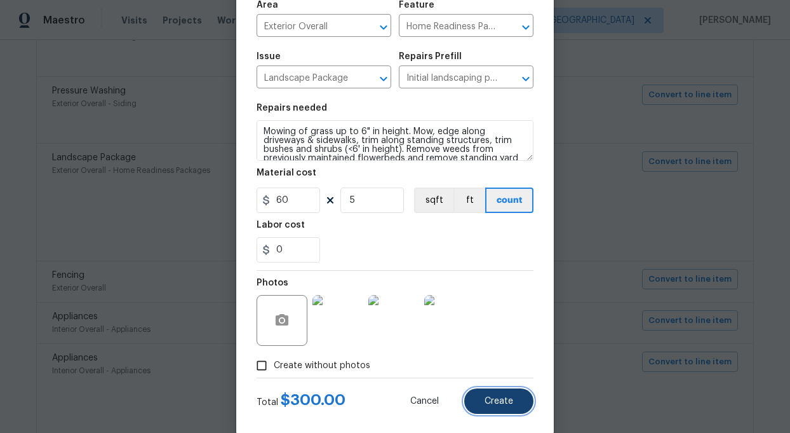
click at [512, 394] on button "Create" at bounding box center [498, 400] width 69 height 25
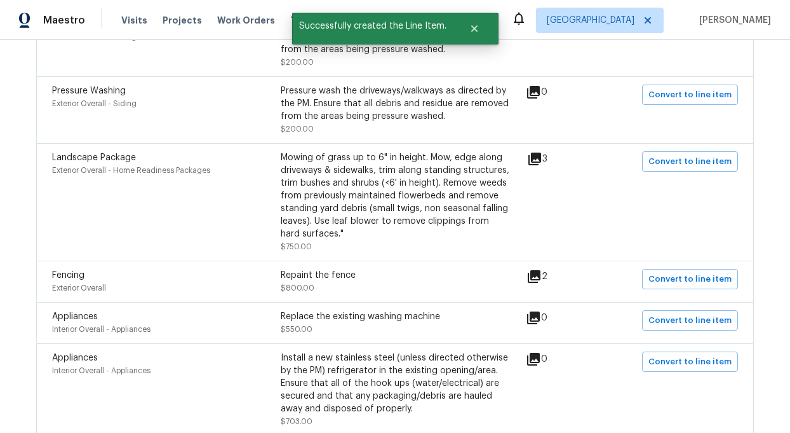
click at [542, 278] on icon at bounding box center [534, 276] width 15 height 15
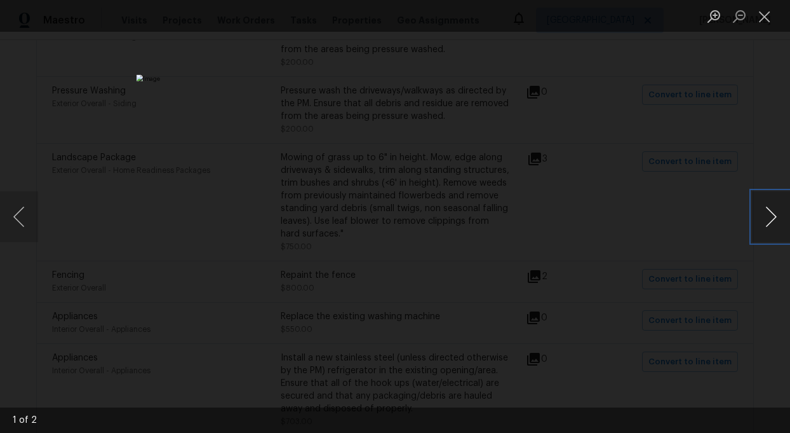
click at [770, 216] on button "Next image" at bounding box center [771, 216] width 38 height 51
click at [770, 217] on button "Next image" at bounding box center [771, 216] width 38 height 51
click at [771, 217] on button "Next image" at bounding box center [771, 216] width 38 height 51
click at [764, 15] on button "Close lightbox" at bounding box center [764, 16] width 25 height 22
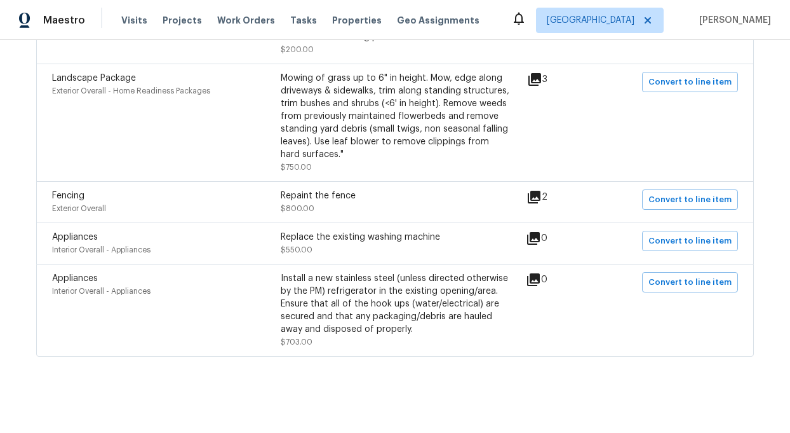
scroll to position [0, 0]
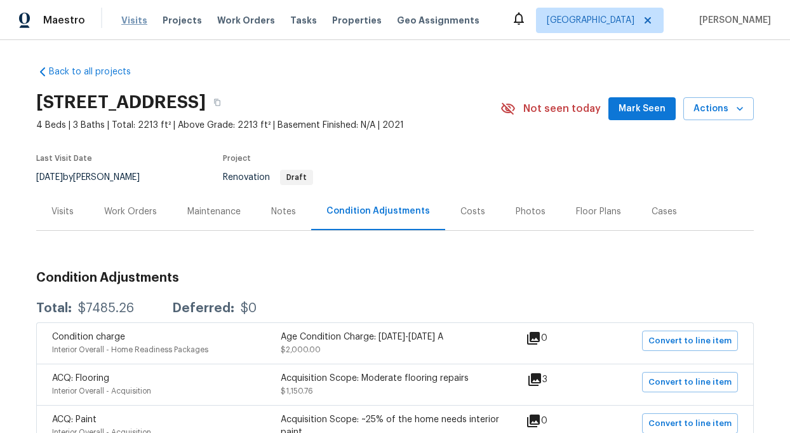
click at [129, 22] on span "Visits" at bounding box center [134, 20] width 26 height 13
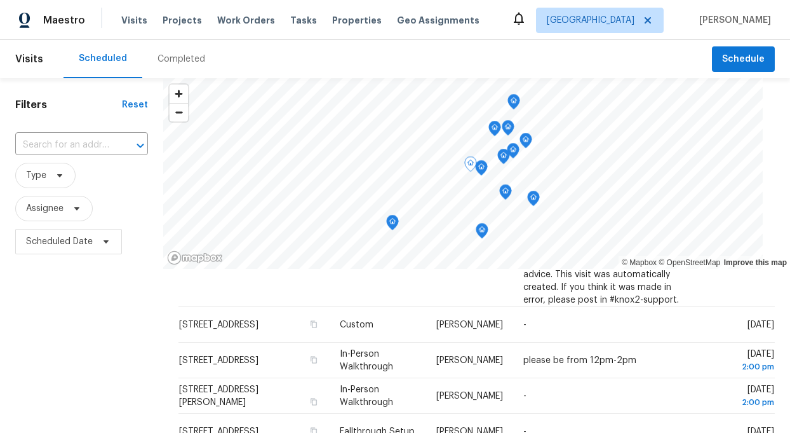
scroll to position [469, 0]
